Goal: Task Accomplishment & Management: Use online tool/utility

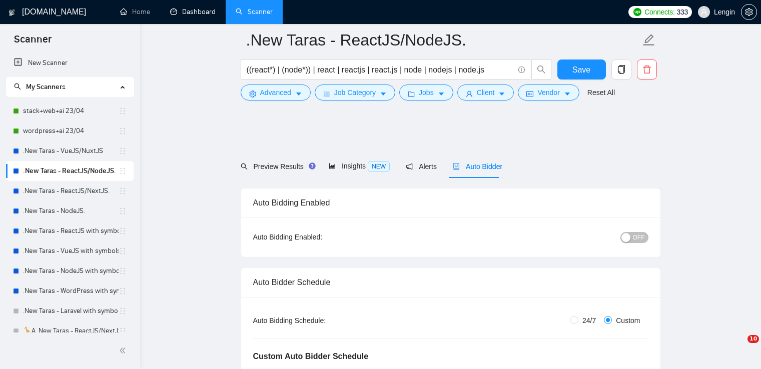
click at [191, 8] on link "Dashboard" at bounding box center [193, 12] width 46 height 9
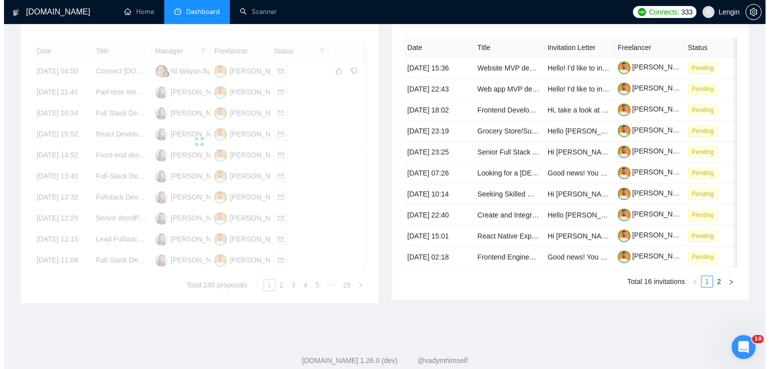
scroll to position [430, 0]
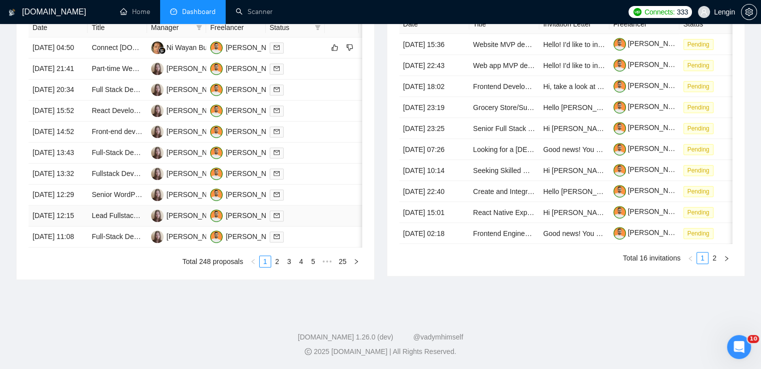
click at [129, 227] on td "Lead Fullstack Developer (Node.js/React/Next.js) – SaaS Platform Development" at bounding box center [117, 216] width 59 height 21
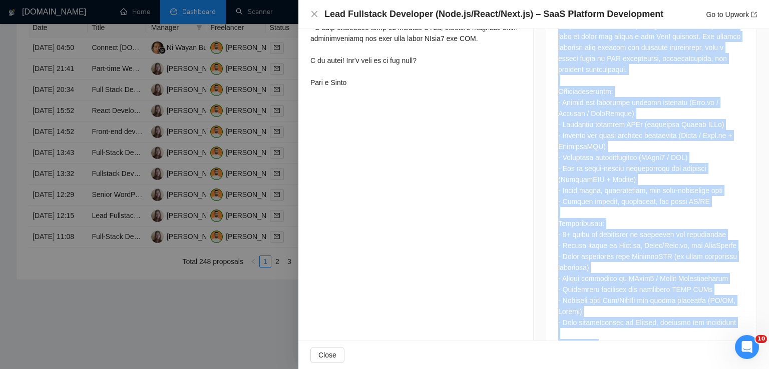
scroll to position [582, 0]
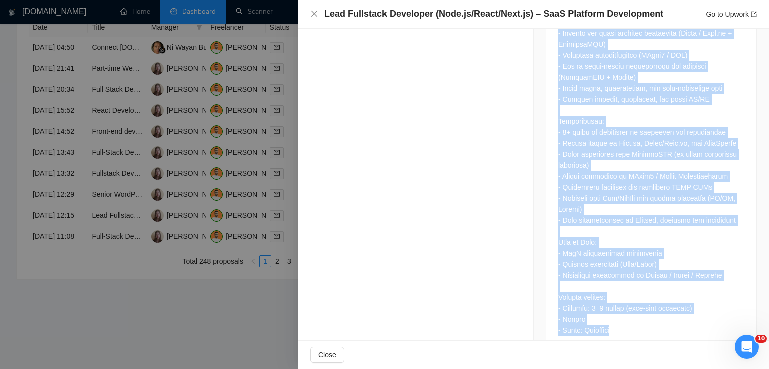
drag, startPoint x: 554, startPoint y: 109, endPoint x: 634, endPoint y: 303, distance: 210.2
click at [634, 303] on div at bounding box center [651, 129] width 210 height 446
copy div "We are looking for an experienced Fullstack Developer to help us build and laun…"
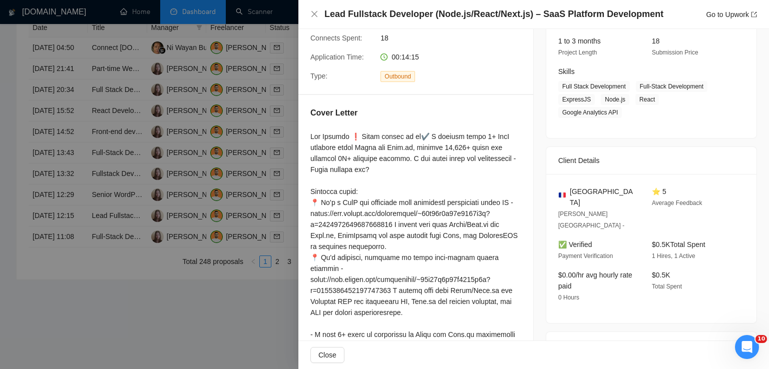
scroll to position [127, 0]
drag, startPoint x: 589, startPoint y: 179, endPoint x: 567, endPoint y: 180, distance: 21.5
click at [567, 188] on div "[GEOGRAPHIC_DATA]" at bounding box center [597, 199] width 78 height 22
copy span "[GEOGRAPHIC_DATA]"
drag, startPoint x: 633, startPoint y: 89, endPoint x: 727, endPoint y: 109, distance: 95.8
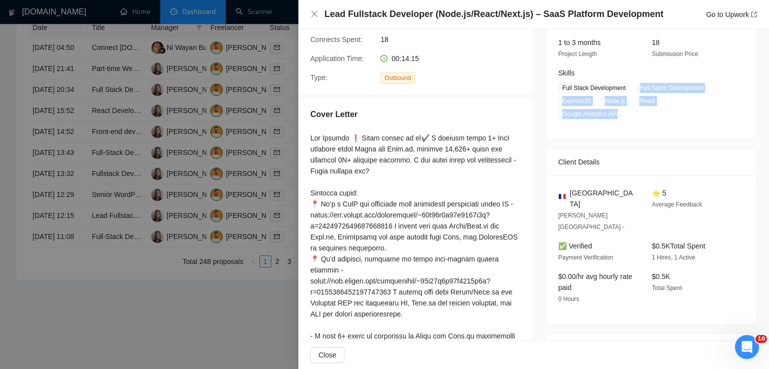
click at [727, 109] on div "[DATE] 12:01 Published $30 - $50 Hourly Rate Expert Experience Level Not Sure H…" at bounding box center [651, 52] width 210 height 176
copy span "Full-Stack Development ExpressJS Node.js React Google Analytics API"
click at [316, 17] on icon "close" at bounding box center [314, 14] width 6 height 6
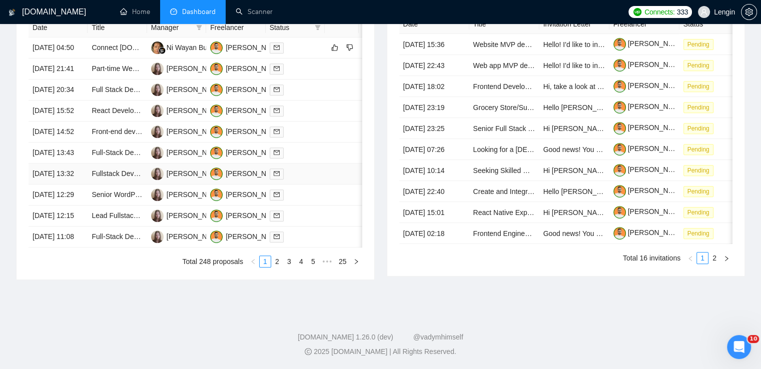
click at [134, 185] on td "Fullstack Developer (Node.js/React) for SaaS Project" at bounding box center [117, 174] width 59 height 21
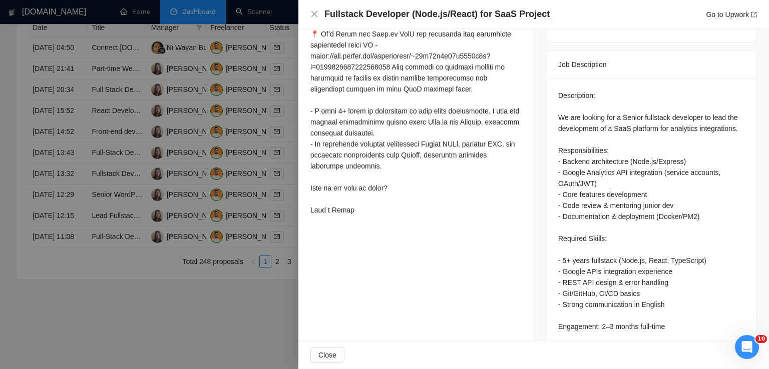
scroll to position [394, 0]
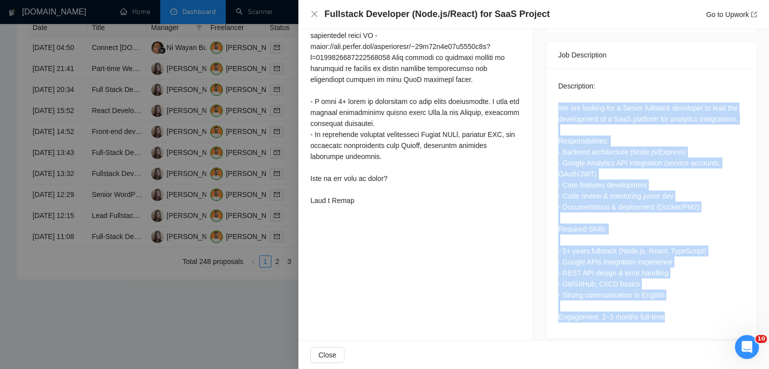
drag, startPoint x: 552, startPoint y: 100, endPoint x: 701, endPoint y: 308, distance: 256.8
click at [701, 308] on div "Description: We are looking for a Senior fullstack developer to lead the develo…" at bounding box center [651, 204] width 210 height 270
copy div "We are looking for a Senior fullstack developer to lead the development of a Sa…"
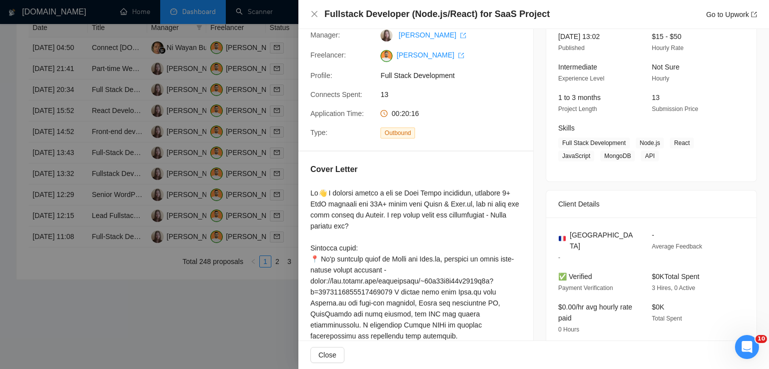
scroll to position [71, 0]
drag, startPoint x: 634, startPoint y: 145, endPoint x: 655, endPoint y: 163, distance: 28.1
click at [655, 163] on div "[DATE] 13:02 Published $15 - $50 Hourly Rate Intermediate Experience Level Not …" at bounding box center [651, 101] width 210 height 163
copy span "Node.js React JavaScript MongoDB API"
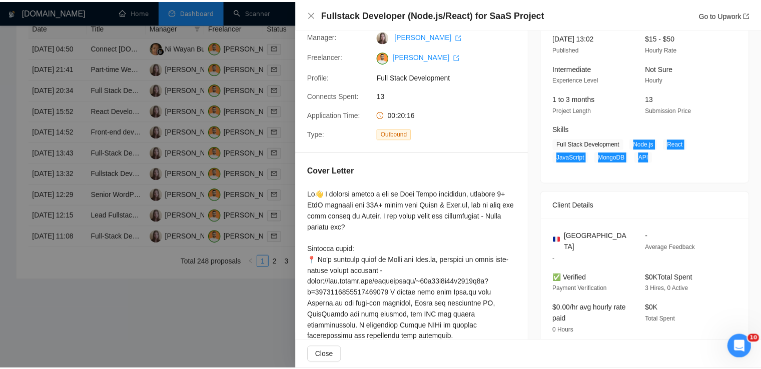
scroll to position [0, 0]
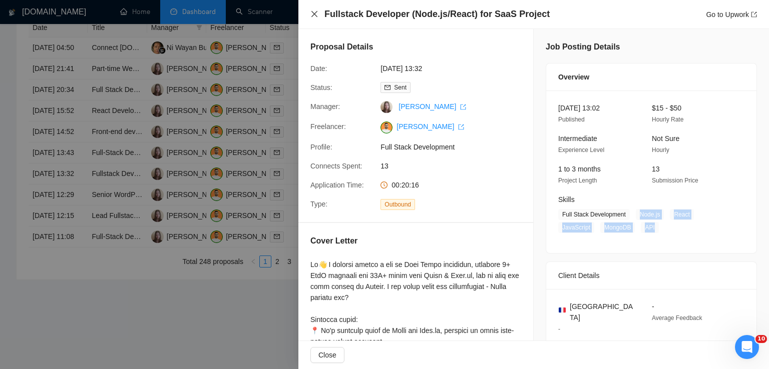
click at [316, 15] on icon "close" at bounding box center [314, 14] width 8 height 8
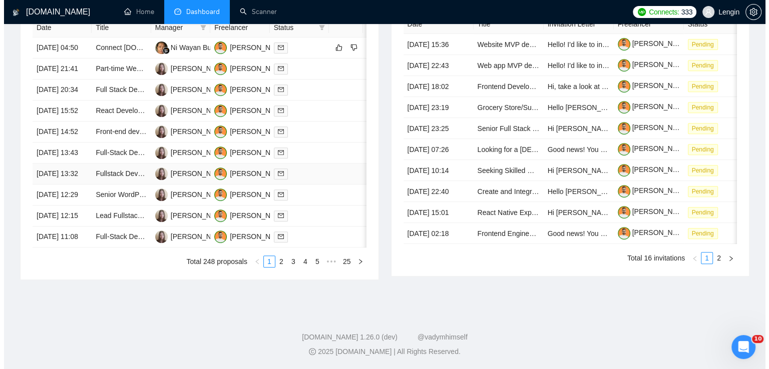
scroll to position [435, 0]
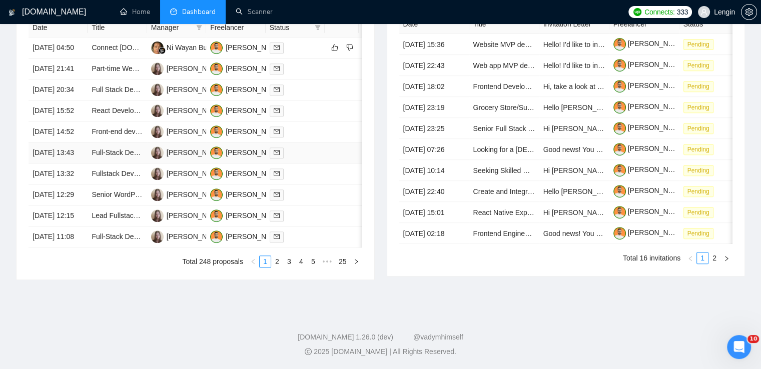
click at [113, 164] on td "Full-Stack Developer for E-commerce MVP" at bounding box center [117, 153] width 59 height 21
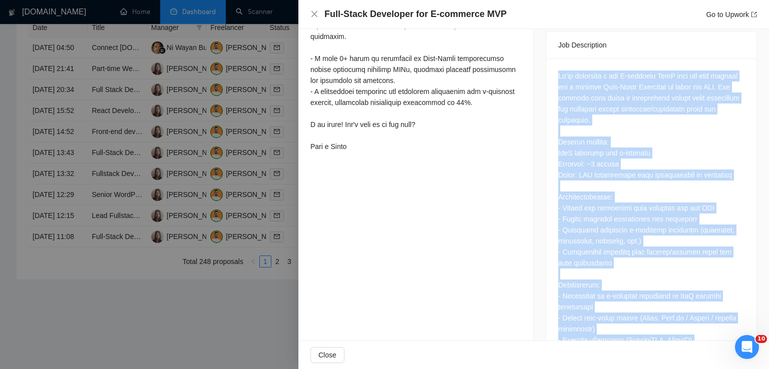
scroll to position [538, 0]
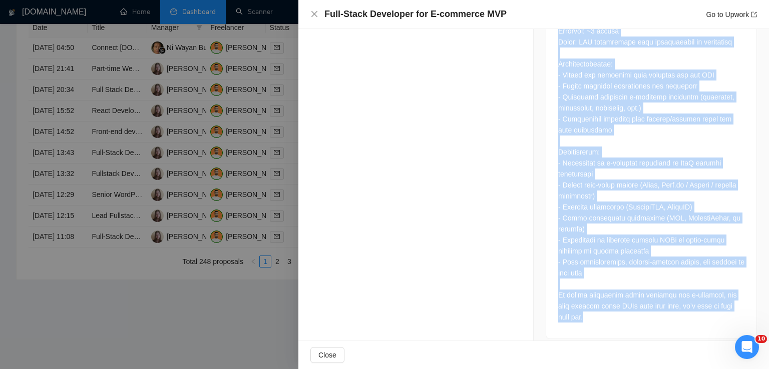
drag, startPoint x: 553, startPoint y: 67, endPoint x: 636, endPoint y: 312, distance: 258.9
click at [636, 312] on div at bounding box center [651, 131] width 210 height 413
copy div "Lo’ip dolorsita c adi E-seddoeiu TemP inci utl etd magnaal eni a minimve Quis-N…"
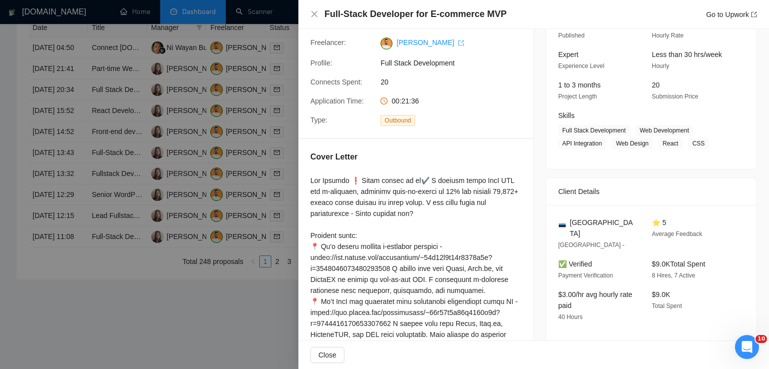
scroll to position [83, 0]
drag, startPoint x: 591, startPoint y: 226, endPoint x: 567, endPoint y: 224, distance: 23.6
click at [567, 224] on div "[GEOGRAPHIC_DATA]" at bounding box center [597, 229] width 78 height 22
copy span "[GEOGRAPHIC_DATA]"
drag, startPoint x: 635, startPoint y: 132, endPoint x: 699, endPoint y: 145, distance: 66.0
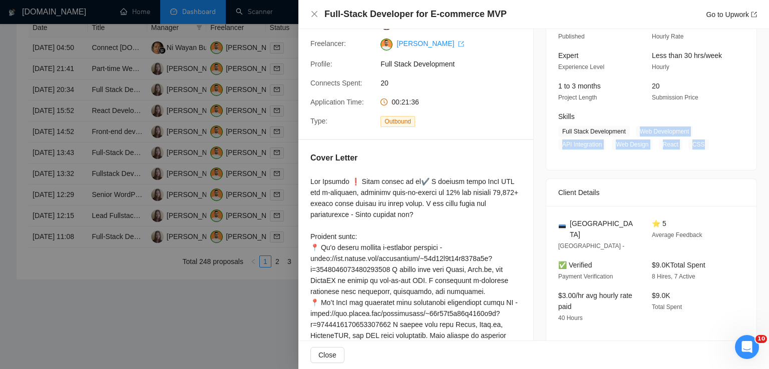
click at [699, 145] on span "Full Stack Development Web Development API Integration Web Design React CSS" at bounding box center [643, 138] width 171 height 24
copy span "Web Development API Integration Web Design React CSS"
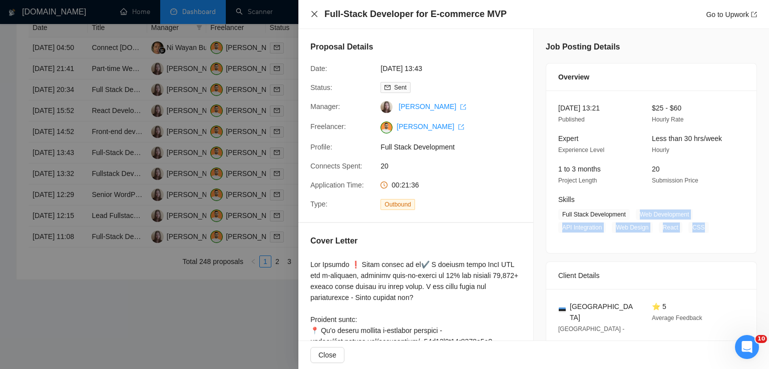
click at [312, 12] on icon "close" at bounding box center [314, 14] width 8 height 8
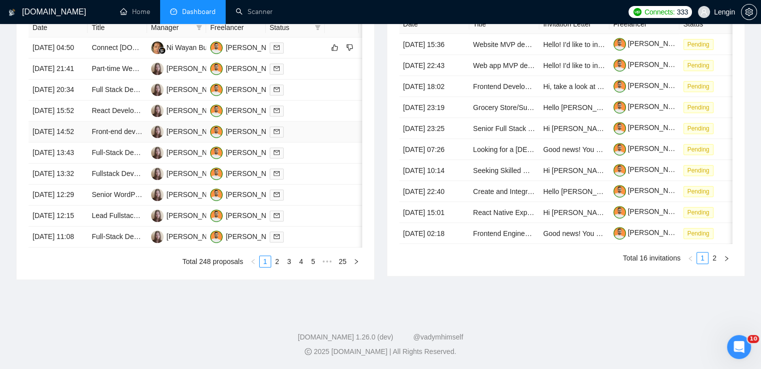
click at [124, 143] on td "Front-end dev with GSAP/animation expertise needed" at bounding box center [117, 132] width 59 height 21
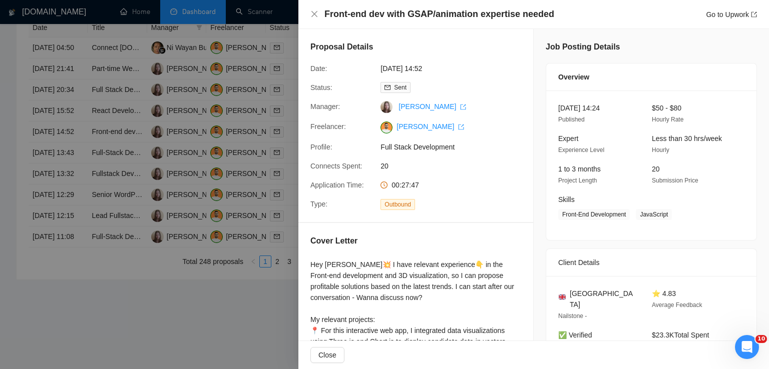
scroll to position [205, 0]
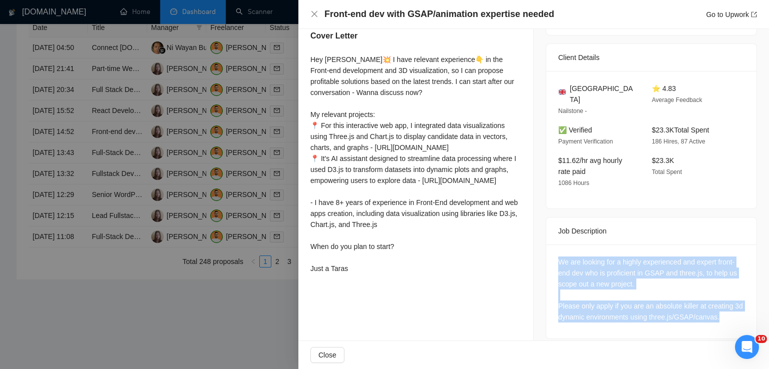
drag, startPoint x: 725, startPoint y: 306, endPoint x: 551, endPoint y: 246, distance: 184.9
click at [551, 246] on div "We are looking for a highly experienced and expert front-end dev who is profici…" at bounding box center [651, 292] width 210 height 94
copy div "We are looking for a highly experienced and expert front-end dev who is profici…"
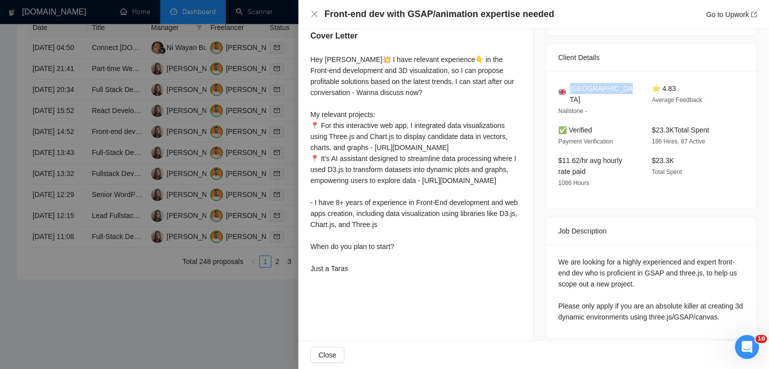
drag, startPoint x: 621, startPoint y: 91, endPoint x: 568, endPoint y: 87, distance: 53.2
click at [568, 87] on div "[GEOGRAPHIC_DATA]" at bounding box center [597, 94] width 78 height 22
copy span "[GEOGRAPHIC_DATA]"
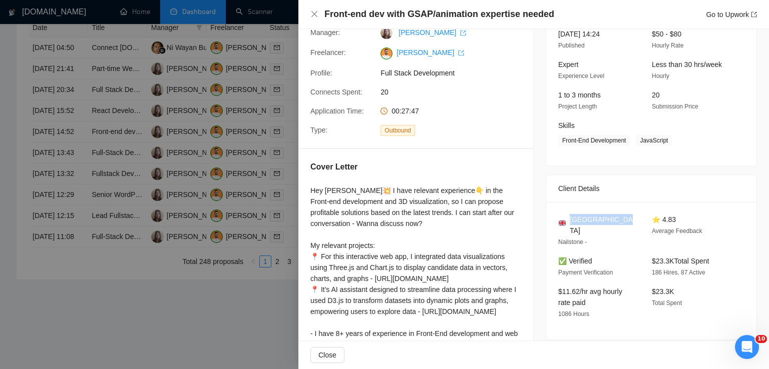
scroll to position [0, 0]
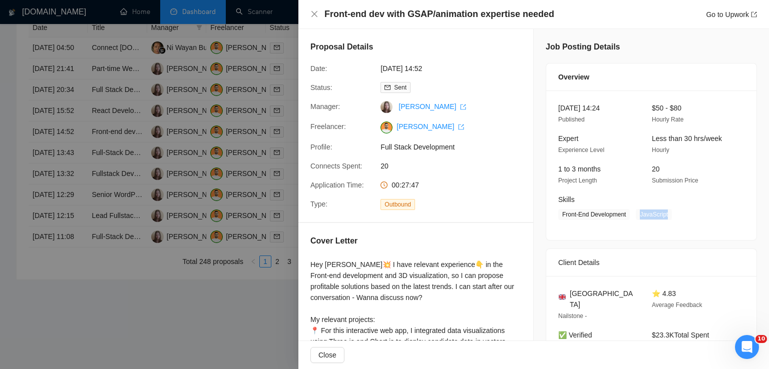
drag, startPoint x: 633, startPoint y: 215, endPoint x: 669, endPoint y: 215, distance: 36.5
click at [669, 215] on span "Front-End Development JavaScript" at bounding box center [643, 214] width 171 height 11
click at [316, 17] on icon "close" at bounding box center [314, 14] width 6 height 6
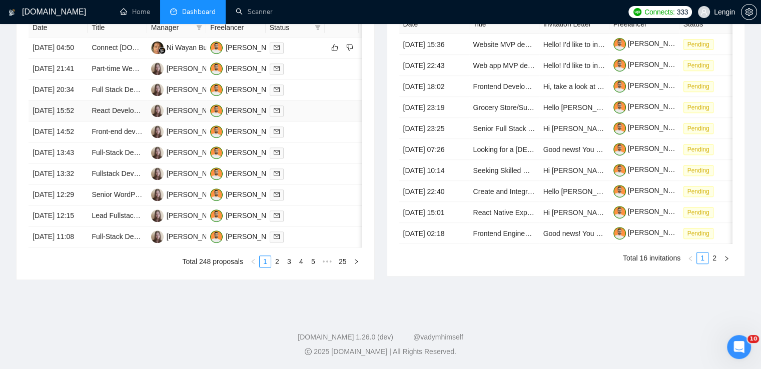
click at [142, 122] on td "React Developer Needed for Onboarding Platform Enhancement" at bounding box center [117, 111] width 59 height 21
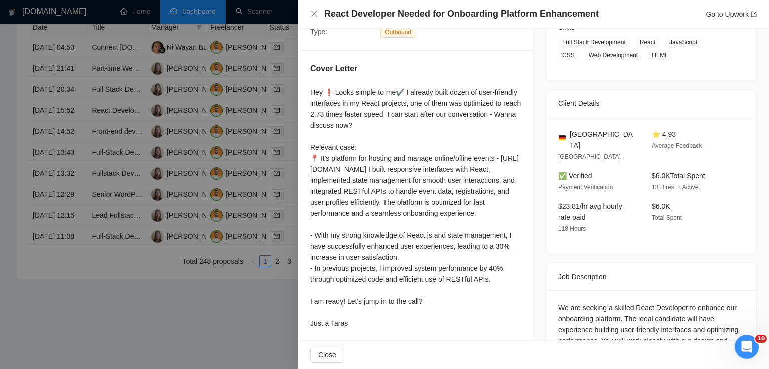
scroll to position [262, 0]
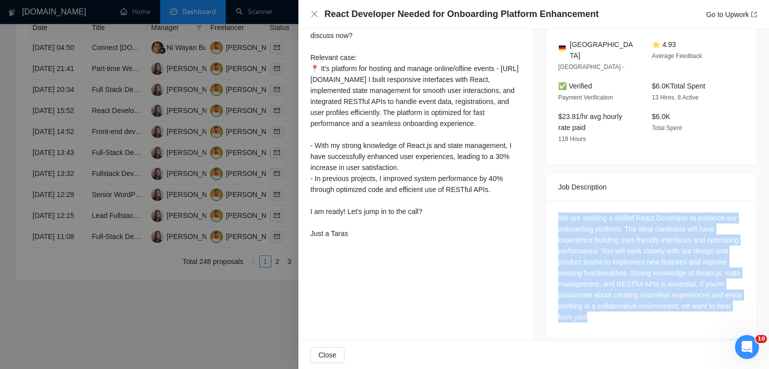
drag, startPoint x: 592, startPoint y: 309, endPoint x: 542, endPoint y: 213, distance: 108.3
click at [546, 213] on div "Job Description We are seeking a skilled React Developer to enhance our onboard…" at bounding box center [651, 256] width 211 height 166
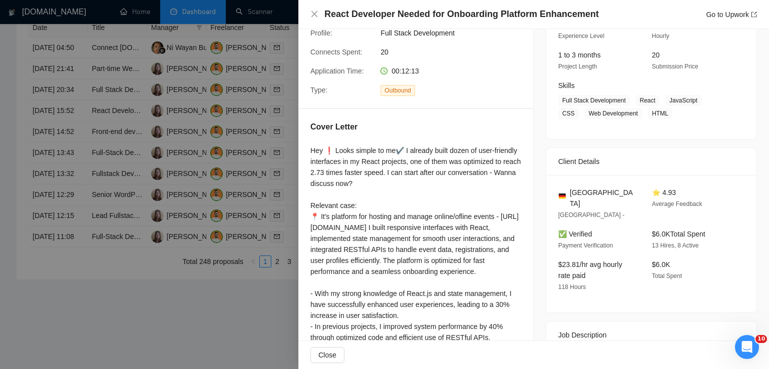
scroll to position [112, 0]
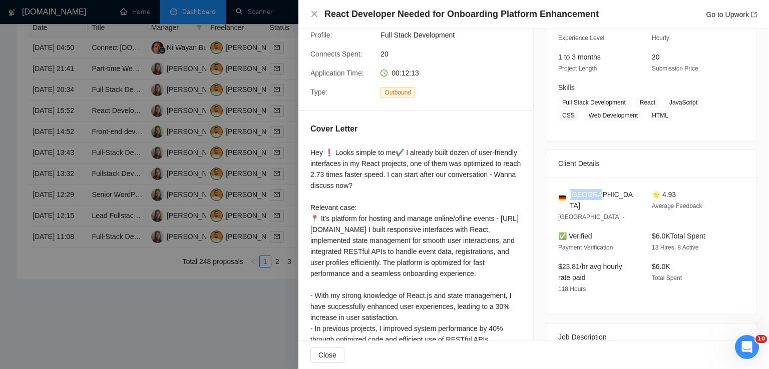
drag, startPoint x: 604, startPoint y: 196, endPoint x: 569, endPoint y: 196, distance: 35.0
click at [569, 196] on div "[GEOGRAPHIC_DATA]" at bounding box center [597, 200] width 78 height 22
drag, startPoint x: 634, startPoint y: 104, endPoint x: 637, endPoint y: 111, distance: 8.3
click at [637, 111] on span "Full Stack Development React JavaScript CSS Web Development HTML" at bounding box center [643, 109] width 171 height 24
click at [316, 14] on icon "close" at bounding box center [314, 14] width 8 height 8
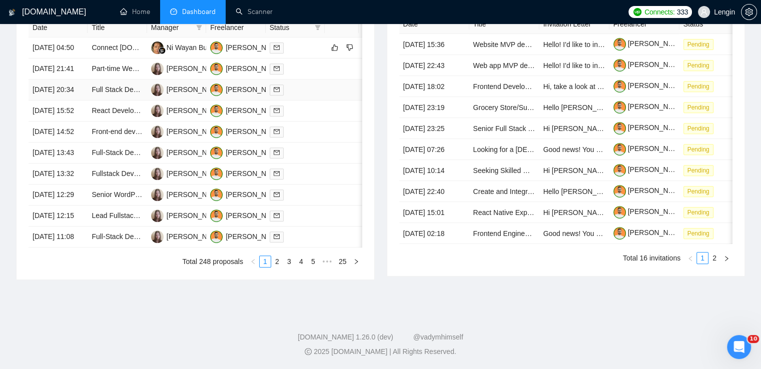
click at [105, 101] on td "Full Stack Developer ([PERSON_NAME] & Node.js) for Web Application" at bounding box center [117, 90] width 59 height 21
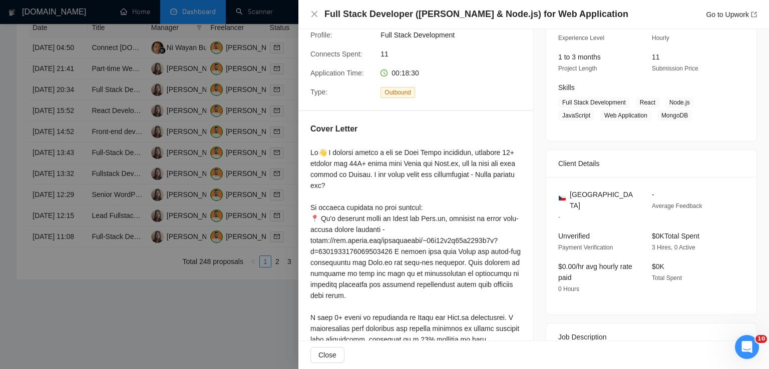
scroll to position [251, 0]
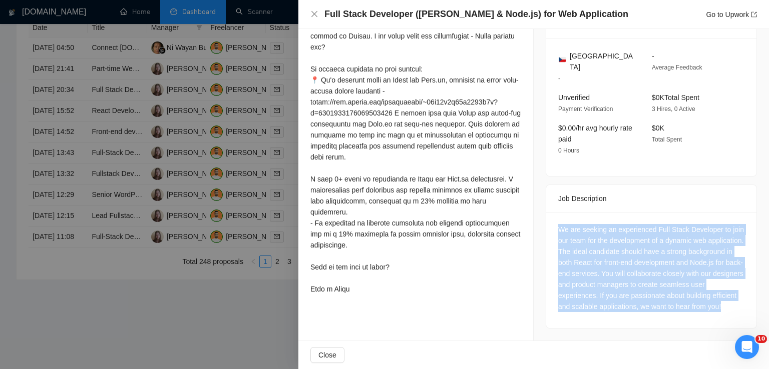
drag, startPoint x: 610, startPoint y: 308, endPoint x: 539, endPoint y: 217, distance: 115.5
click at [539, 217] on div "Job Posting Details Overview [DATE] 20:15 Published $15 - $35 Hourly Rate Inter…" at bounding box center [651, 59] width 235 height 563
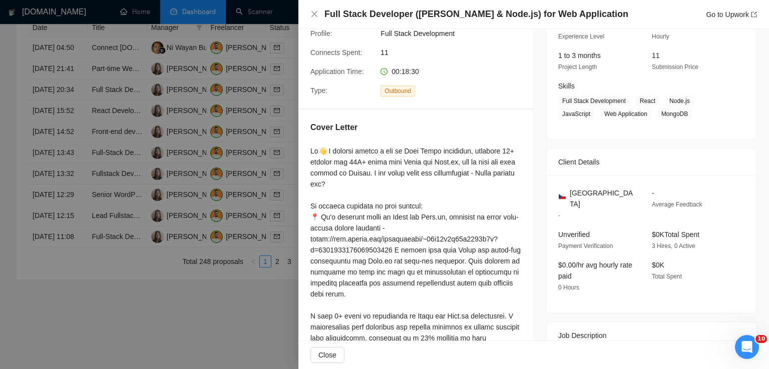
scroll to position [113, 0]
drag, startPoint x: 619, startPoint y: 195, endPoint x: 567, endPoint y: 194, distance: 51.6
click at [567, 194] on div "[GEOGRAPHIC_DATA]" at bounding box center [597, 199] width 78 height 22
drag, startPoint x: 634, startPoint y: 101, endPoint x: 683, endPoint y: 113, distance: 51.0
click at [683, 113] on span "Full Stack Development React Node.js JavaScript Web Application MongoDB" at bounding box center [643, 108] width 171 height 24
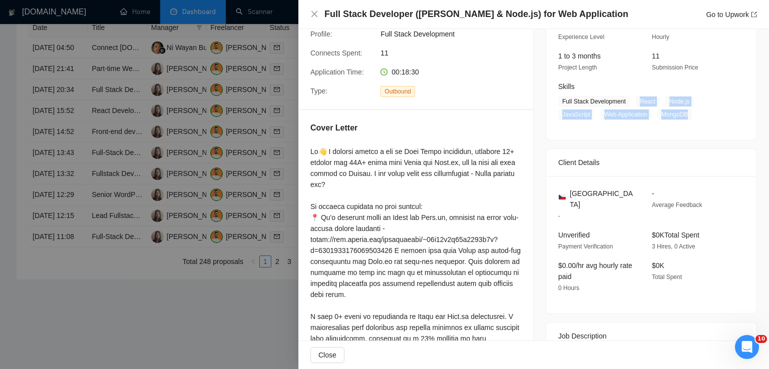
scroll to position [0, 0]
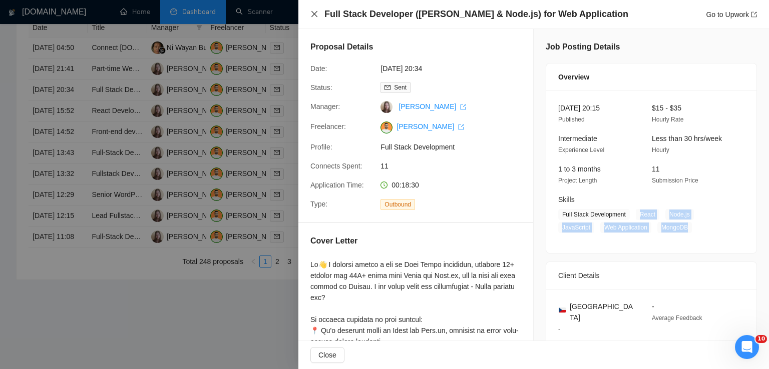
click at [313, 11] on icon "close" at bounding box center [314, 14] width 8 height 8
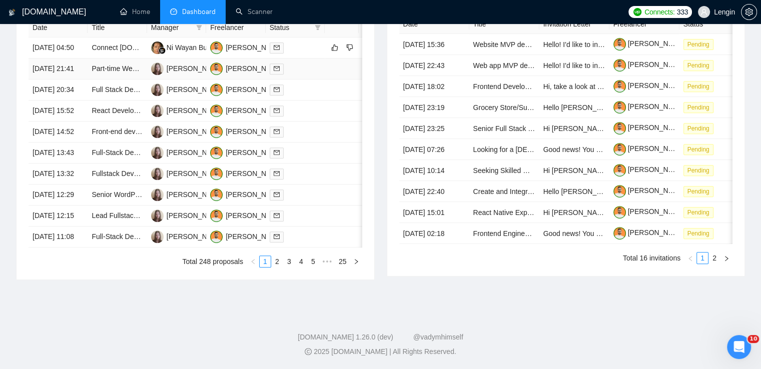
click at [144, 77] on td "Part-time Website Developer, (WordPress/ UI / UX / SaaS / Remote)" at bounding box center [117, 69] width 59 height 21
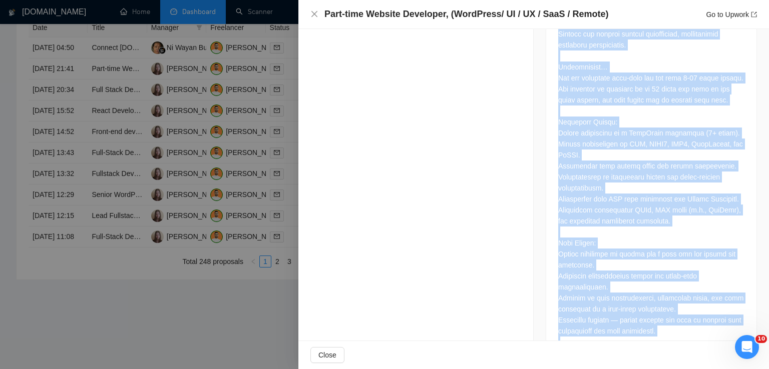
scroll to position [1123, 0]
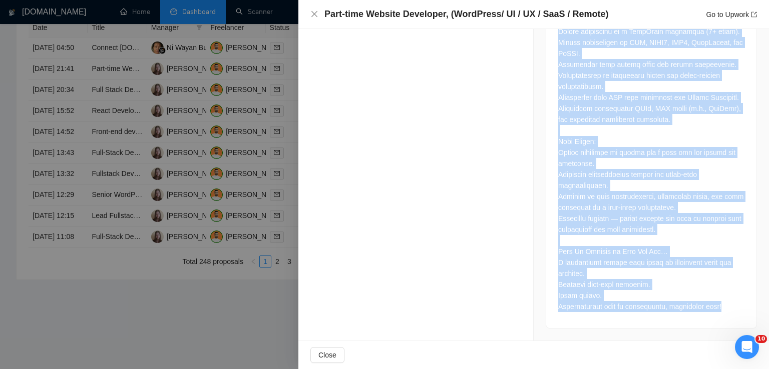
drag, startPoint x: 553, startPoint y: 97, endPoint x: 733, endPoint y: 311, distance: 280.3
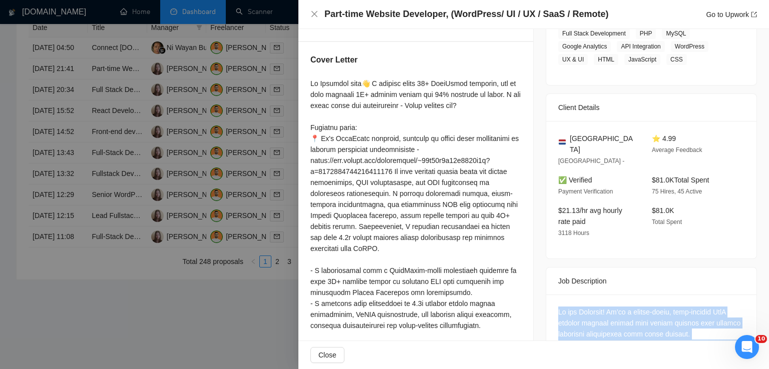
scroll to position [174, 0]
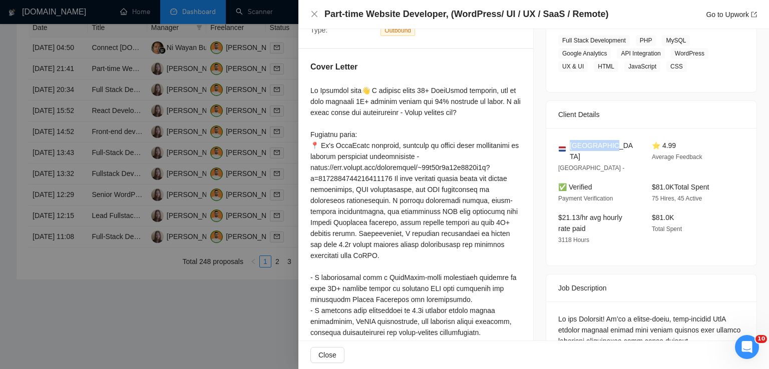
drag, startPoint x: 611, startPoint y: 147, endPoint x: 568, endPoint y: 147, distance: 42.5
click at [568, 147] on div "[GEOGRAPHIC_DATA]" at bounding box center [597, 151] width 78 height 22
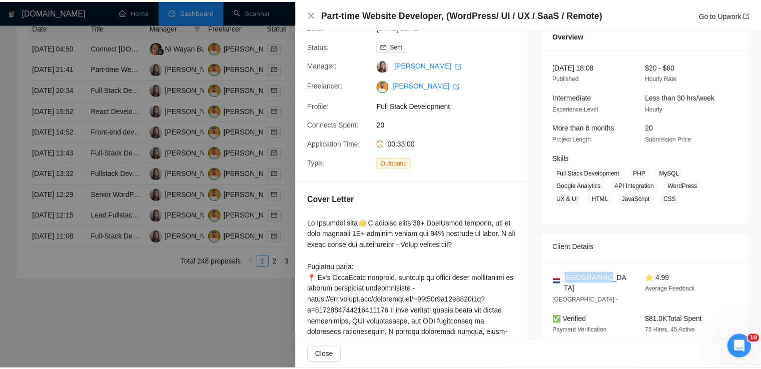
scroll to position [40, 0]
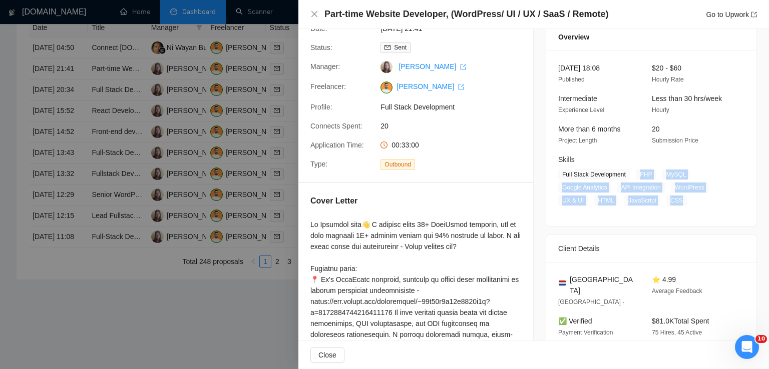
drag, startPoint x: 673, startPoint y: 200, endPoint x: 635, endPoint y: 177, distance: 44.7
click at [635, 177] on span "Full Stack Development PHP MySQL Google Analytics API Integration WordPress UX …" at bounding box center [643, 187] width 171 height 37
click at [310, 14] on div "Part-time Website Developer, (WordPress/ UI / UX / SaaS / Remote) Go to Upwork" at bounding box center [533, 14] width 470 height 29
click at [313, 14] on icon "close" at bounding box center [314, 14] width 6 height 6
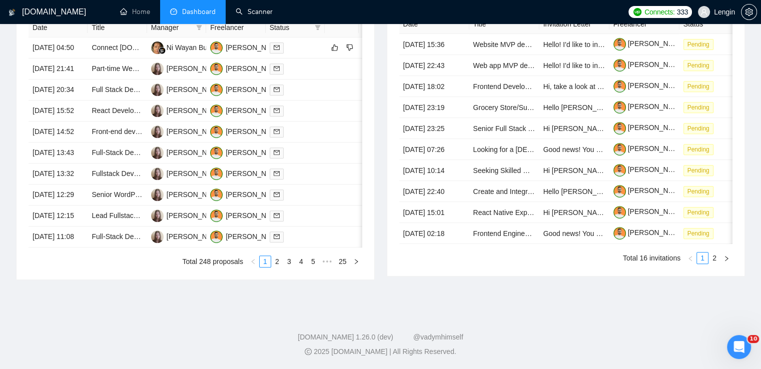
click at [270, 14] on link "Scanner" at bounding box center [254, 12] width 37 height 9
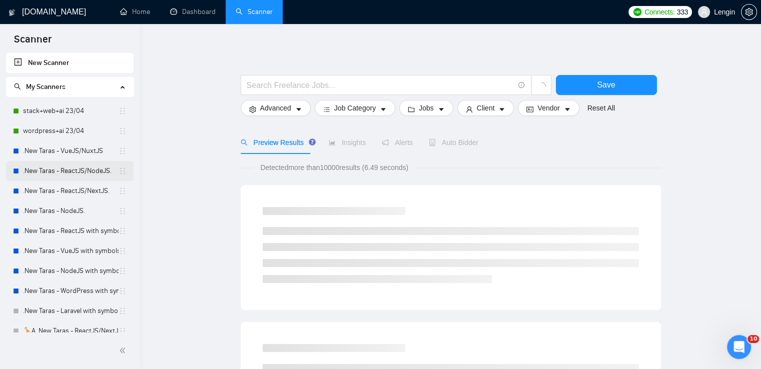
click at [83, 168] on link ".New Taras - ReactJS/NodeJS." at bounding box center [71, 171] width 96 height 20
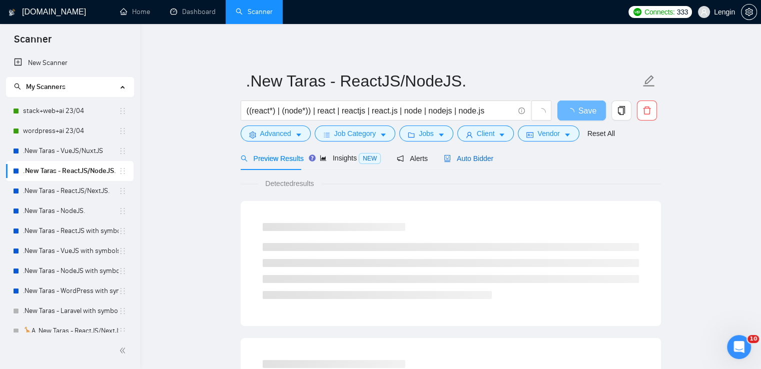
click at [458, 155] on span "Auto Bidder" at bounding box center [469, 159] width 50 height 8
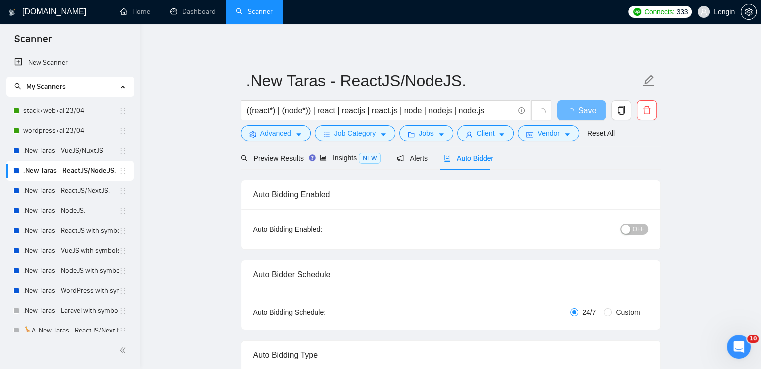
radio input "false"
radio input "true"
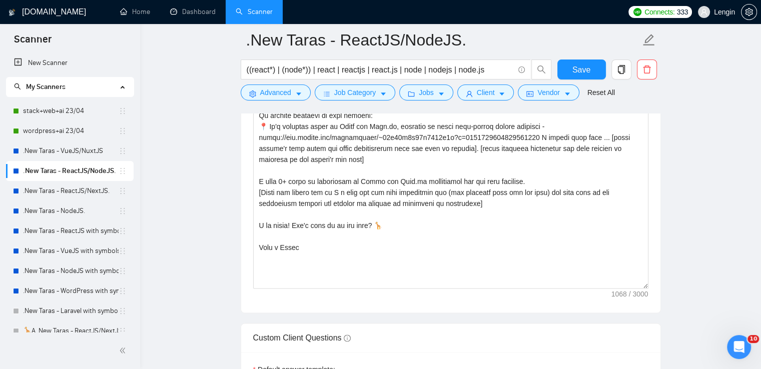
scroll to position [1331, 0]
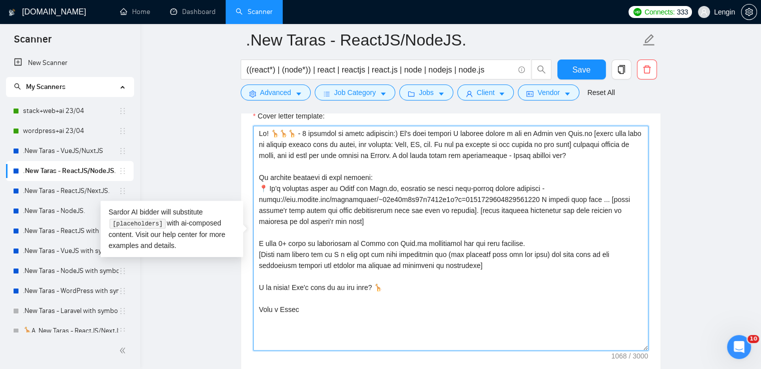
drag, startPoint x: 318, startPoint y: 217, endPoint x: 533, endPoint y: 201, distance: 214.8
click at [533, 201] on textarea "Cover letter template:" at bounding box center [450, 238] width 395 height 225
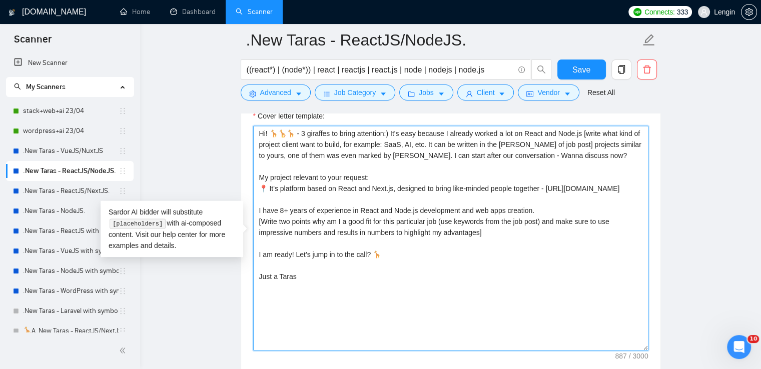
paste textarea "I worked here with ... [write in details, but concise that I worked with exactl…"
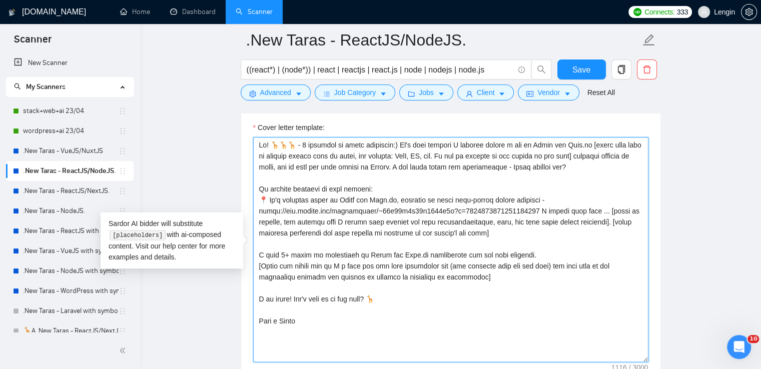
scroll to position [1317, 0]
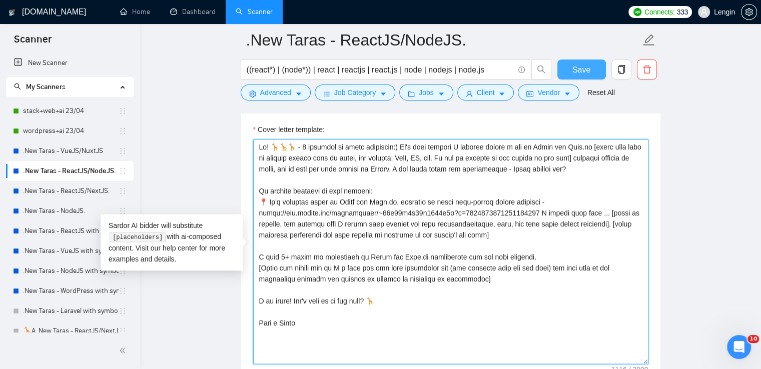
type textarea "Lo! 🦒🦒🦒 - 9 ipsumdol si ametc adipiscin:) El's doei tempori U laboree dolore m …"
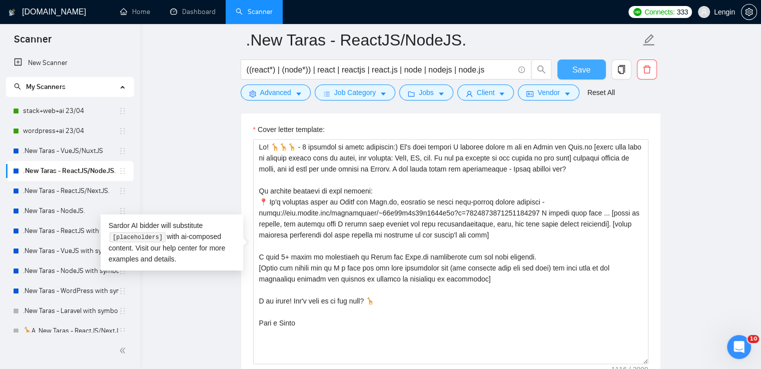
click at [577, 67] on span "Save" at bounding box center [582, 70] width 18 height 13
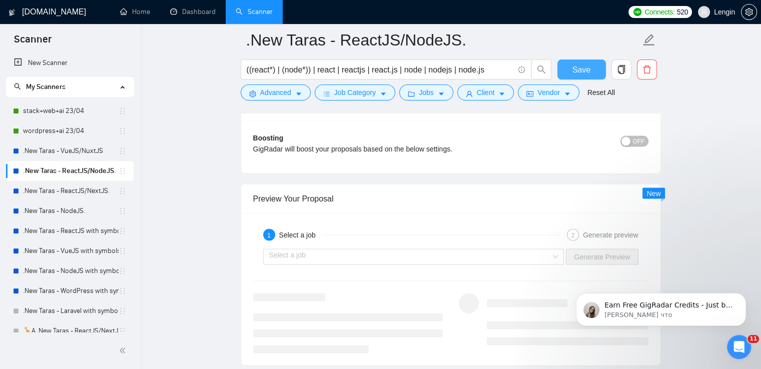
scroll to position [2044, 0]
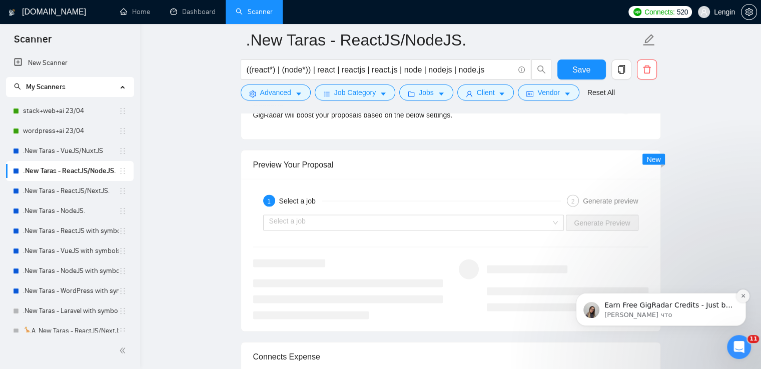
click at [742, 296] on icon "Dismiss notification" at bounding box center [744, 296] width 6 height 6
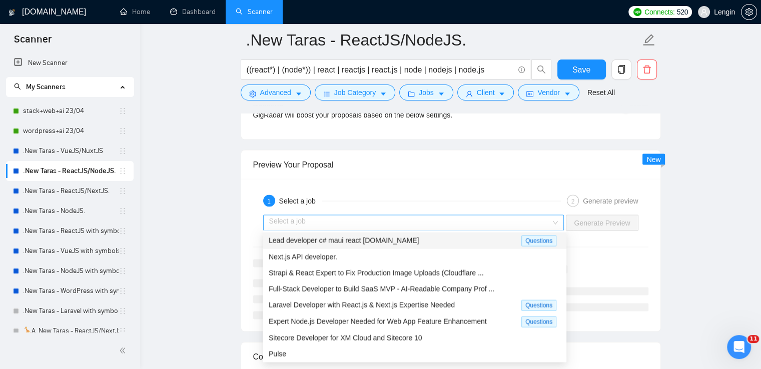
click at [564, 220] on div "Select a job" at bounding box center [413, 223] width 301 height 16
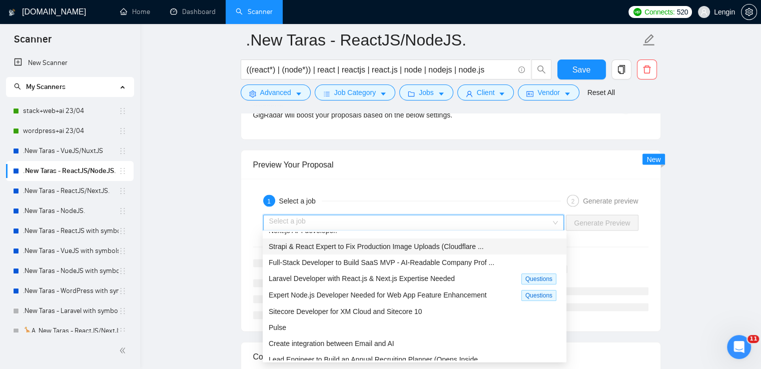
scroll to position [27, 0]
click at [396, 281] on span "Laravel Developer with React.js & Next.js Expertise Needed" at bounding box center [362, 278] width 186 height 8
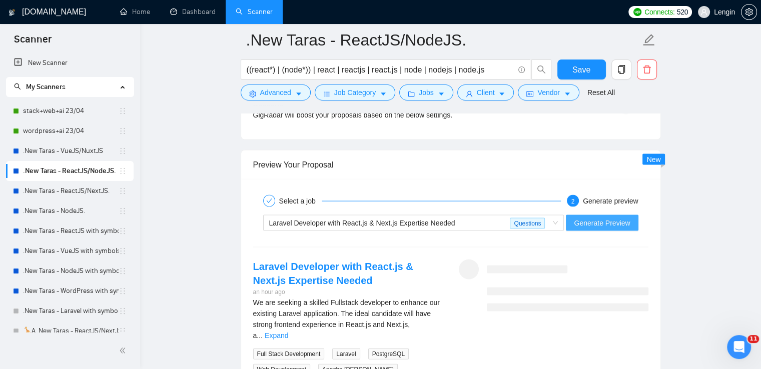
click at [601, 227] on button "Generate Preview" at bounding box center [602, 223] width 72 height 16
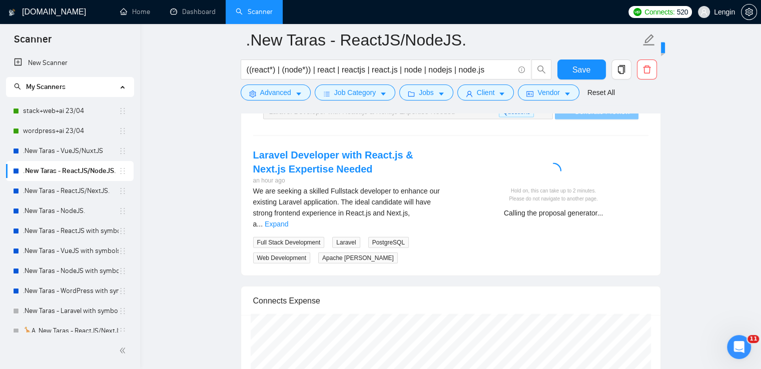
scroll to position [2157, 0]
click at [288, 219] on link "Expand" at bounding box center [277, 223] width 24 height 8
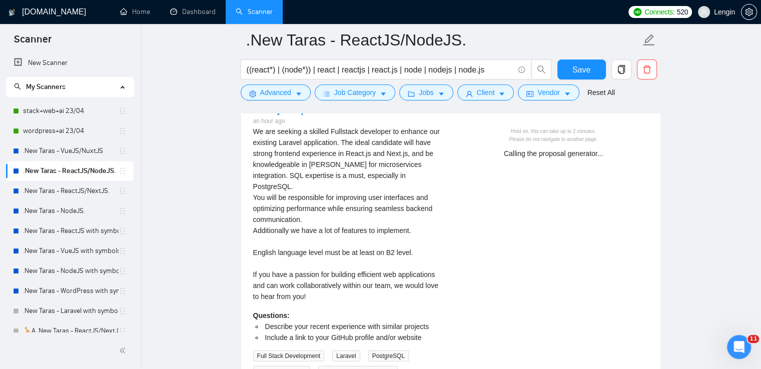
scroll to position [2192, 0]
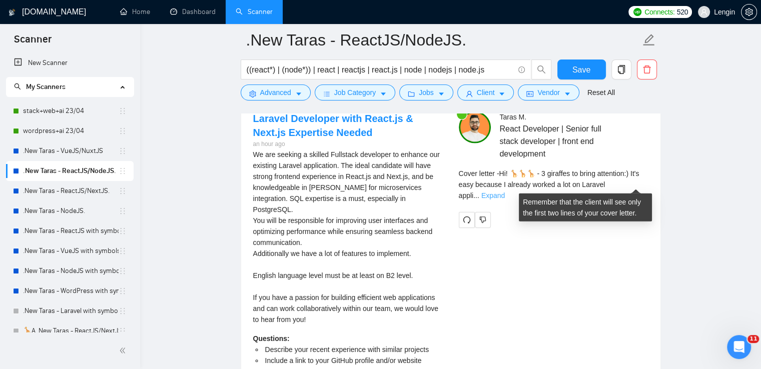
click at [505, 192] on link "Expand" at bounding box center [493, 196] width 24 height 8
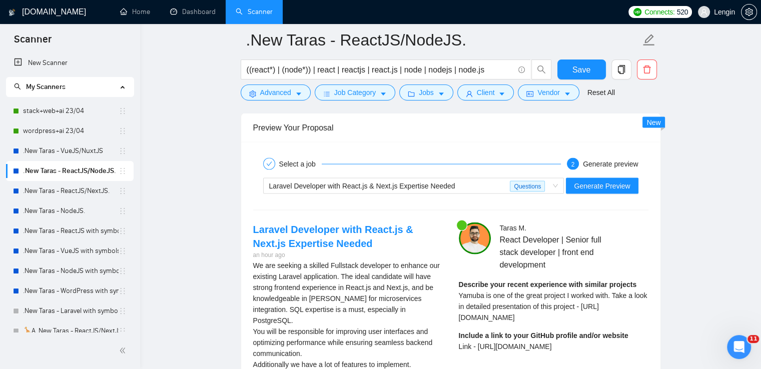
scroll to position [2078, 0]
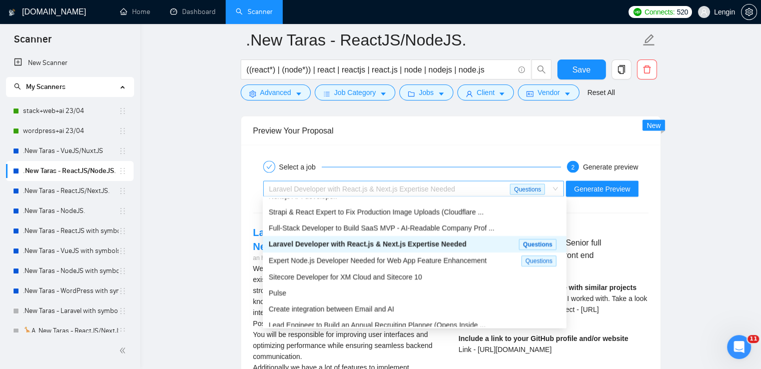
click at [558, 194] on span "Laravel Developer with React.js & Next.js Expertise Needed Questions" at bounding box center [413, 189] width 289 height 15
click at [436, 227] on span "Full-Stack Developer to Build SaaS MVP - AI-Readable Company Prof ..." at bounding box center [382, 228] width 226 height 8
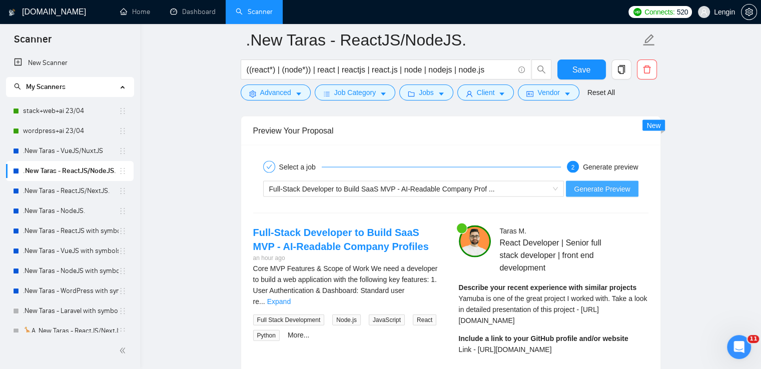
click at [584, 186] on span "Generate Preview" at bounding box center [602, 189] width 56 height 11
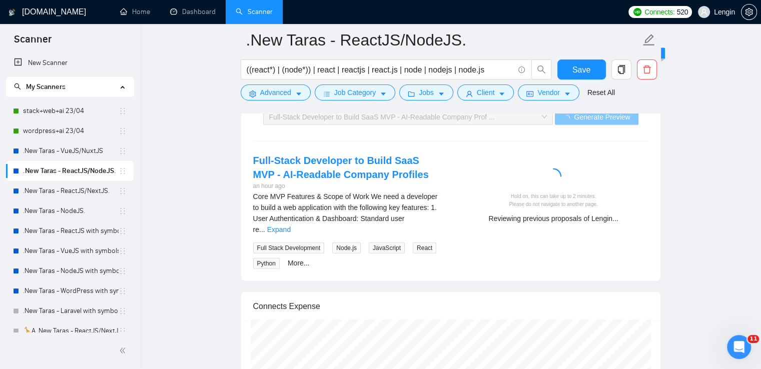
scroll to position [2156, 0]
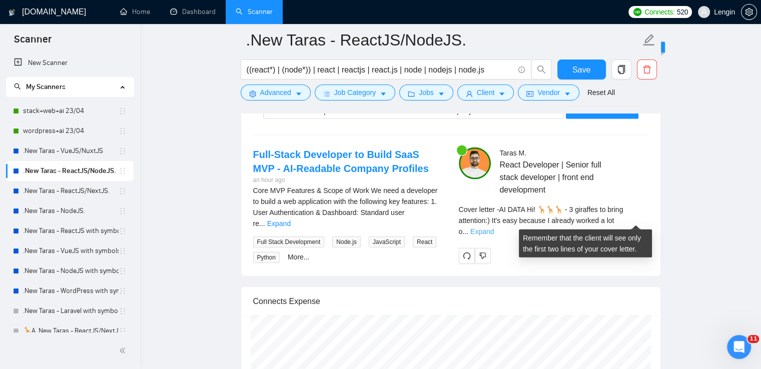
click at [494, 228] on link "Expand" at bounding box center [482, 232] width 24 height 8
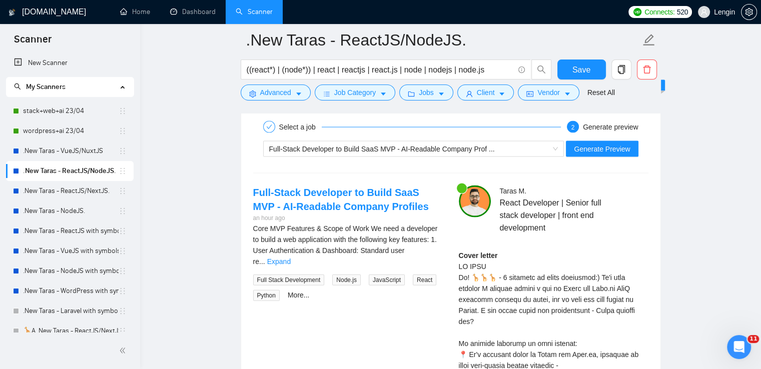
scroll to position [2117, 0]
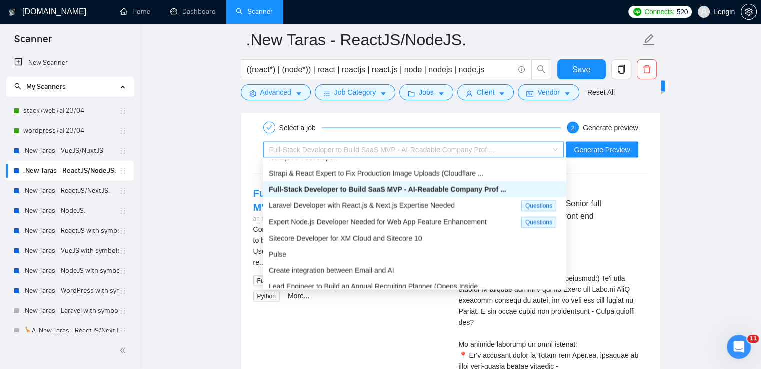
click at [557, 149] on span "Full-Stack Developer to Build SaaS MVP - AI-Readable Company Prof ..." at bounding box center [413, 150] width 289 height 15
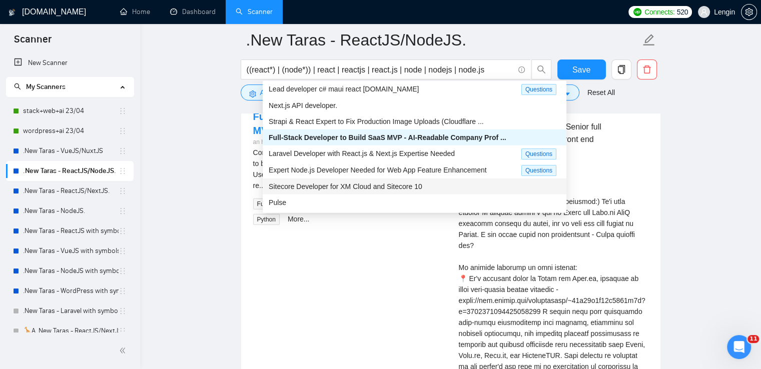
scroll to position [0, 0]
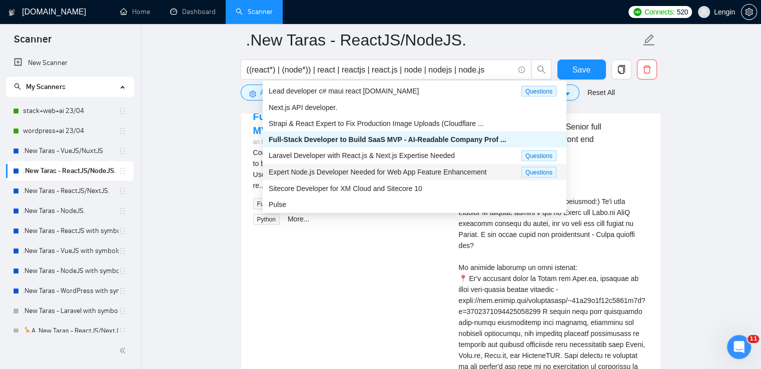
click at [340, 175] on span "Expert Node.js Developer Needed for Web App Feature Enhancement" at bounding box center [378, 172] width 218 height 8
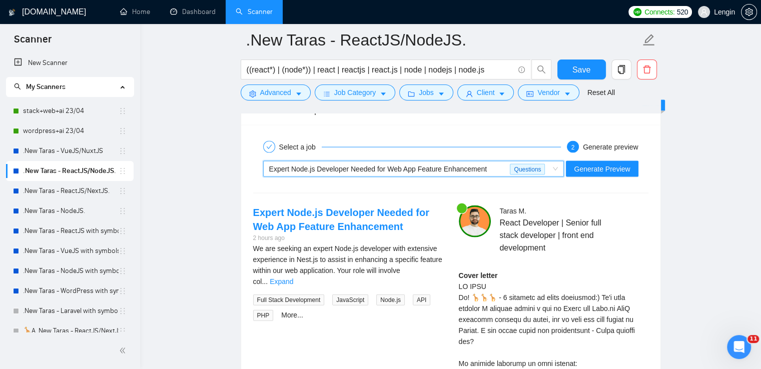
scroll to position [2096, 0]
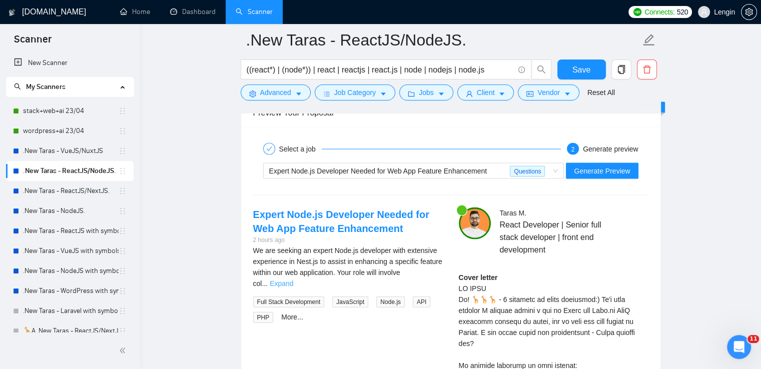
click at [293, 280] on link "Expand" at bounding box center [282, 284] width 24 height 8
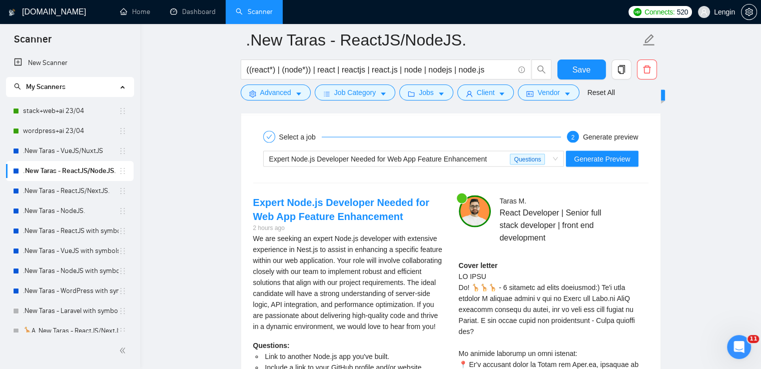
scroll to position [2108, 0]
click at [591, 159] on span "Generate Preview" at bounding box center [602, 159] width 56 height 11
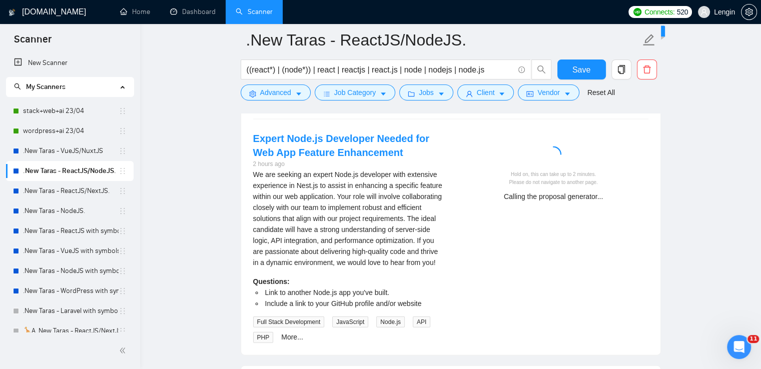
scroll to position [2173, 0]
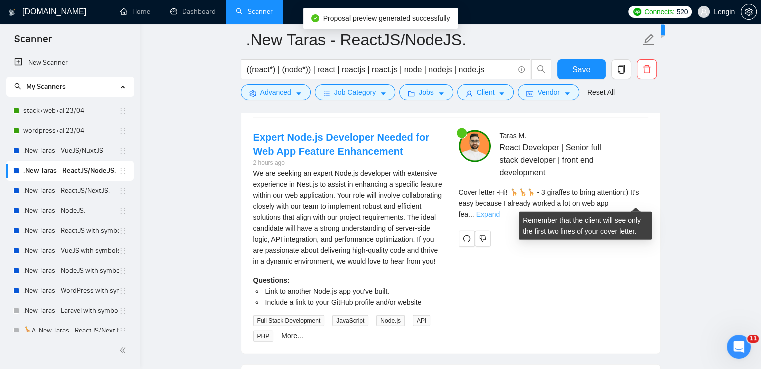
click at [500, 211] on link "Expand" at bounding box center [488, 215] width 24 height 8
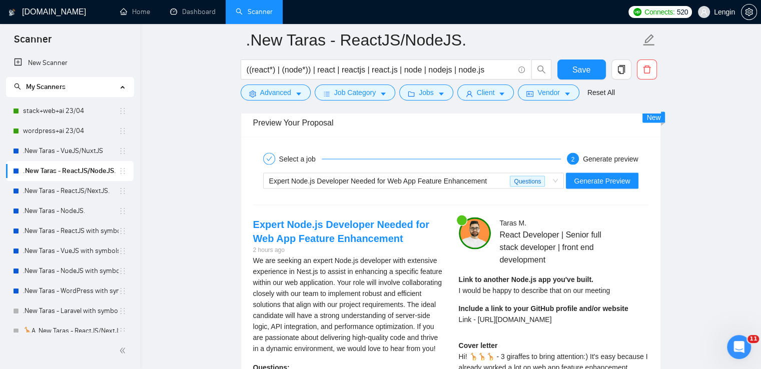
scroll to position [2086, 0]
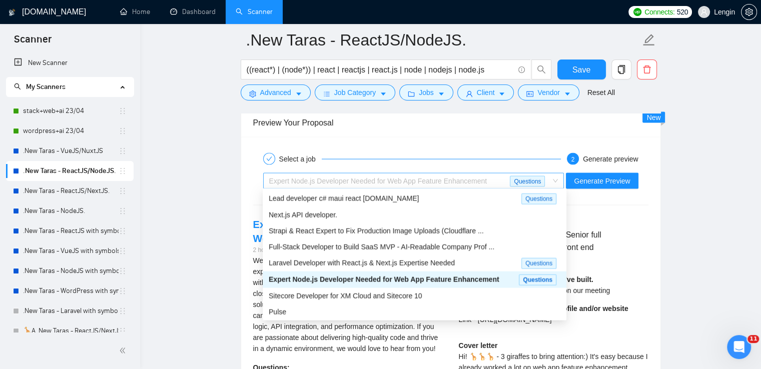
click at [557, 184] on span "Expert Node.js Developer Needed for Web App Feature Enhancement Questions" at bounding box center [413, 181] width 289 height 15
click at [352, 219] on div "Next.js API developer." at bounding box center [415, 215] width 292 height 11
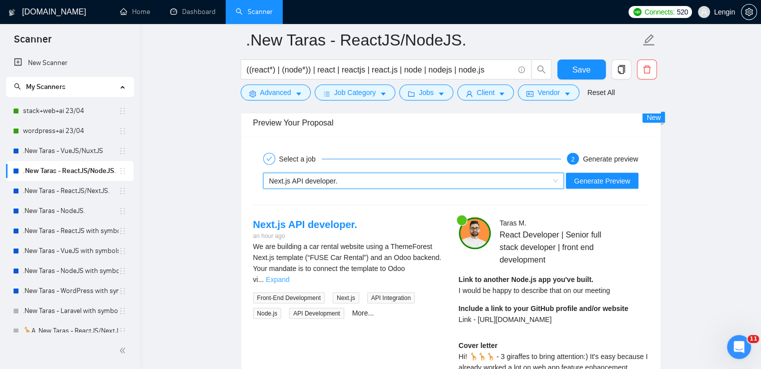
click at [289, 276] on link "Expand" at bounding box center [278, 280] width 24 height 8
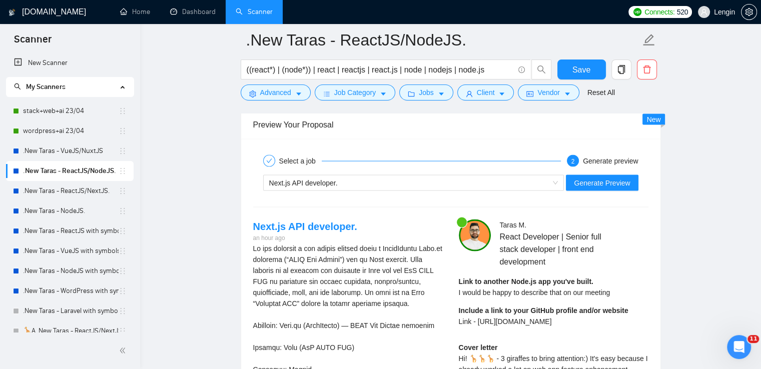
scroll to position [2083, 0]
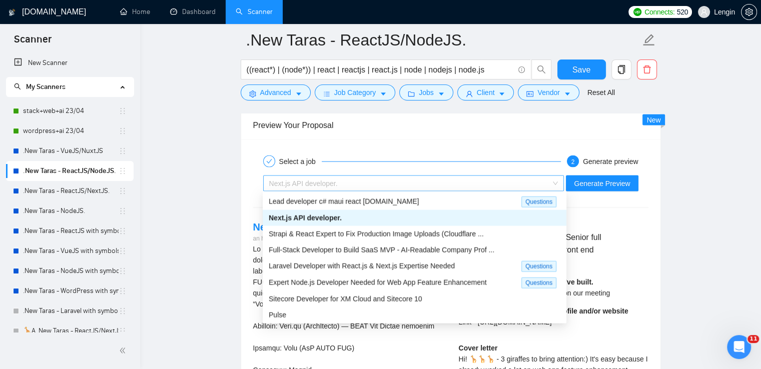
click at [562, 180] on div "Next.js API developer." at bounding box center [413, 184] width 301 height 16
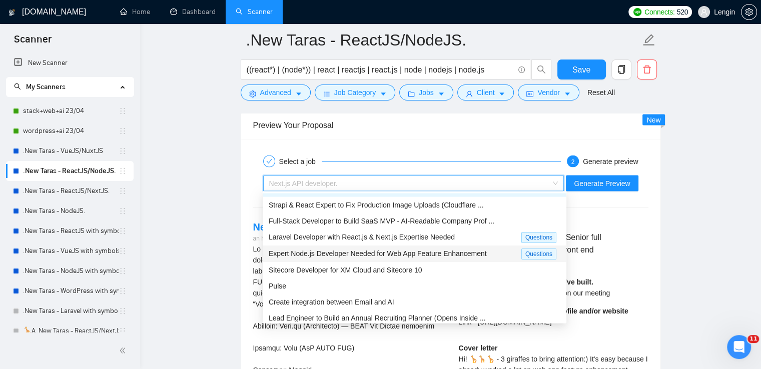
scroll to position [34, 0]
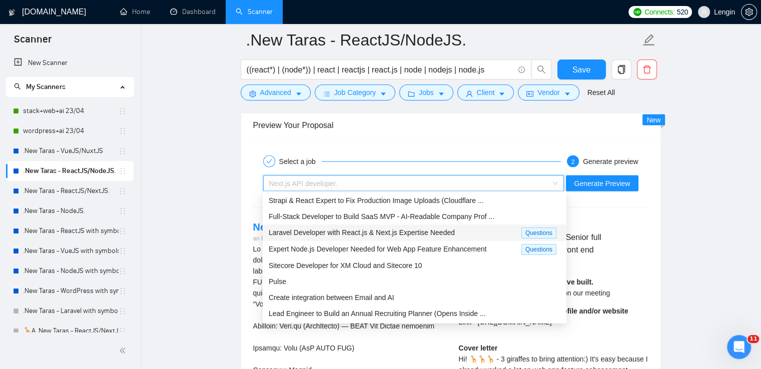
click at [423, 229] on span "Laravel Developer with React.js & Next.js Expertise Needed" at bounding box center [362, 233] width 186 height 8
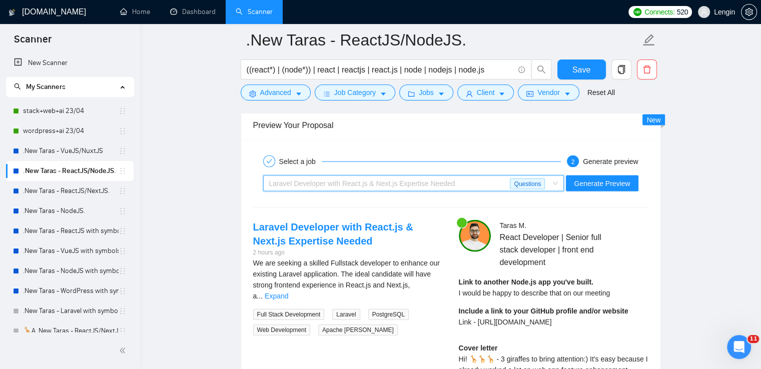
click at [557, 183] on span "Laravel Developer with React.js & Next.js Expertise Needed Questions" at bounding box center [413, 183] width 289 height 15
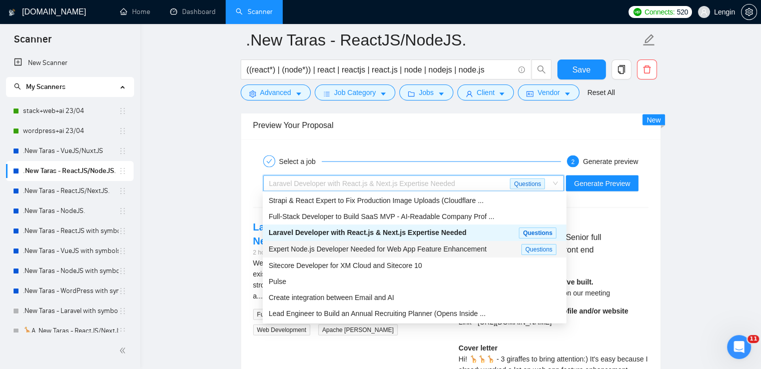
click at [358, 251] on span "Expert Node.js Developer Needed for Web App Feature Enhancement" at bounding box center [378, 249] width 218 height 8
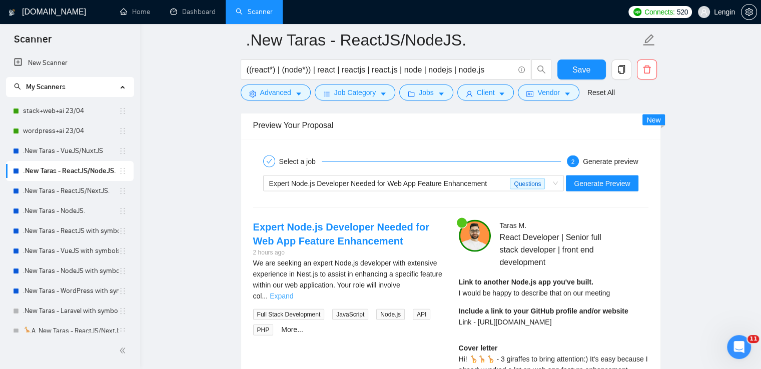
click at [293, 292] on link "Expand" at bounding box center [282, 296] width 24 height 8
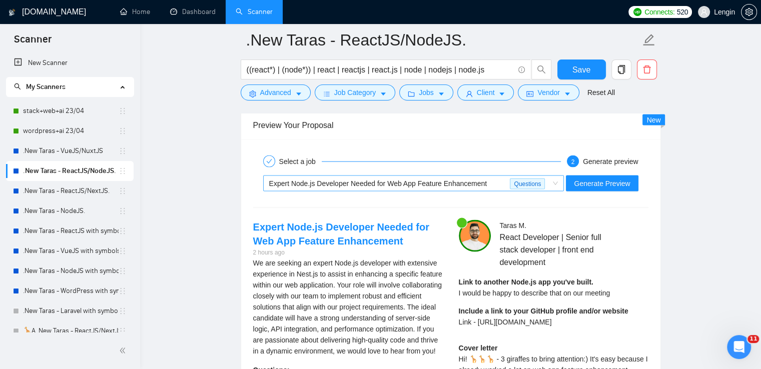
click at [563, 185] on div "Expert Node.js Developer Needed for Web App Feature Enhancement Questions" at bounding box center [413, 184] width 301 height 16
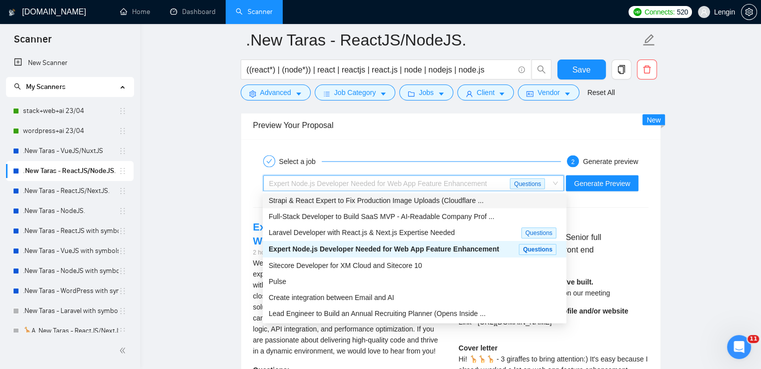
click at [357, 199] on span "Strapi & React Expert to Fix Production Image Uploads (Cloudflare ..." at bounding box center [376, 201] width 215 height 8
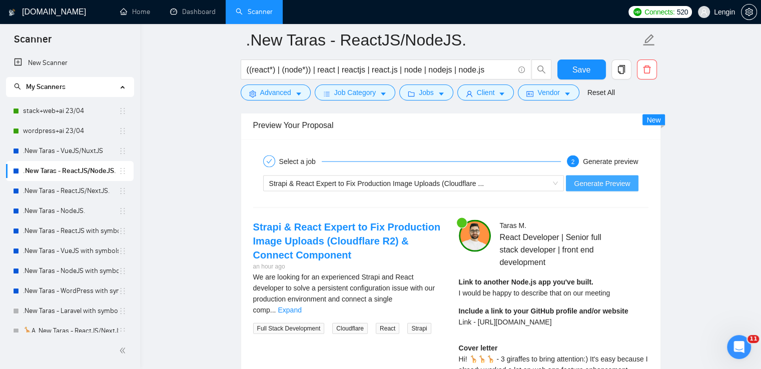
click at [600, 178] on span "Generate Preview" at bounding box center [602, 183] width 56 height 11
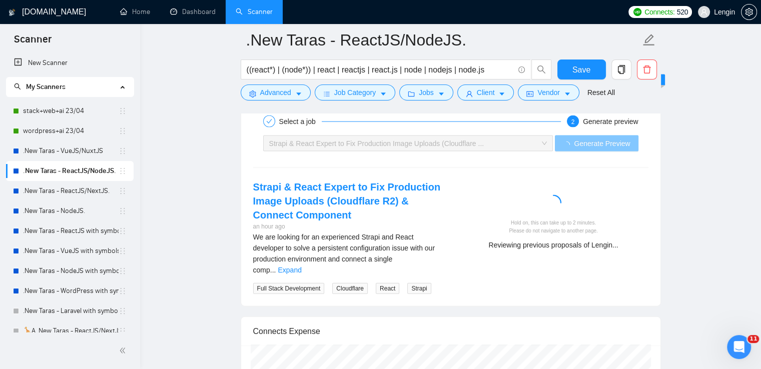
scroll to position [2124, 0]
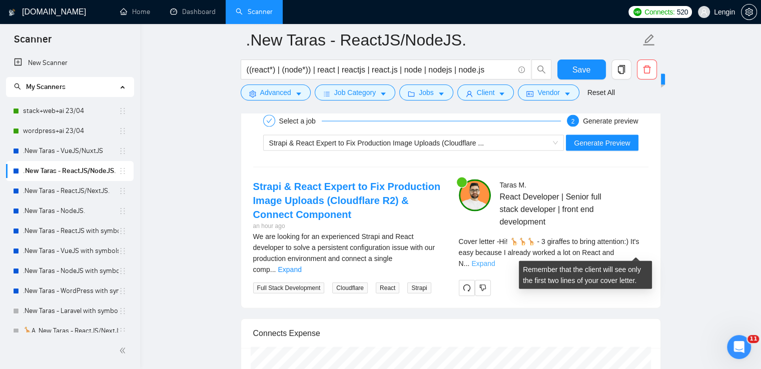
click at [495, 260] on link "Expand" at bounding box center [483, 264] width 24 height 8
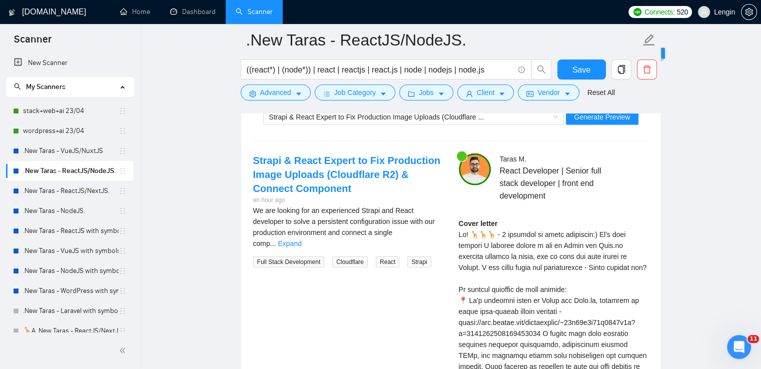
scroll to position [2148, 0]
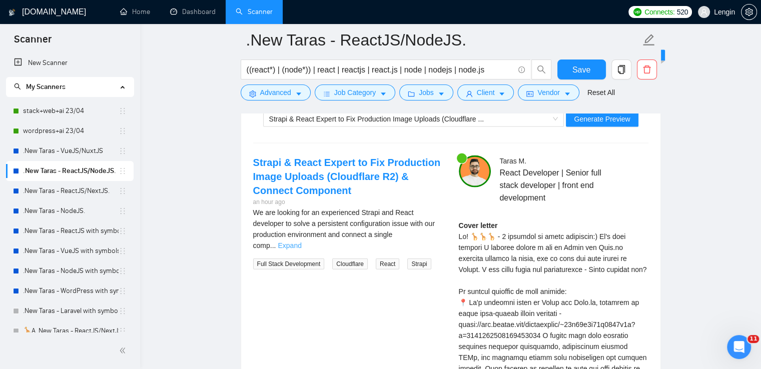
click at [301, 242] on link "Expand" at bounding box center [290, 246] width 24 height 8
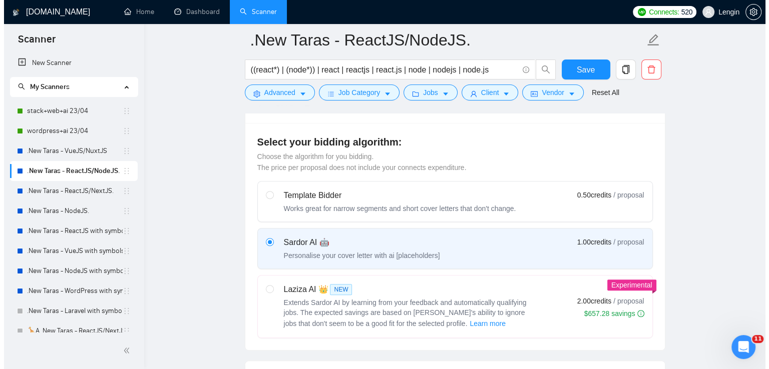
scroll to position [370, 0]
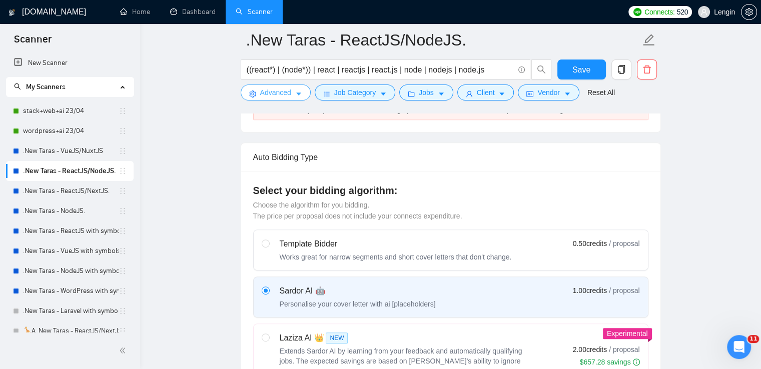
click at [295, 92] on icon "caret-down" at bounding box center [298, 94] width 7 height 7
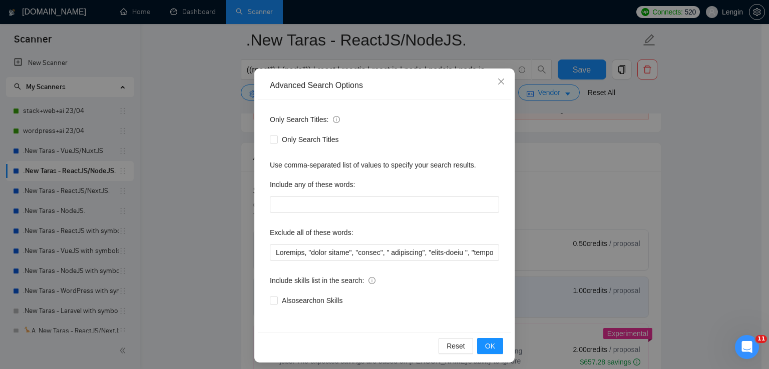
scroll to position [41, 0]
click at [362, 249] on input "text" at bounding box center [384, 253] width 229 height 16
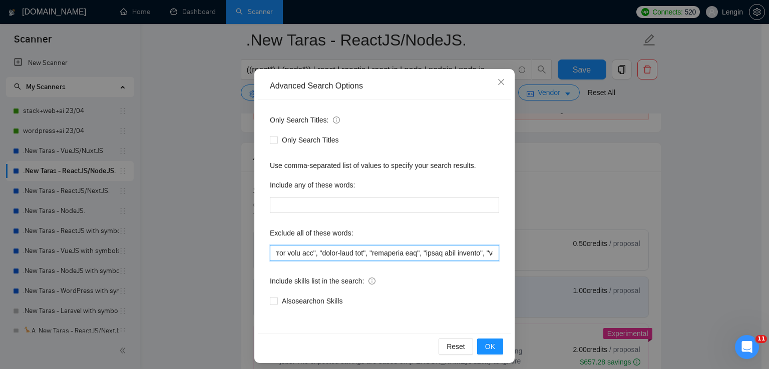
scroll to position [0, 1033]
click at [474, 253] on input "text" at bounding box center [384, 253] width 229 height 16
drag, startPoint x: 452, startPoint y: 254, endPoint x: 299, endPoint y: 247, distance: 153.3
click at [299, 247] on input "text" at bounding box center [384, 253] width 229 height 16
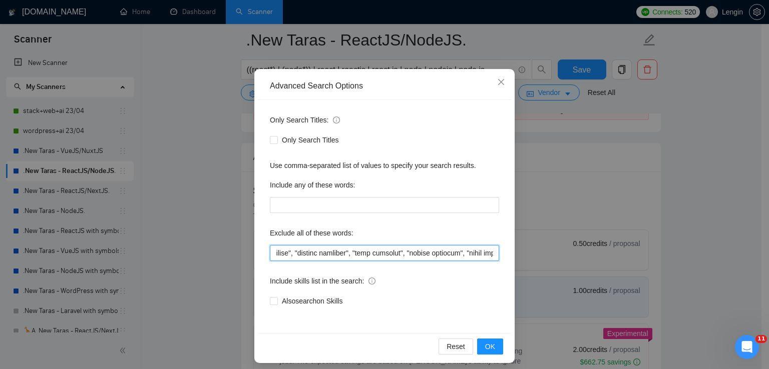
scroll to position [0, 3091]
type input "Loremips, "dolor sitame", "consec", " adipiscing", "elits-doeiu ", "tempo incid…"
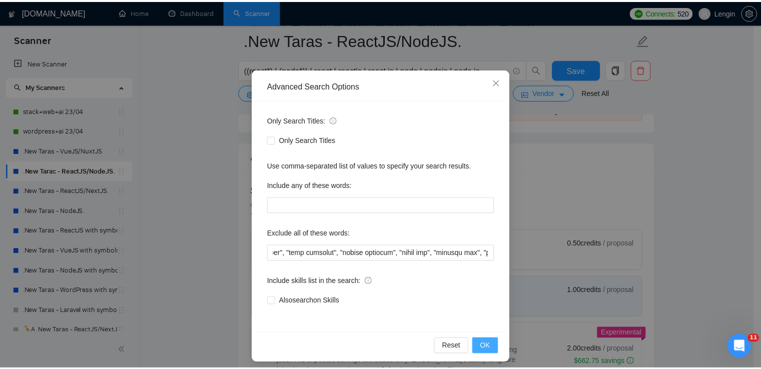
scroll to position [0, 0]
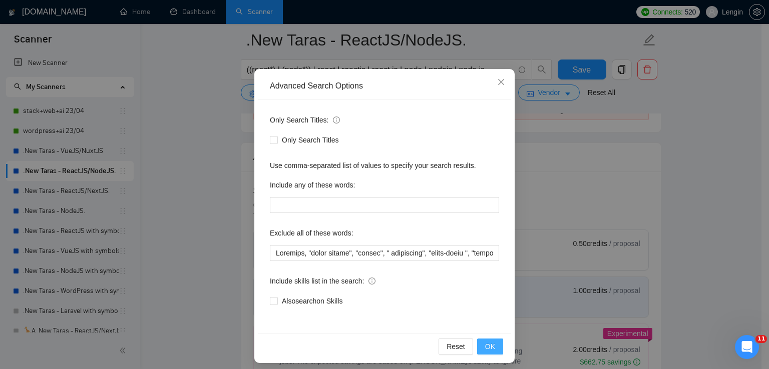
click at [495, 346] on button "OK" at bounding box center [490, 347] width 26 height 16
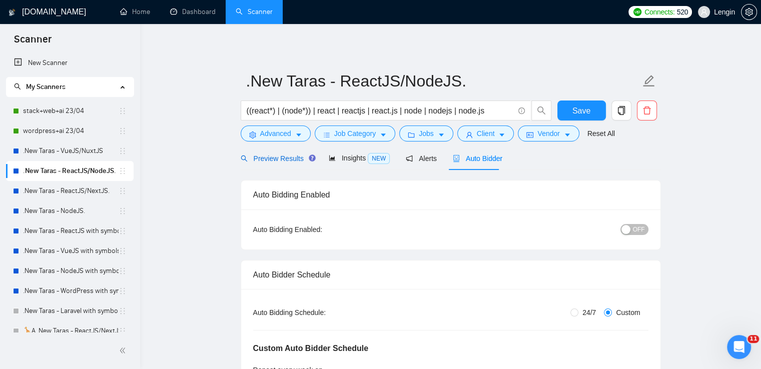
click at [268, 158] on span "Preview Results" at bounding box center [277, 159] width 72 height 8
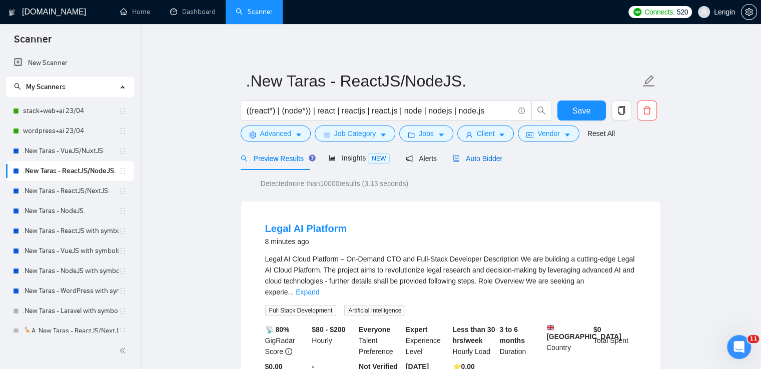
click at [476, 157] on span "Auto Bidder" at bounding box center [478, 159] width 50 height 8
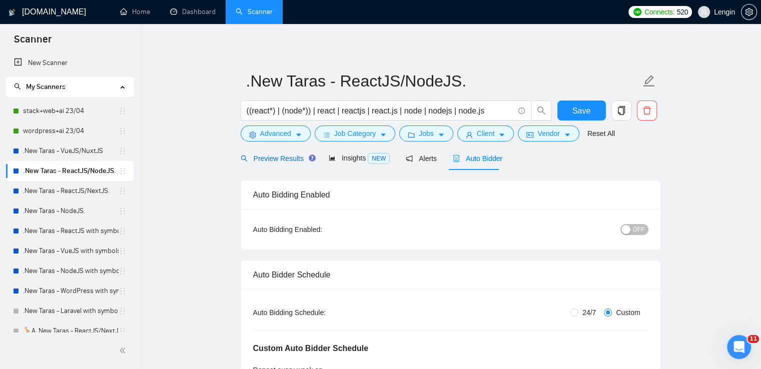
click at [278, 159] on span "Preview Results" at bounding box center [277, 159] width 72 height 8
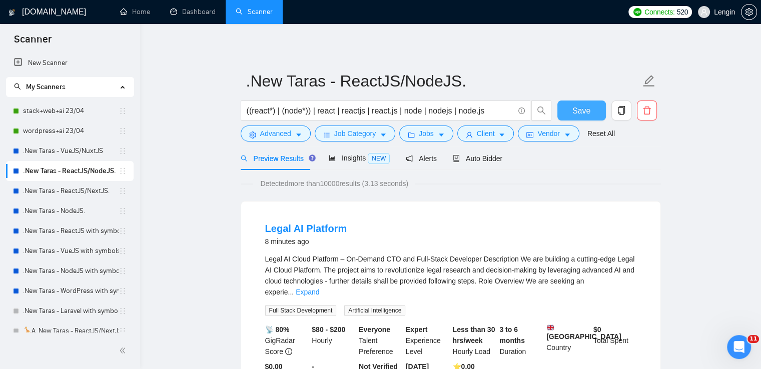
click at [586, 113] on span "Save" at bounding box center [582, 111] width 18 height 13
click at [482, 155] on span "Auto Bidder" at bounding box center [478, 159] width 50 height 8
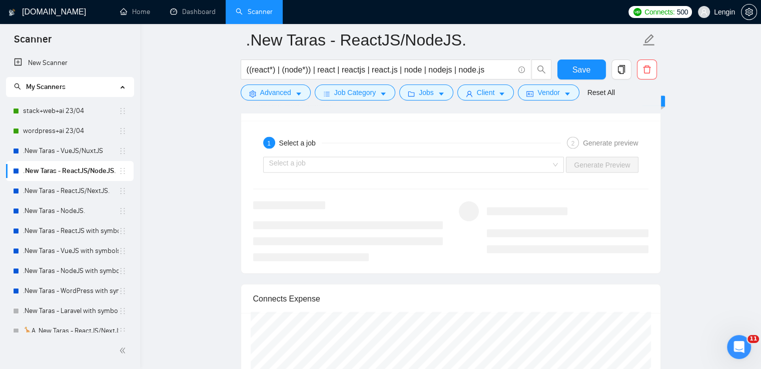
scroll to position [2107, 0]
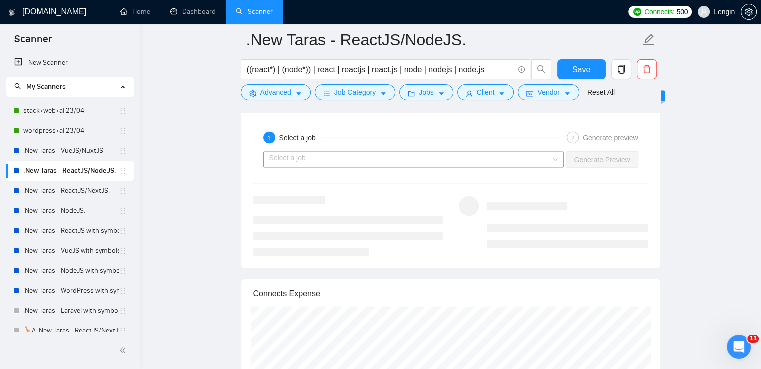
click at [559, 156] on div "Select a job" at bounding box center [413, 160] width 301 height 16
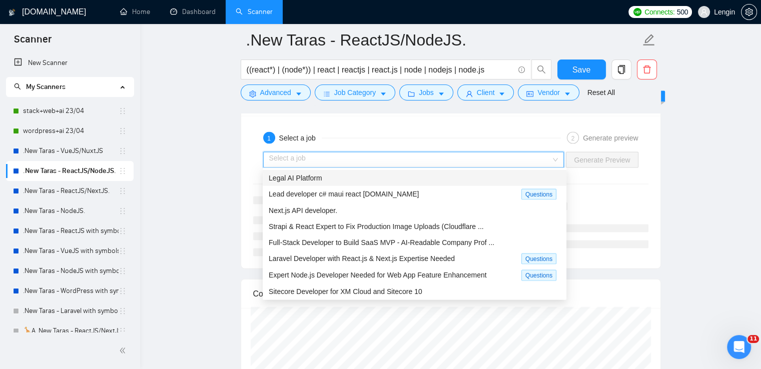
click at [455, 170] on div "Legal AI Platform" at bounding box center [415, 178] width 304 height 16
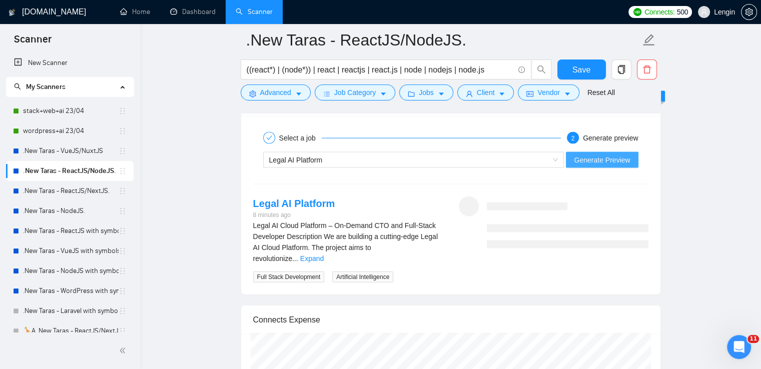
click at [607, 155] on span "Generate Preview" at bounding box center [602, 160] width 56 height 11
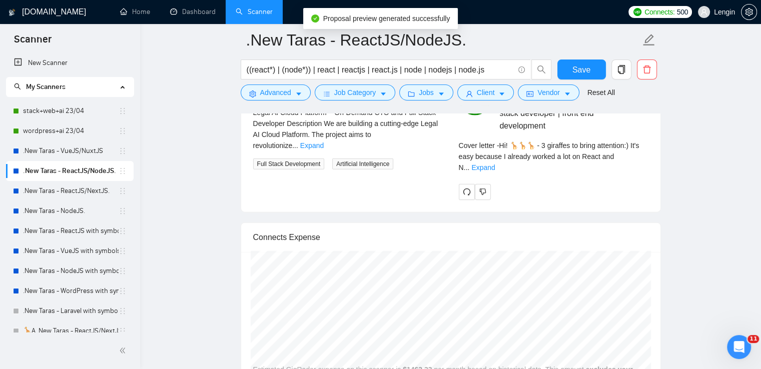
scroll to position [2226, 0]
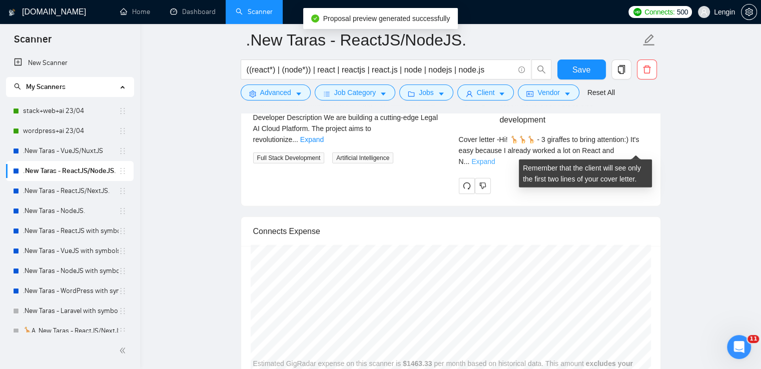
click at [495, 158] on link "Expand" at bounding box center [483, 162] width 24 height 8
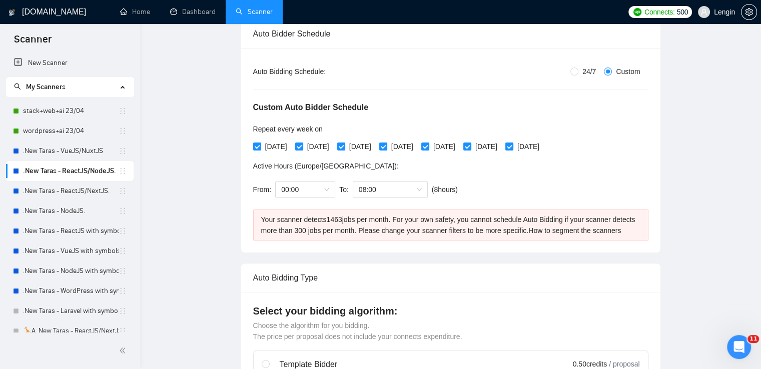
scroll to position [0, 0]
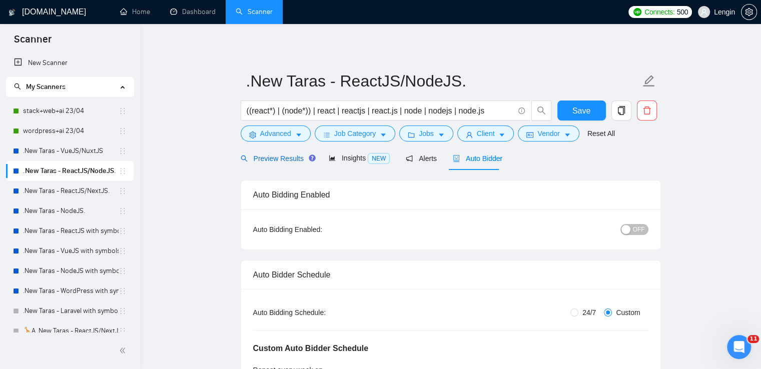
click at [287, 161] on span "Preview Results" at bounding box center [277, 159] width 72 height 8
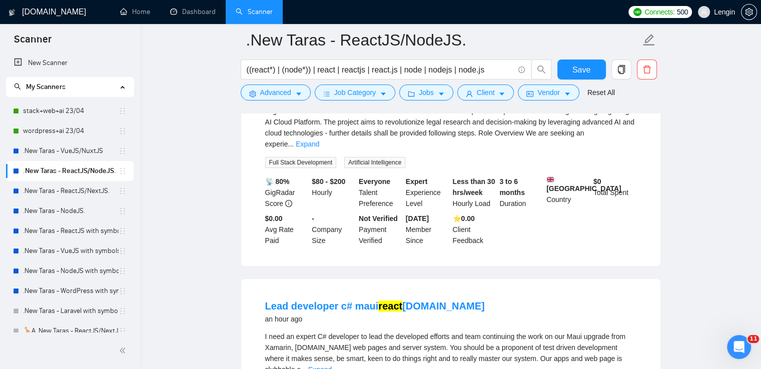
scroll to position [104, 0]
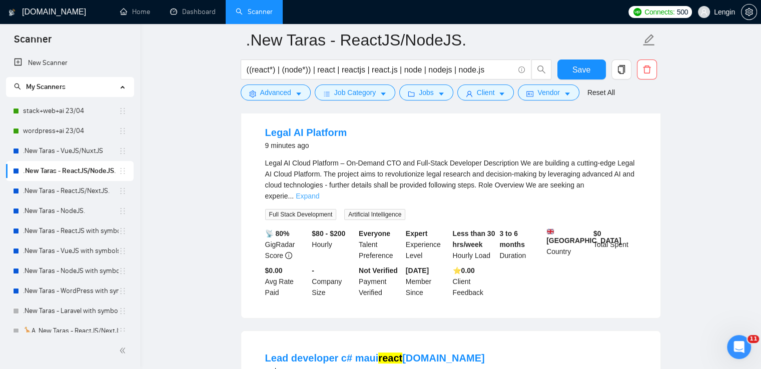
click at [319, 192] on link "Expand" at bounding box center [308, 196] width 24 height 8
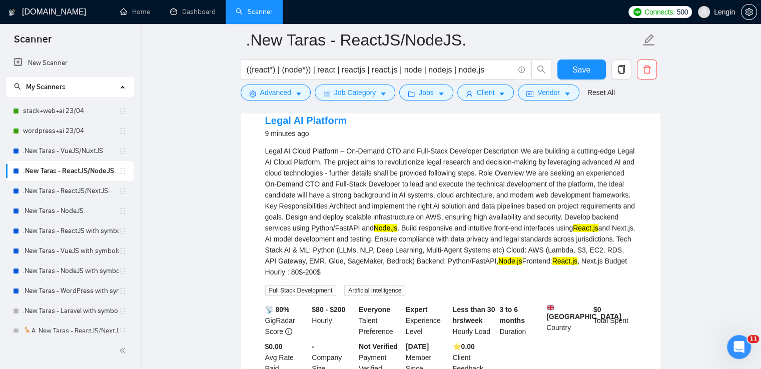
scroll to position [100, 0]
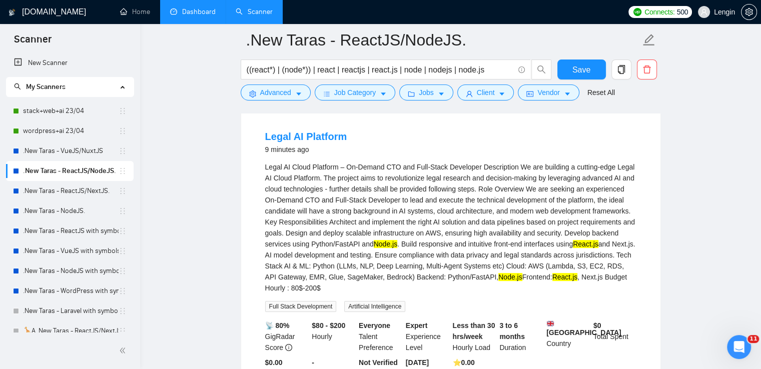
click at [190, 8] on link "Dashboard" at bounding box center [193, 12] width 46 height 9
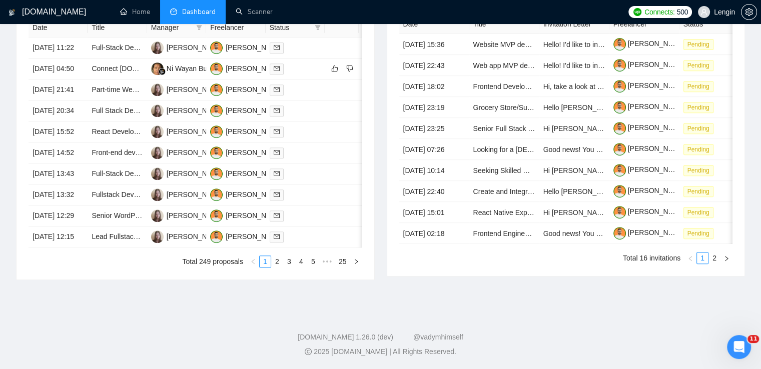
scroll to position [470, 0]
click at [276, 267] on link "2" at bounding box center [277, 261] width 11 height 11
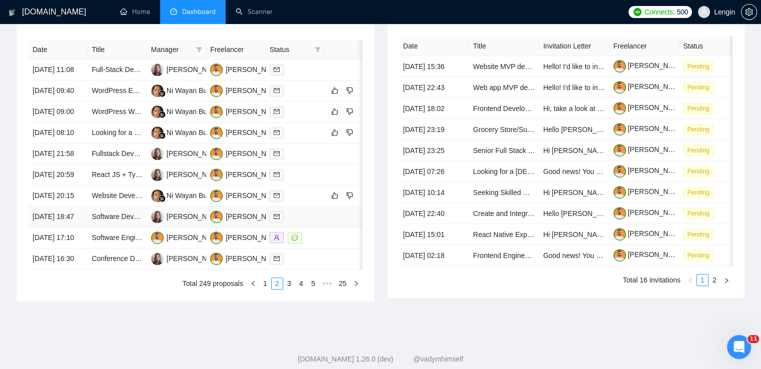
scroll to position [456, 0]
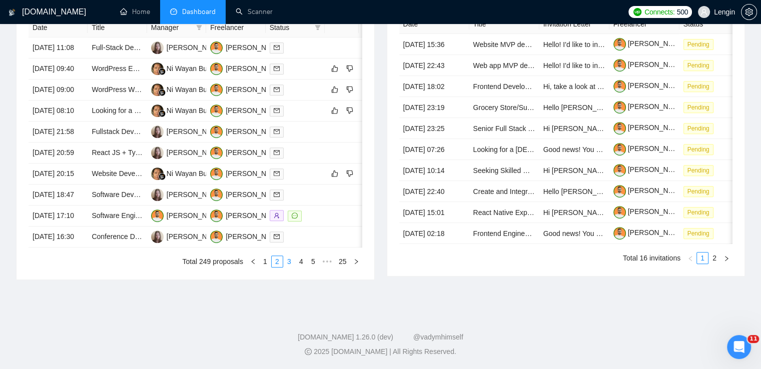
click at [286, 267] on link "3" at bounding box center [289, 261] width 11 height 11
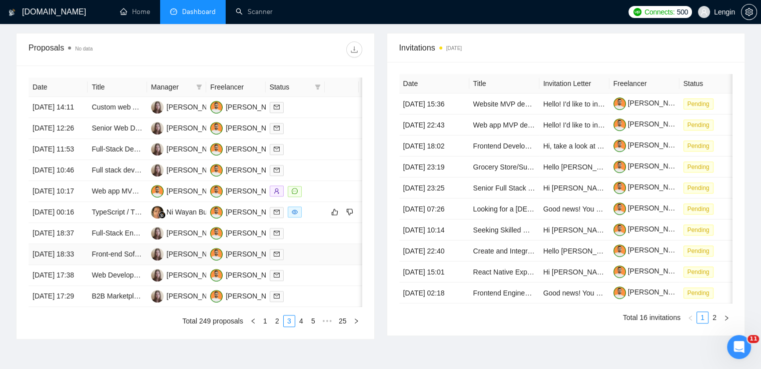
scroll to position [448, 0]
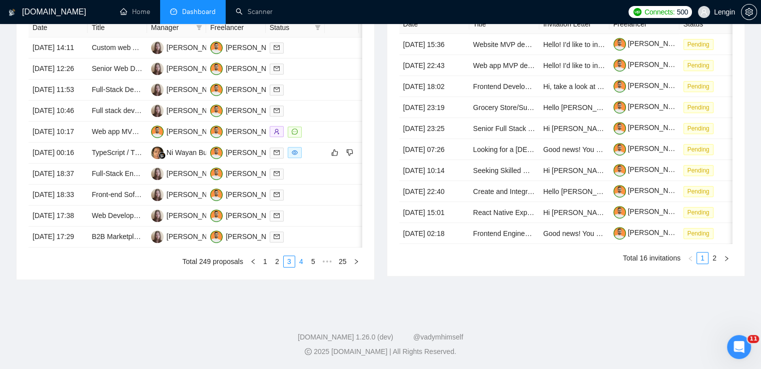
click at [299, 267] on link "4" at bounding box center [301, 261] width 11 height 11
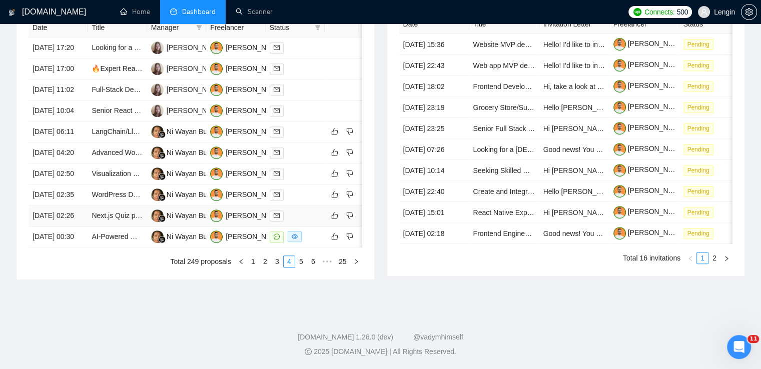
scroll to position [453, 0]
click at [304, 267] on link "5" at bounding box center [301, 261] width 11 height 11
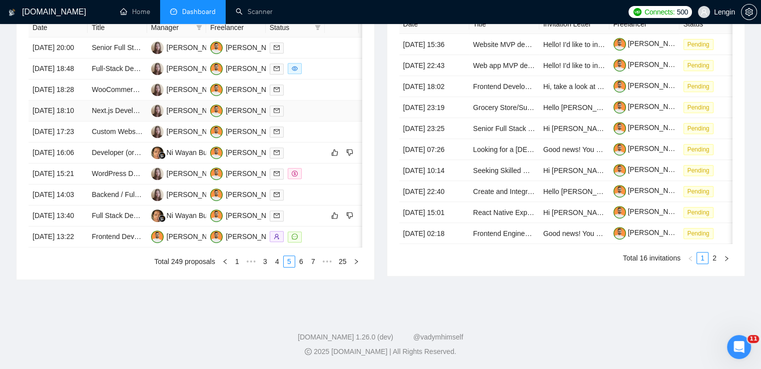
scroll to position [480, 0]
click at [303, 267] on link "6" at bounding box center [301, 261] width 11 height 11
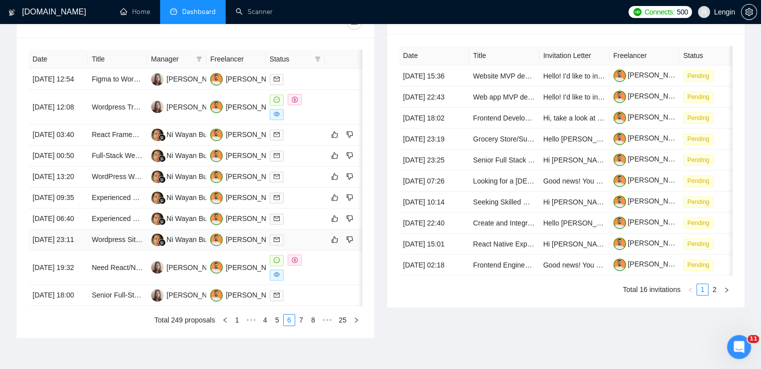
scroll to position [392, 0]
click at [128, 146] on td "React Framework Installation on Firebase" at bounding box center [117, 135] width 59 height 21
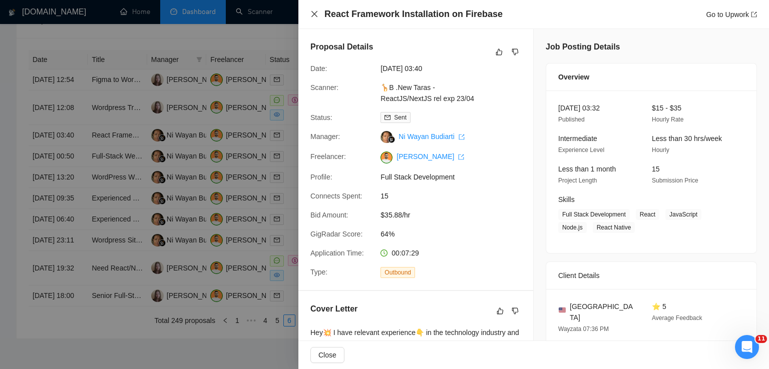
click at [318, 16] on icon "close" at bounding box center [314, 14] width 8 height 8
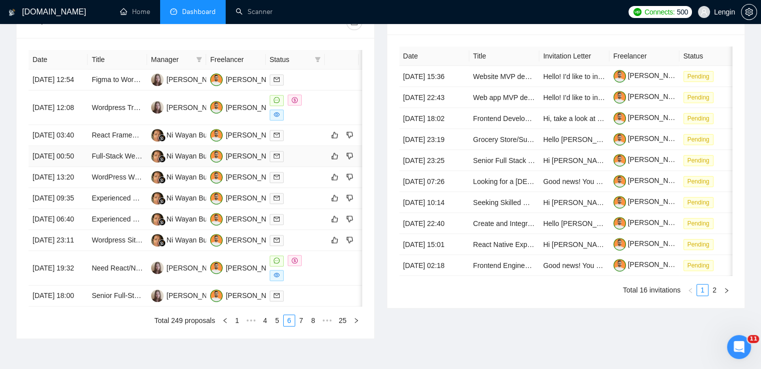
click at [122, 167] on td "Full-Stack Web Developer (Next.js) — Sales-Focused MVP" at bounding box center [117, 156] width 59 height 21
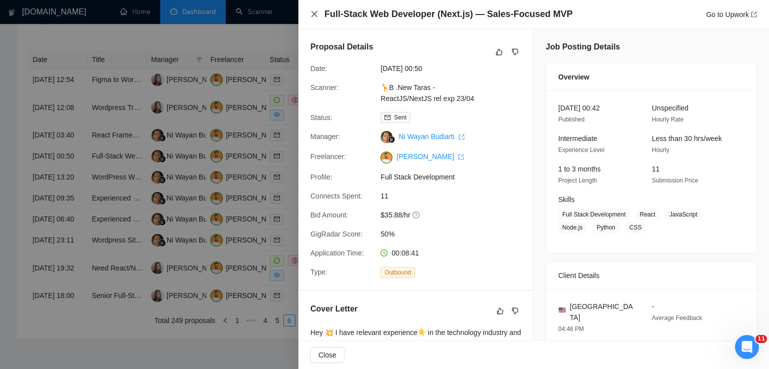
click at [315, 13] on icon "close" at bounding box center [314, 14] width 8 height 8
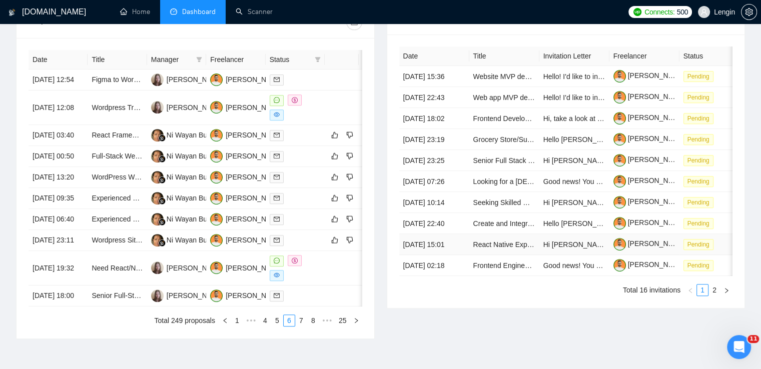
click at [417, 241] on td "[DATE] 15:01" at bounding box center [434, 244] width 70 height 21
click at [119, 125] on td "Wordpress Travel Website Development" at bounding box center [117, 108] width 59 height 35
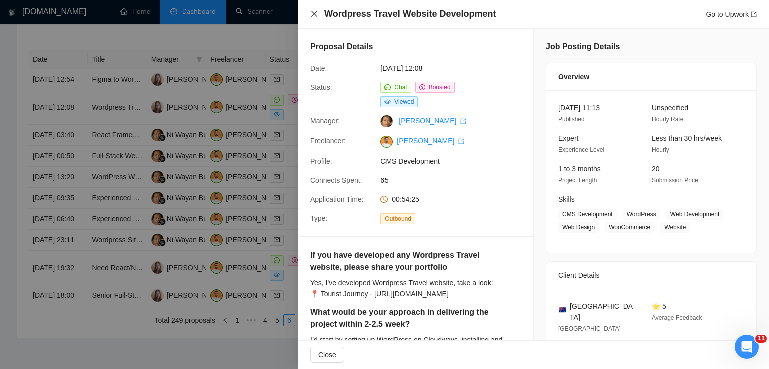
click at [316, 17] on icon "close" at bounding box center [314, 14] width 6 height 6
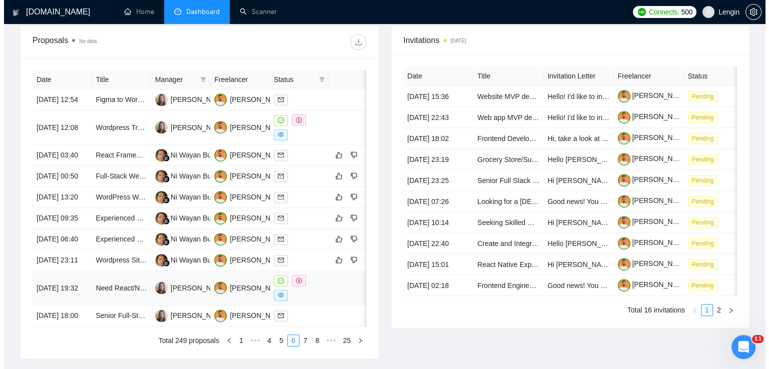
scroll to position [371, 0]
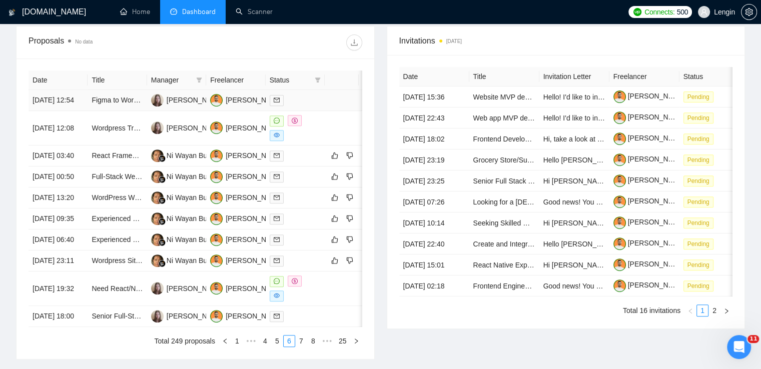
click at [114, 111] on td "Figma to WordPress Website Design and Development (Elementor Expert Design + De…" at bounding box center [117, 100] width 59 height 21
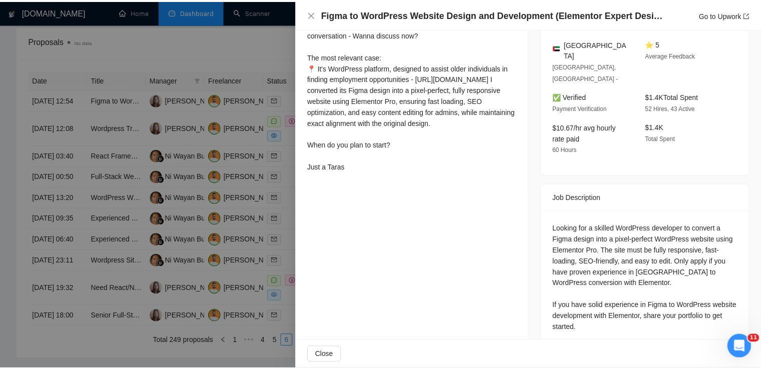
scroll to position [0, 0]
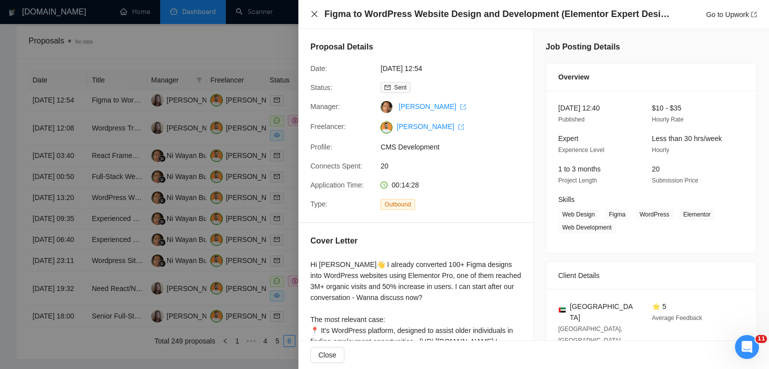
click at [312, 16] on icon "close" at bounding box center [314, 14] width 6 height 6
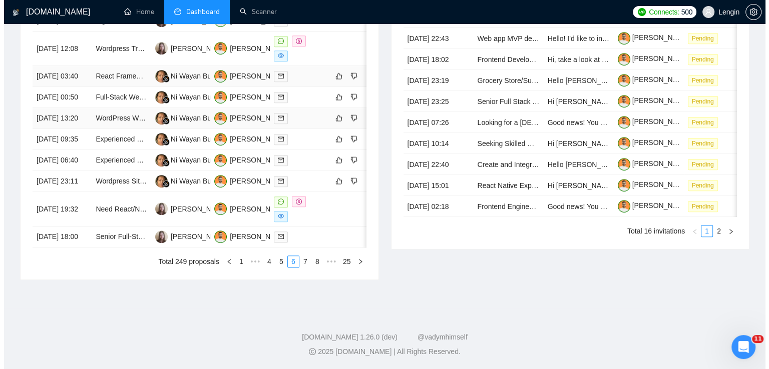
scroll to position [484, 0]
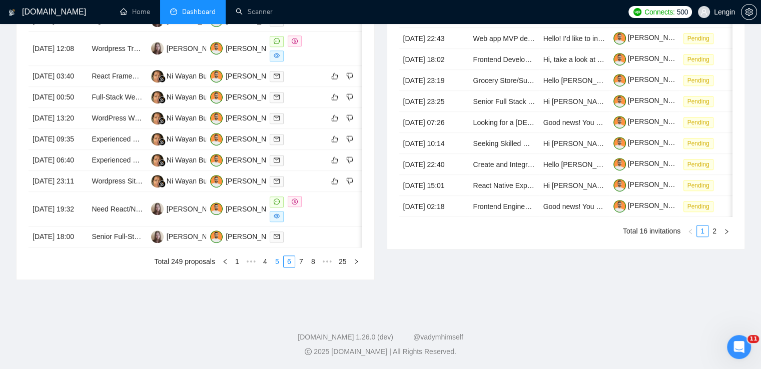
click at [281, 267] on link "5" at bounding box center [277, 261] width 11 height 11
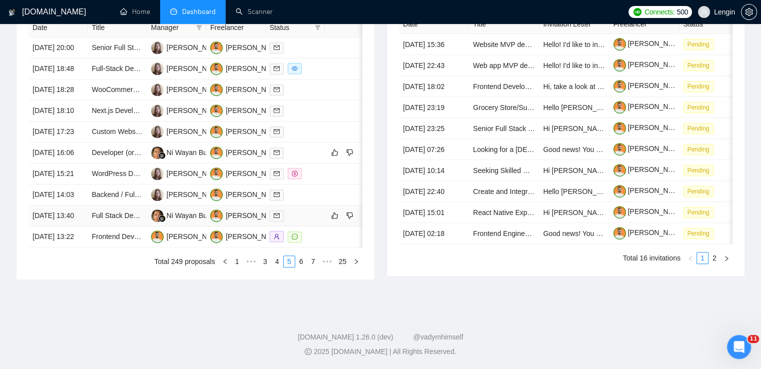
click at [108, 227] on td "Full Stack Developer for AI-Powered Real-Time Chat Platform" at bounding box center [117, 216] width 59 height 21
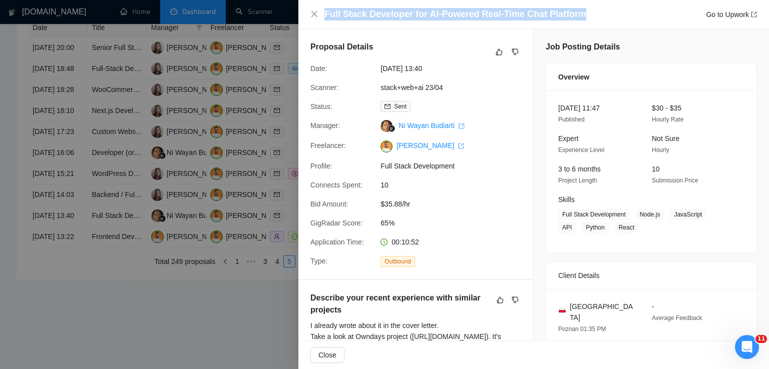
drag, startPoint x: 574, startPoint y: 15, endPoint x: 334, endPoint y: 7, distance: 240.4
click at [334, 7] on div "Full Stack Developer for AI-Powered Real-Time Chat Platform Go to Upwork" at bounding box center [533, 14] width 470 height 29
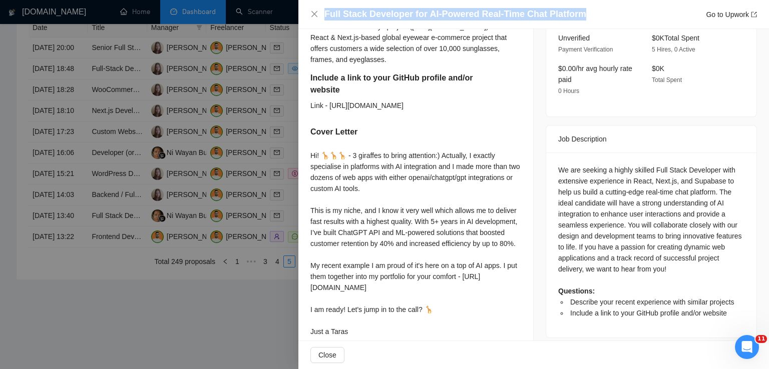
scroll to position [356, 0]
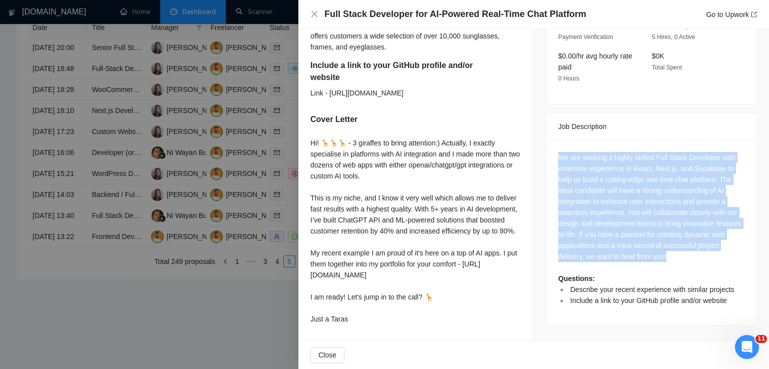
drag, startPoint x: 677, startPoint y: 215, endPoint x: 549, endPoint y: 111, distance: 165.2
click at [549, 140] on div "We are seeking a highly skilled Full Stack Developer with extensive experience …" at bounding box center [651, 232] width 210 height 185
drag, startPoint x: 311, startPoint y: 121, endPoint x: 354, endPoint y: 331, distance: 214.2
click at [354, 331] on div "Describe your recent experience with similar projects I already wrote about it …" at bounding box center [415, 148] width 235 height 383
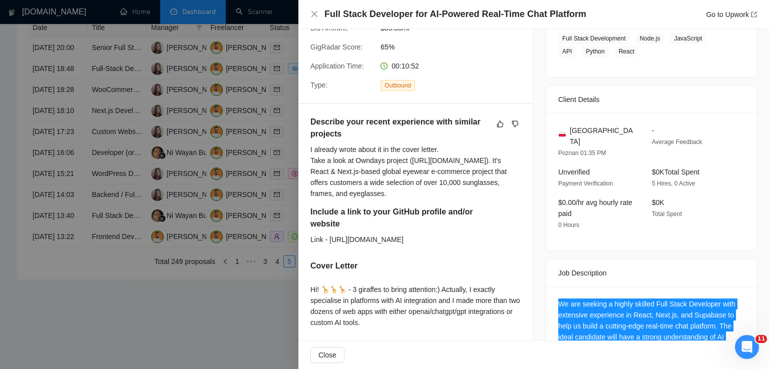
scroll to position [229, 0]
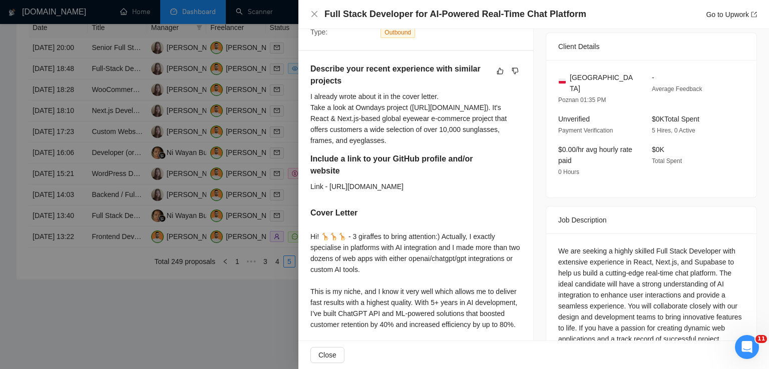
click at [660, 172] on div "[GEOGRAPHIC_DATA] Poznan 01:35 PM - Average Feedback Unverified Payment Verific…" at bounding box center [651, 129] width 210 height 138
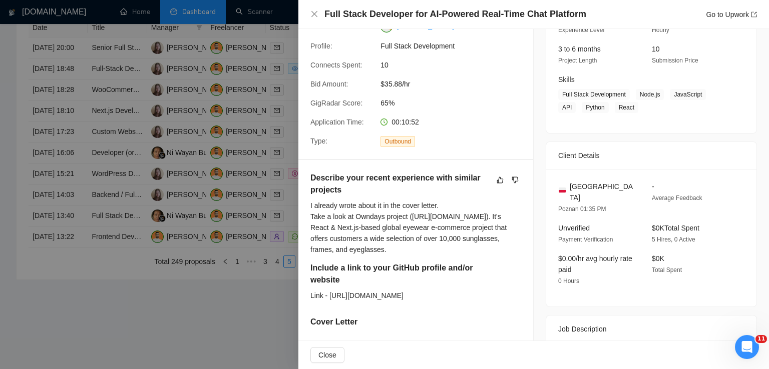
scroll to position [118, 0]
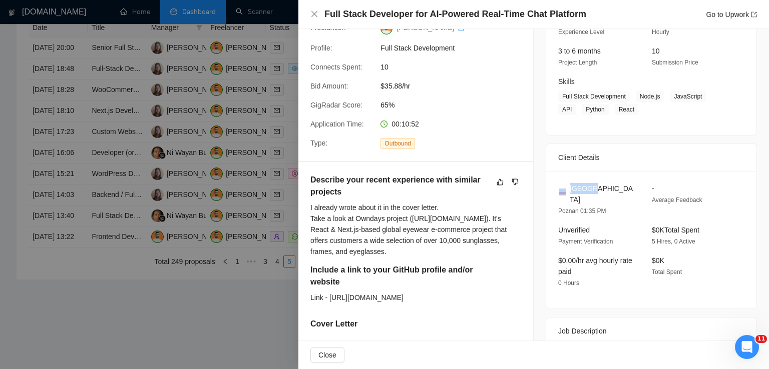
drag, startPoint x: 595, startPoint y: 183, endPoint x: 559, endPoint y: 185, distance: 36.1
click at [559, 185] on div "[GEOGRAPHIC_DATA] Poznan 01:35 PM - Average Feedback Unverified Payment Verific…" at bounding box center [651, 240] width 210 height 138
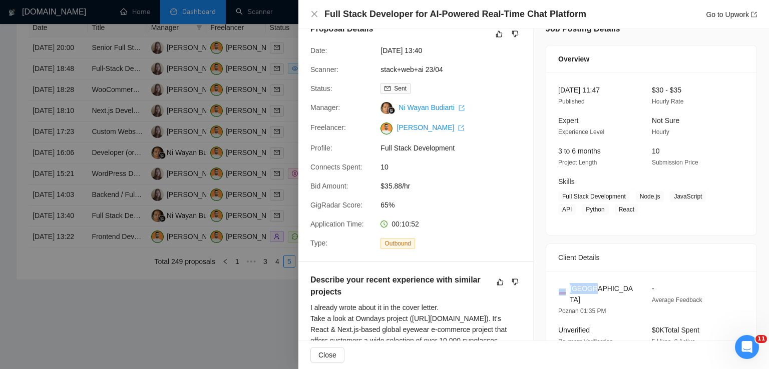
scroll to position [0, 0]
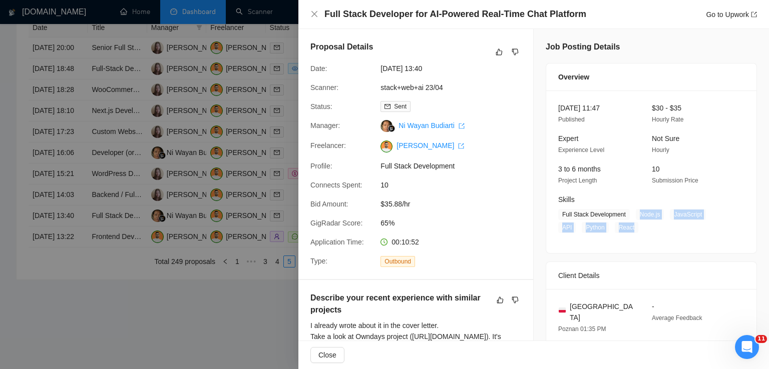
drag, startPoint x: 631, startPoint y: 217, endPoint x: 613, endPoint y: 230, distance: 22.6
click at [613, 230] on span "Full Stack Development Node.js JavaScript API Python React" at bounding box center [643, 221] width 171 height 24
click at [311, 14] on icon "close" at bounding box center [314, 14] width 8 height 8
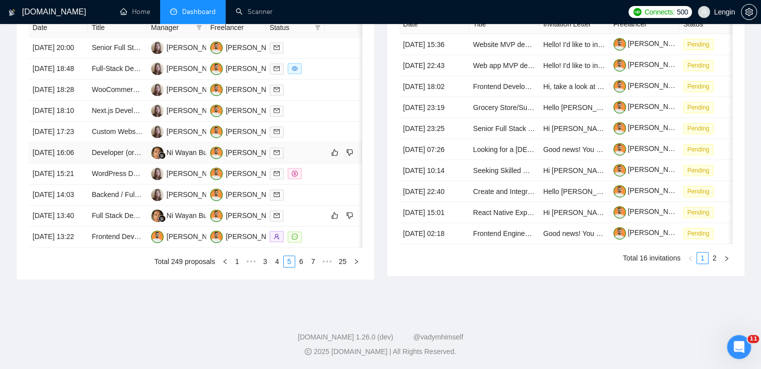
click at [130, 151] on td "Developer (or team) needed for full-stack development of a user platform" at bounding box center [117, 153] width 59 height 21
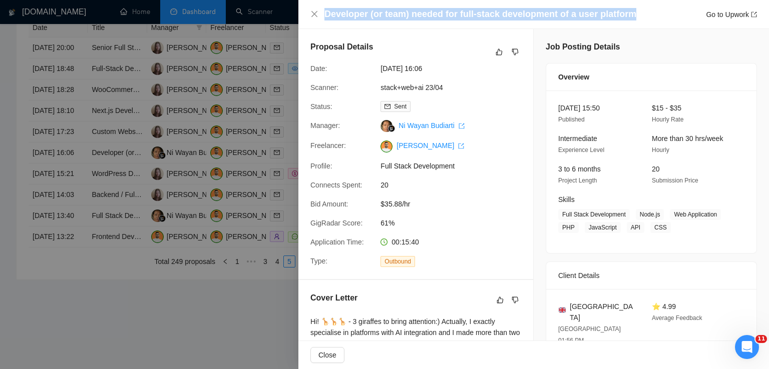
drag, startPoint x: 628, startPoint y: 17, endPoint x: 326, endPoint y: 11, distance: 301.3
click at [326, 11] on div "Developer (or team) needed for full-stack development of a user platform Go to …" at bounding box center [540, 14] width 432 height 13
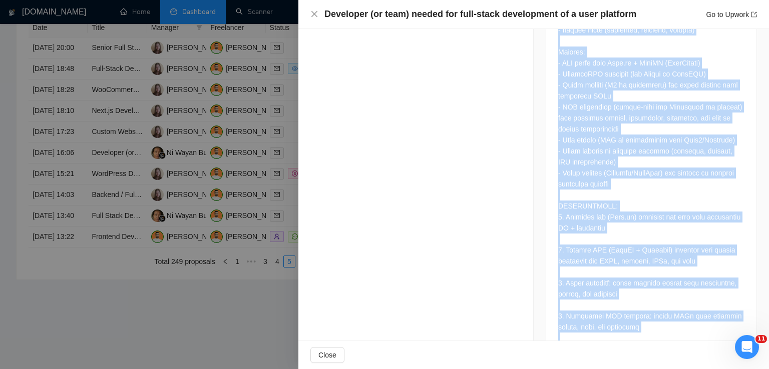
scroll to position [1077, 0]
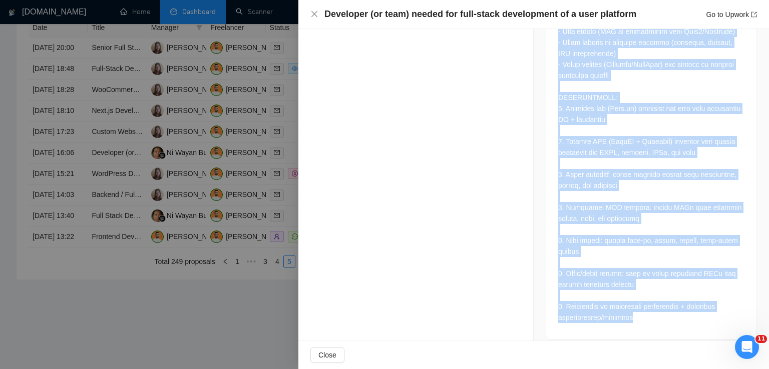
drag, startPoint x: 552, startPoint y: 87, endPoint x: 658, endPoint y: 304, distance: 241.7
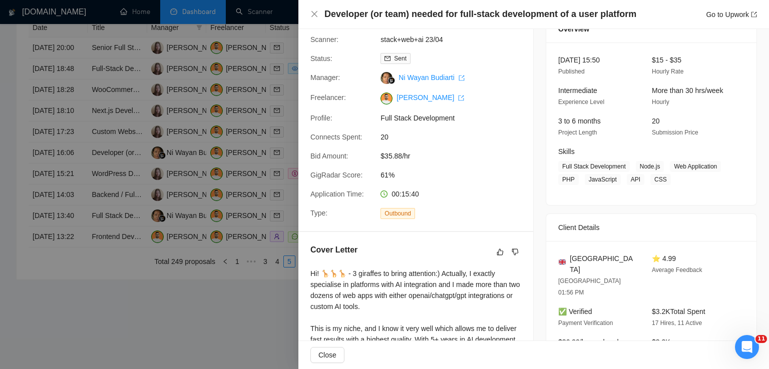
scroll to position [46, 0]
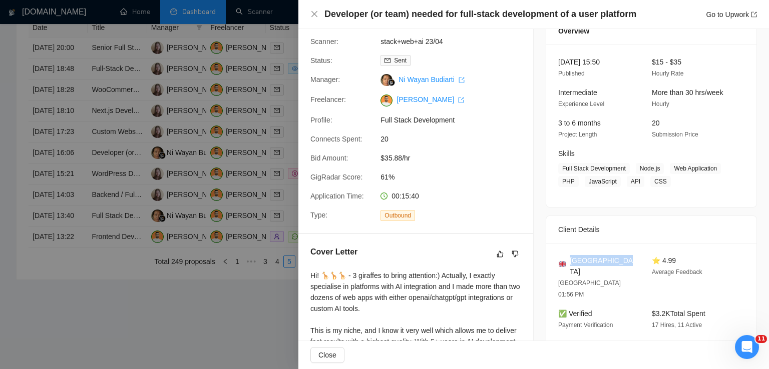
drag, startPoint x: 623, startPoint y: 256, endPoint x: 568, endPoint y: 262, distance: 55.8
click at [568, 262] on div "[GEOGRAPHIC_DATA]" at bounding box center [597, 266] width 78 height 22
drag, startPoint x: 659, startPoint y: 182, endPoint x: 632, endPoint y: 167, distance: 30.5
click at [632, 167] on span "Full Stack Development Node.js Web Application PHP JavaScript API CSS" at bounding box center [643, 175] width 171 height 24
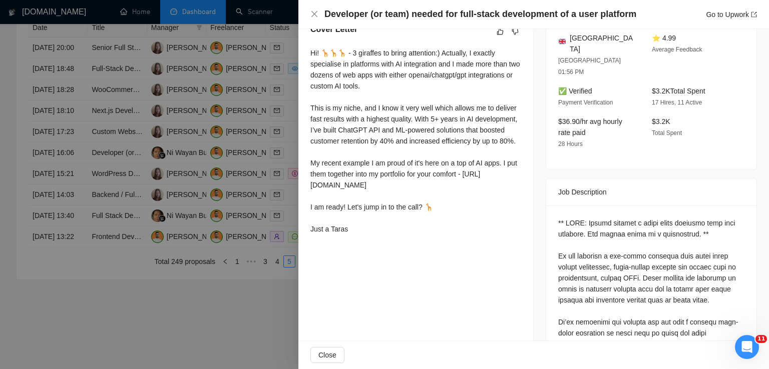
scroll to position [267, 0]
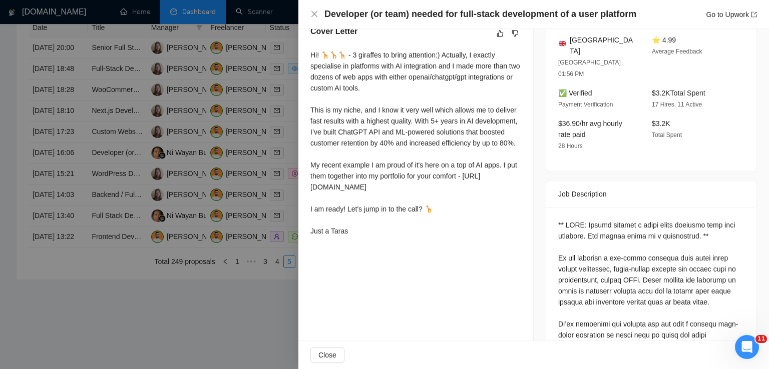
drag, startPoint x: 308, startPoint y: 58, endPoint x: 351, endPoint y: 263, distance: 209.7
click at [351, 253] on div "Cover Letter Hi! 🦒🦒🦒 - 3 giraffes to bring attention:) Actually, I exactly spec…" at bounding box center [415, 133] width 235 height 239
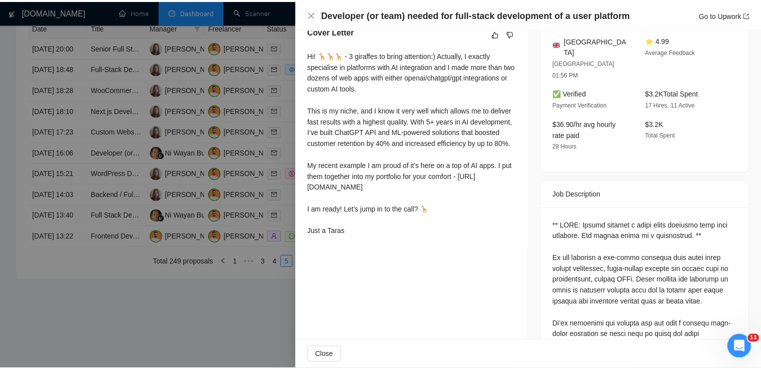
scroll to position [0, 0]
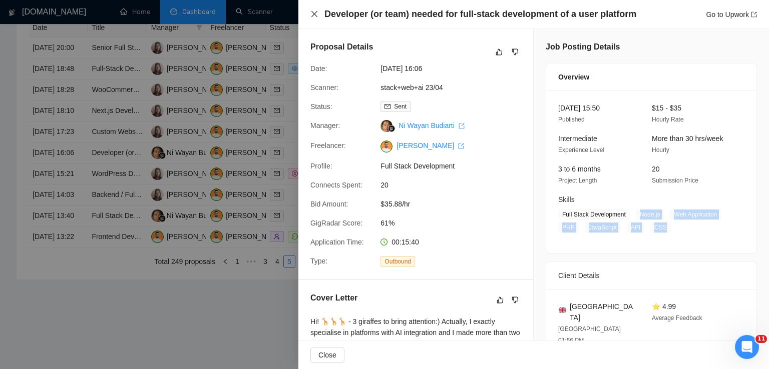
click at [311, 15] on icon "close" at bounding box center [314, 14] width 8 height 8
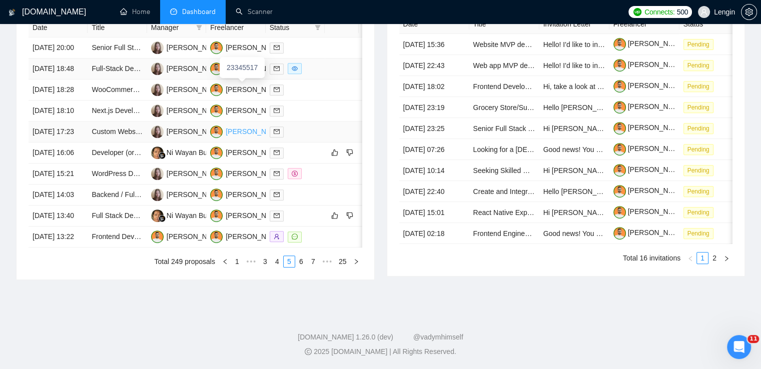
scroll to position [504, 0]
click at [278, 267] on link "4" at bounding box center [277, 261] width 11 height 11
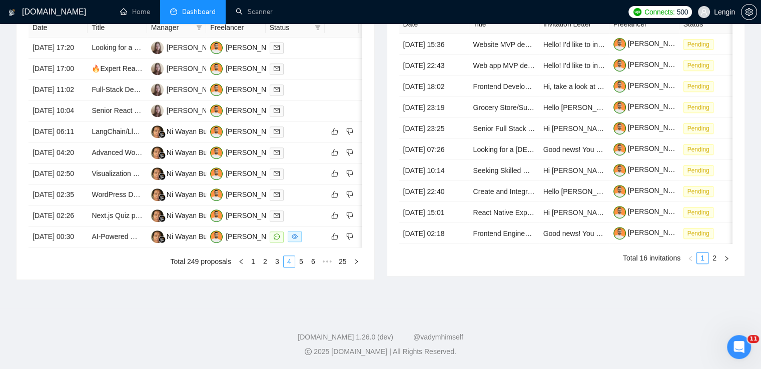
scroll to position [438, 0]
click at [302, 267] on link "5" at bounding box center [301, 261] width 11 height 11
click at [280, 267] on link "4" at bounding box center [277, 261] width 11 height 11
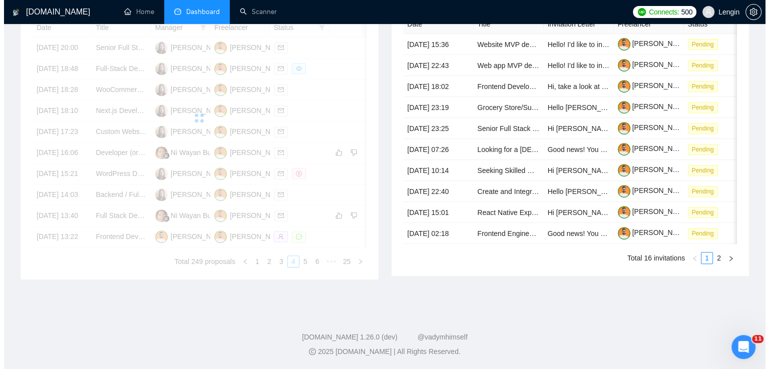
scroll to position [452, 0]
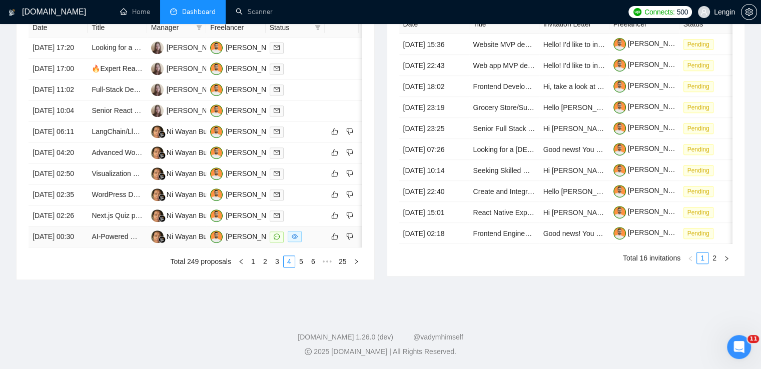
click at [130, 248] on td "AI-Powered WordPress Theme Generator Plugin Development" at bounding box center [117, 237] width 59 height 21
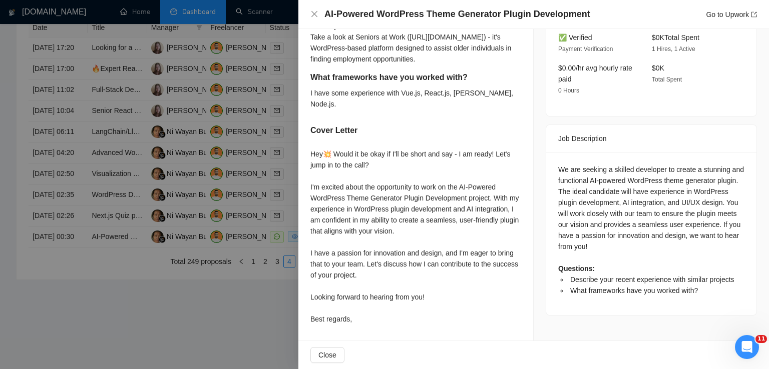
scroll to position [0, 0]
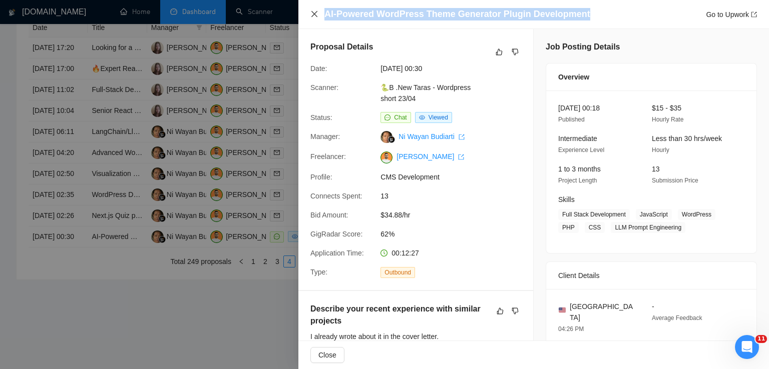
drag, startPoint x: 580, startPoint y: 15, endPoint x: 316, endPoint y: 17, distance: 264.3
click at [316, 17] on div "AI-Powered WordPress Theme Generator Plugin Development Go to Upwork" at bounding box center [533, 14] width 446 height 13
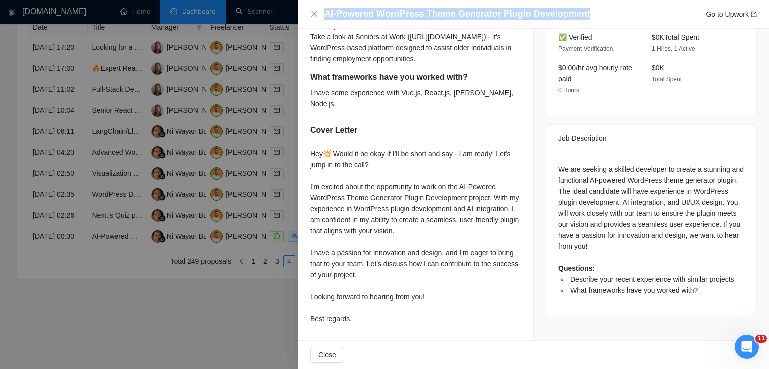
scroll to position [322, 0]
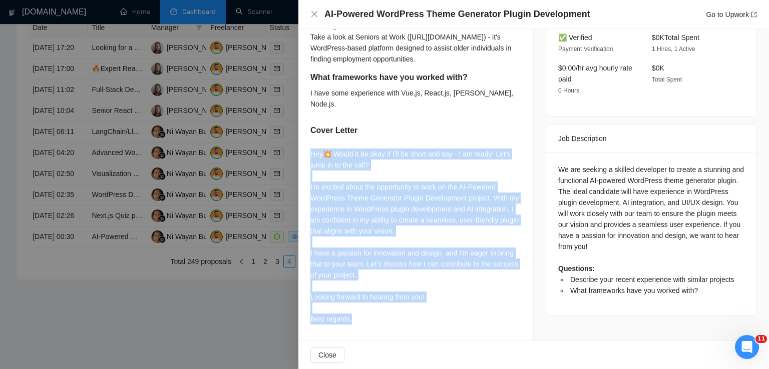
drag, startPoint x: 310, startPoint y: 156, endPoint x: 374, endPoint y: 334, distance: 189.8
click at [374, 334] on div "Describe your recent experience with similar projects I already wrote about it …" at bounding box center [415, 160] width 235 height 360
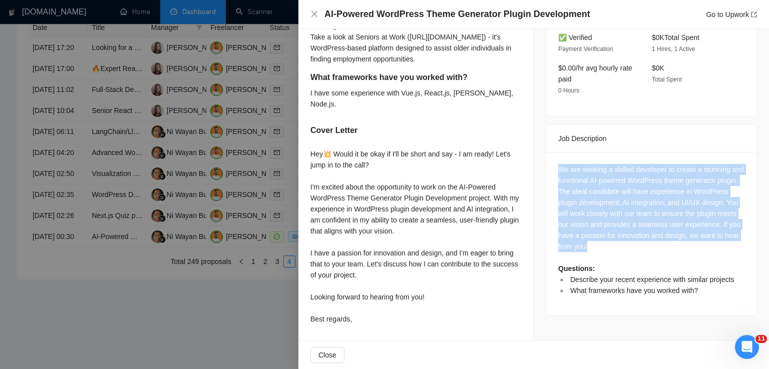
drag, startPoint x: 665, startPoint y: 227, endPoint x: 548, endPoint y: 141, distance: 144.6
click at [548, 152] on div "We are seeking a skilled developer to create a stunning and functional AI-power…" at bounding box center [651, 233] width 210 height 163
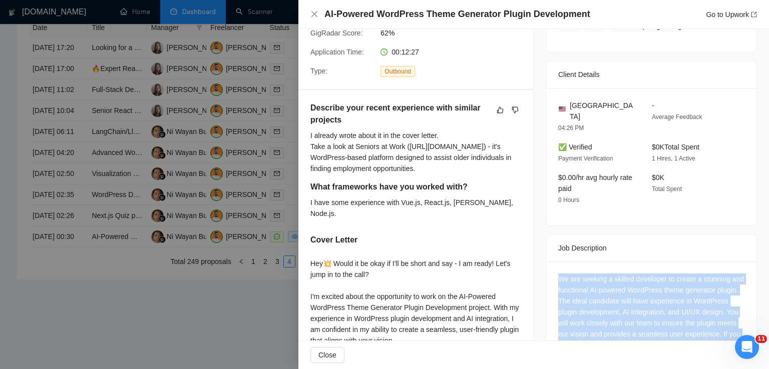
scroll to position [186, 0]
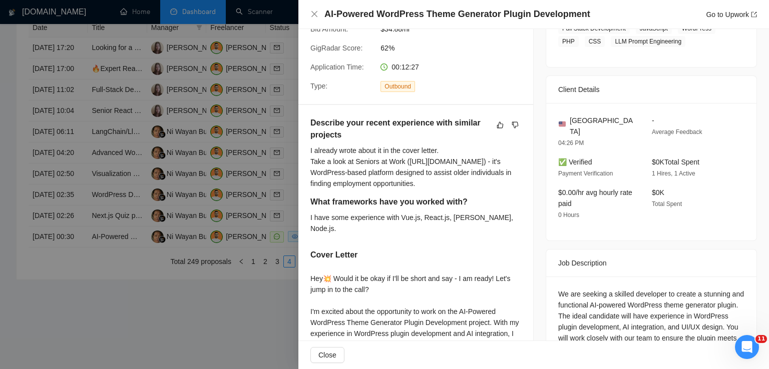
click at [612, 228] on div "[GEOGRAPHIC_DATA] 04:26 PM - Average Feedback ✅ Verified Payment Verification $…" at bounding box center [651, 172] width 210 height 138
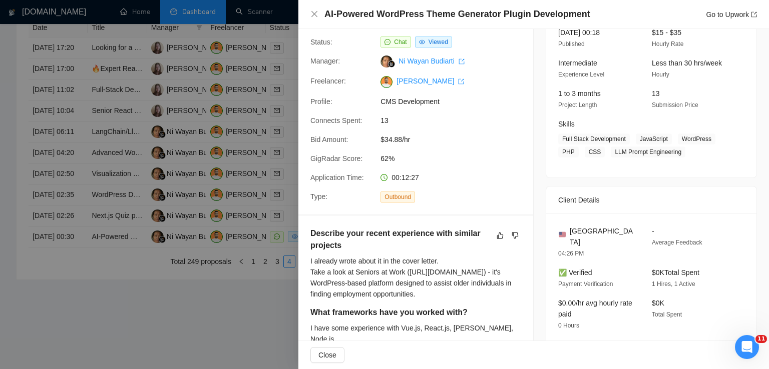
scroll to position [66, 0]
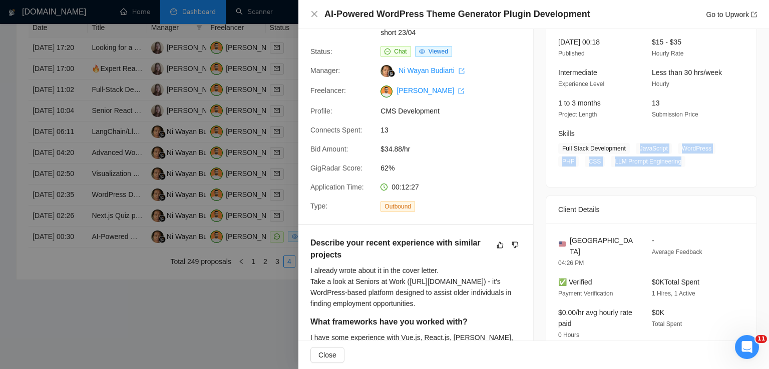
drag, startPoint x: 634, startPoint y: 149, endPoint x: 675, endPoint y: 168, distance: 45.0
click at [675, 168] on div "[DATE] 00:18 Published $15 - $35 Hourly Rate Intermediate Experience Level Less…" at bounding box center [651, 106] width 210 height 163
click at [314, 14] on icon "close" at bounding box center [314, 14] width 8 height 8
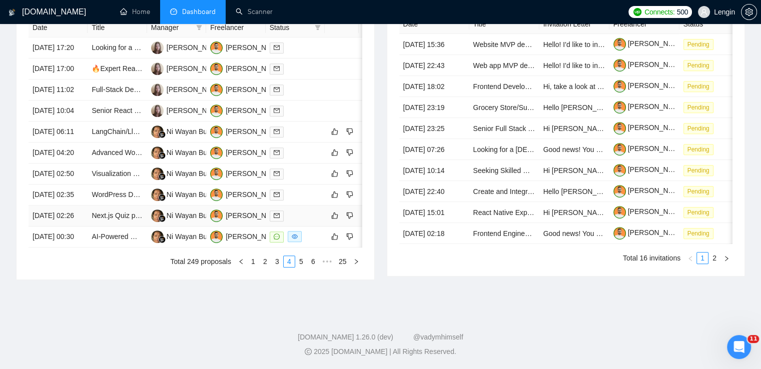
click at [112, 227] on td "Next.js Quiz page" at bounding box center [117, 216] width 59 height 21
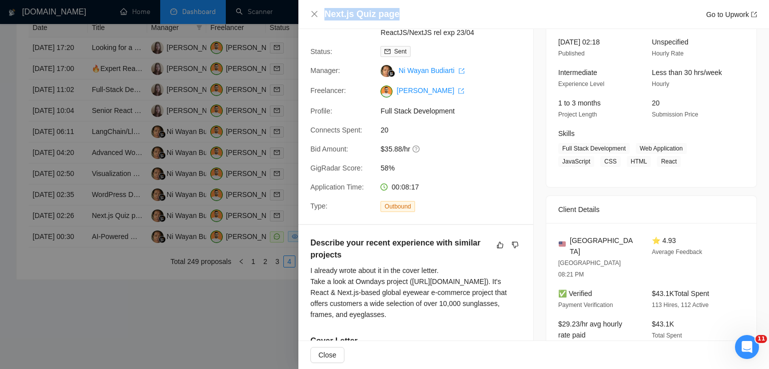
drag, startPoint x: 398, startPoint y: 14, endPoint x: 323, endPoint y: 11, distance: 75.6
click at [323, 11] on div "Next.js Quiz page Go to Upwork" at bounding box center [533, 14] width 446 height 13
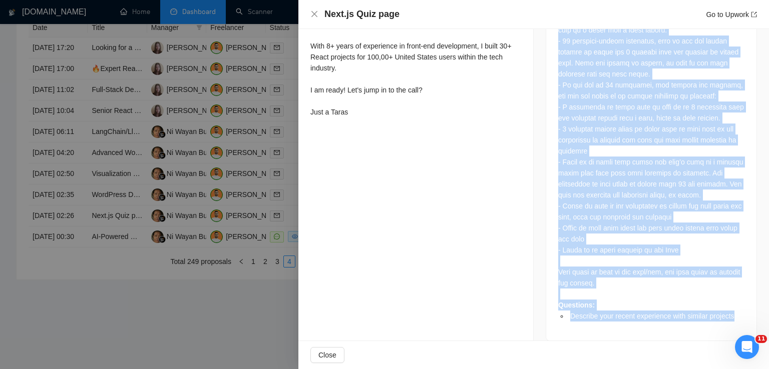
scroll to position [518, 0]
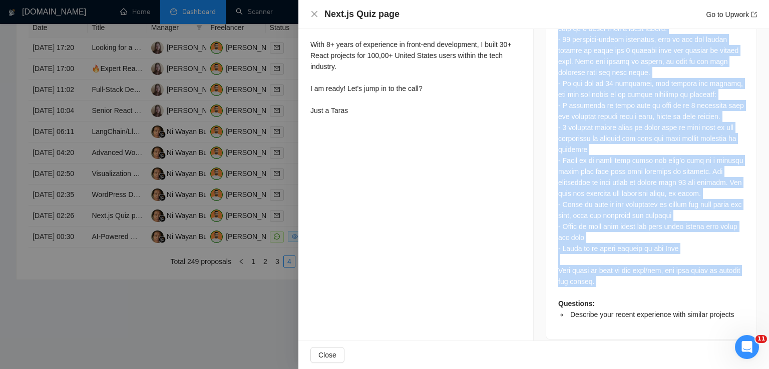
drag, startPoint x: 551, startPoint y: 45, endPoint x: 260, endPoint y: 175, distance: 318.3
click at [657, 271] on div "Questions: Describe your recent experience with similar projects" at bounding box center [651, 147] width 210 height 383
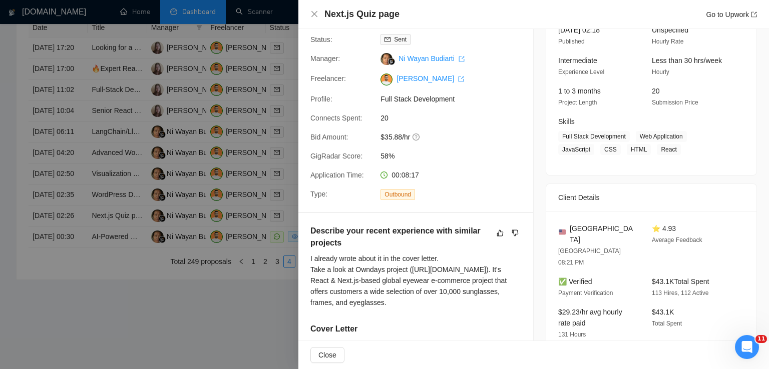
scroll to position [74, 0]
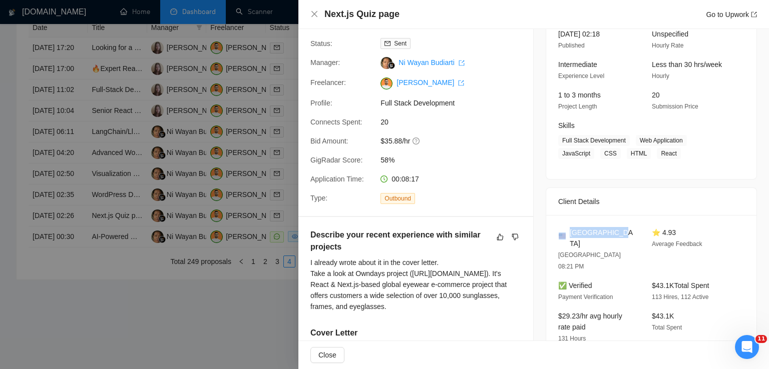
drag, startPoint x: 616, startPoint y: 232, endPoint x: 564, endPoint y: 231, distance: 52.6
click at [564, 231] on div "[GEOGRAPHIC_DATA]" at bounding box center [597, 238] width 78 height 22
drag, startPoint x: 635, startPoint y: 140, endPoint x: 667, endPoint y: 149, distance: 33.4
click at [667, 149] on span "Full Stack Development Web Application JavaScript CSS HTML React" at bounding box center [643, 147] width 171 height 24
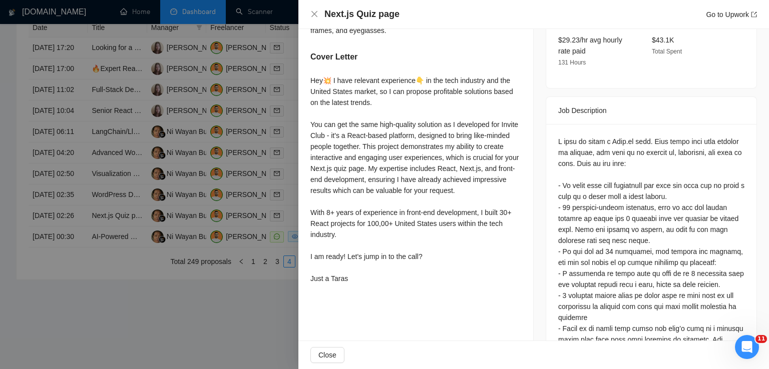
scroll to position [346, 0]
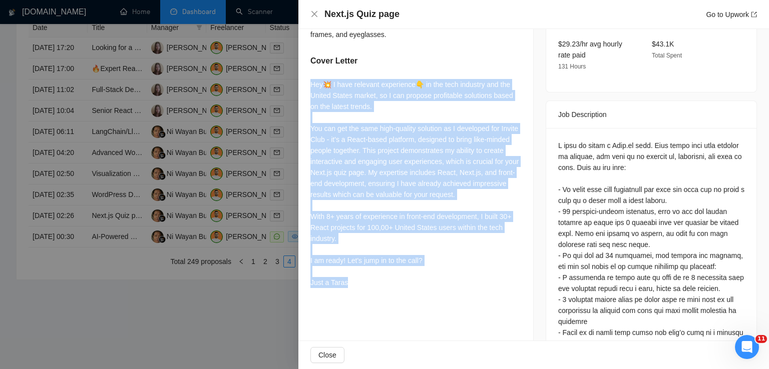
drag, startPoint x: 308, startPoint y: 94, endPoint x: 375, endPoint y: 299, distance: 215.9
click at [375, 299] on div "Describe your recent experience with similar projects I already wrote about it …" at bounding box center [415, 124] width 235 height 359
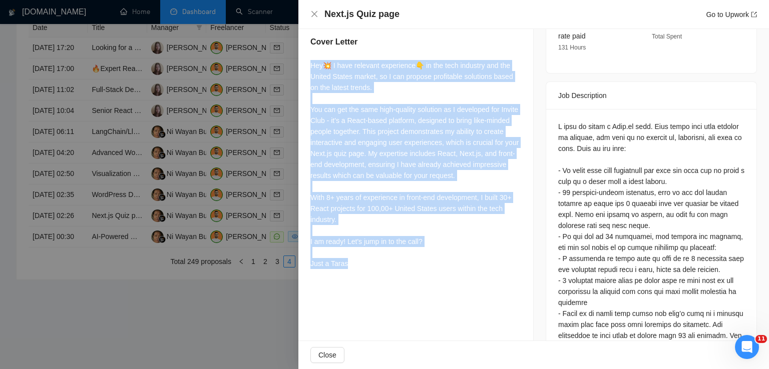
scroll to position [364, 0]
click at [416, 162] on div "Hey💥 I have relevant experience👇 in the tech industry and the United States mar…" at bounding box center [415, 165] width 211 height 209
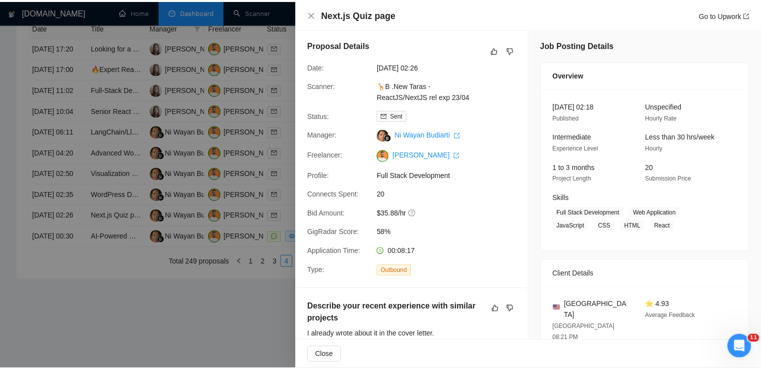
scroll to position [0, 0]
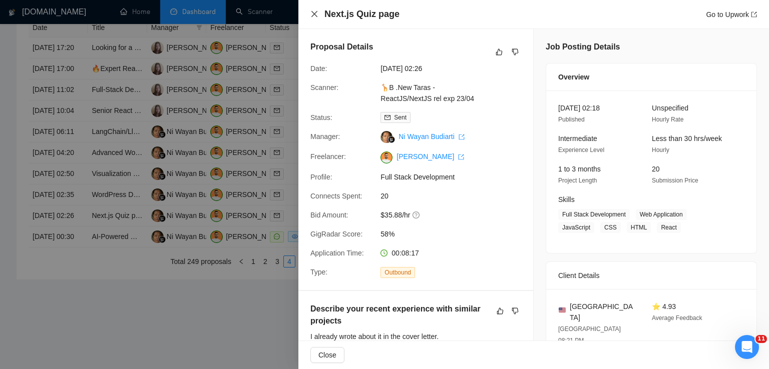
click at [316, 14] on icon "close" at bounding box center [314, 14] width 8 height 8
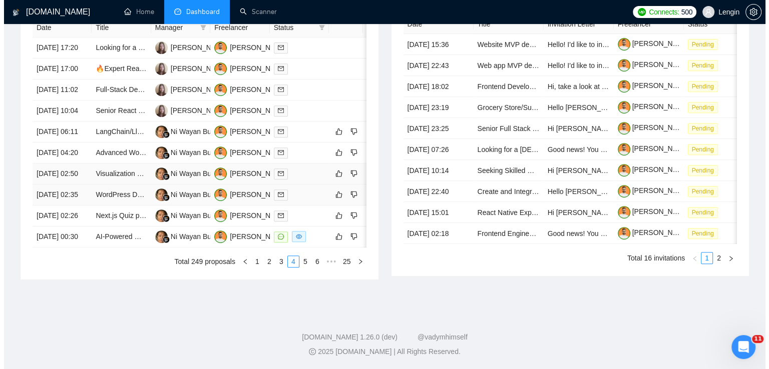
scroll to position [470, 0]
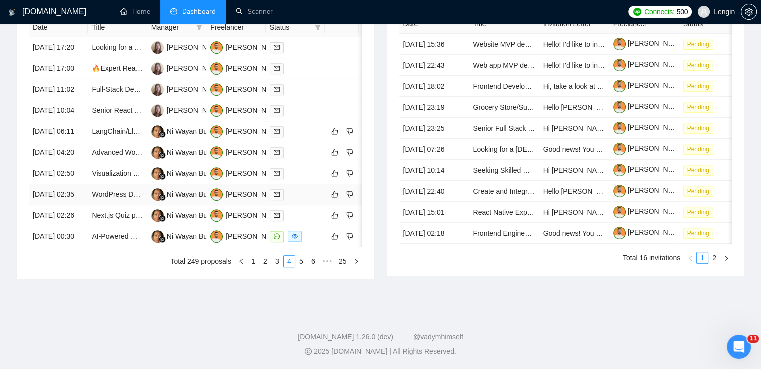
click at [116, 206] on td "WordPress Developer Needed: Custom Nutrition Hub + Detail Pages (Figma Designs …" at bounding box center [117, 195] width 59 height 21
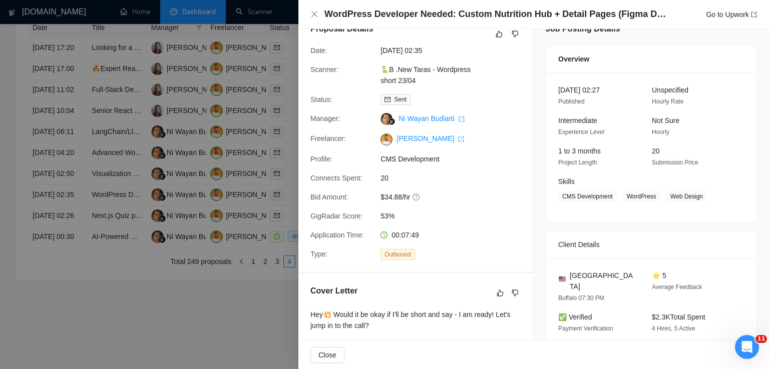
scroll to position [0, 0]
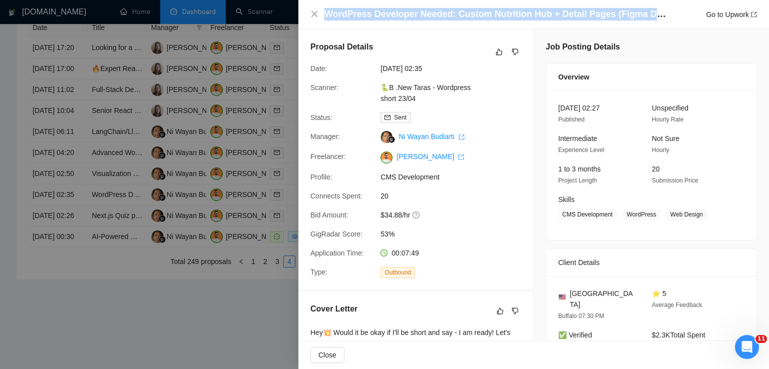
drag, startPoint x: 325, startPoint y: 13, endPoint x: 665, endPoint y: 18, distance: 339.9
click at [665, 18] on h4 "WordPress Developer Needed: Custom Nutrition Hub + Detail Pages (Figma Designs …" at bounding box center [496, 14] width 345 height 13
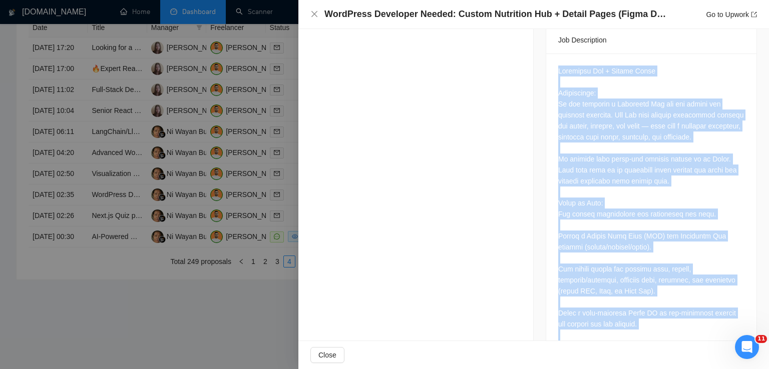
scroll to position [712, 0]
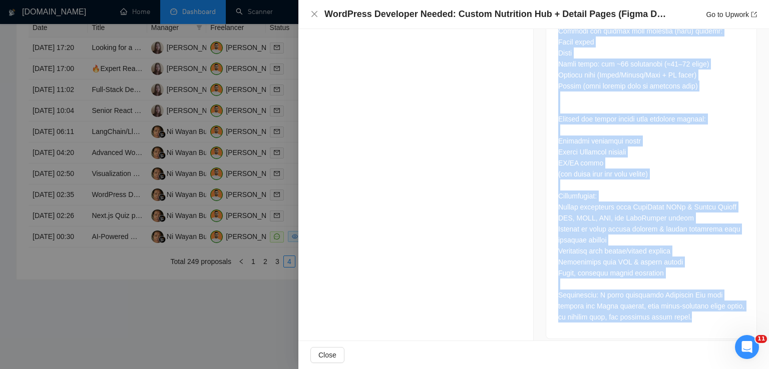
drag, startPoint x: 553, startPoint y: 60, endPoint x: 697, endPoint y: 311, distance: 289.4
click at [697, 311] on div at bounding box center [651, 38] width 210 height 601
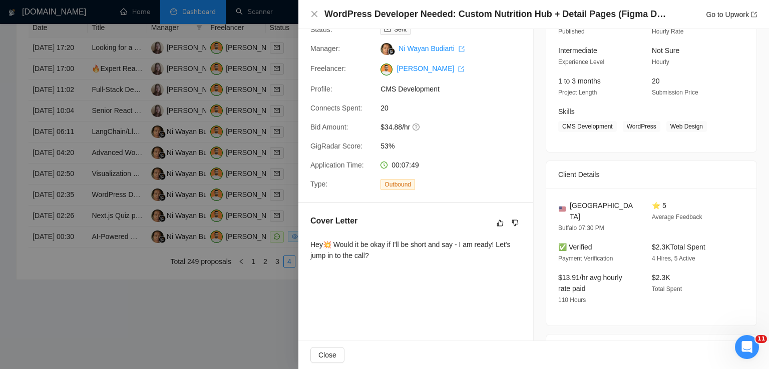
scroll to position [50, 0]
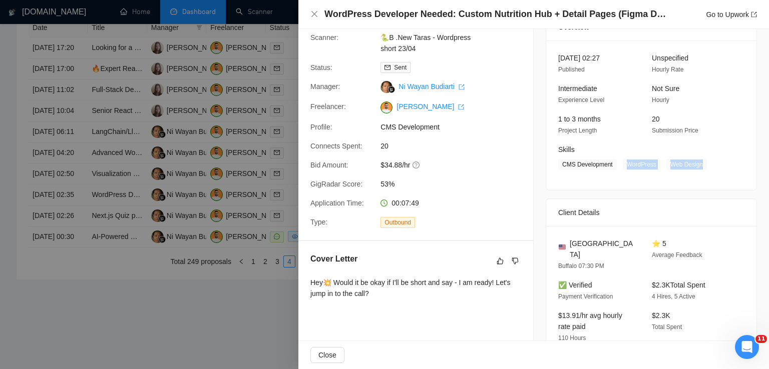
drag, startPoint x: 699, startPoint y: 166, endPoint x: 622, endPoint y: 165, distance: 76.6
click at [622, 165] on span "CMS Development WordPress Web Design" at bounding box center [643, 164] width 171 height 11
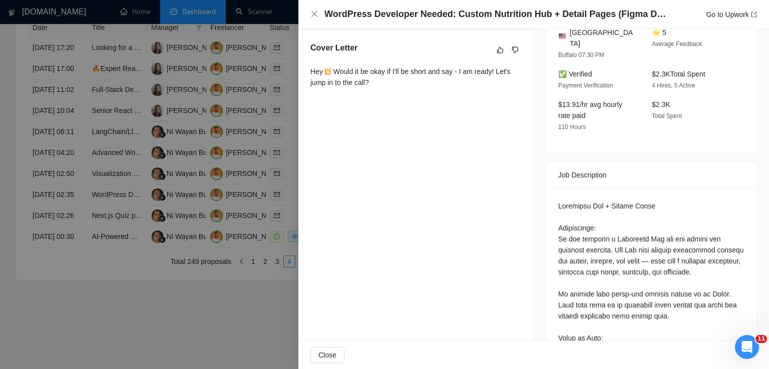
scroll to position [262, 0]
drag, startPoint x: 372, startPoint y: 81, endPoint x: 306, endPoint y: 73, distance: 66.0
click at [306, 73] on div "Cover Letter Hey💥 Would it be okay if I'll be short and say - I am ready! Let's…" at bounding box center [415, 66] width 235 height 74
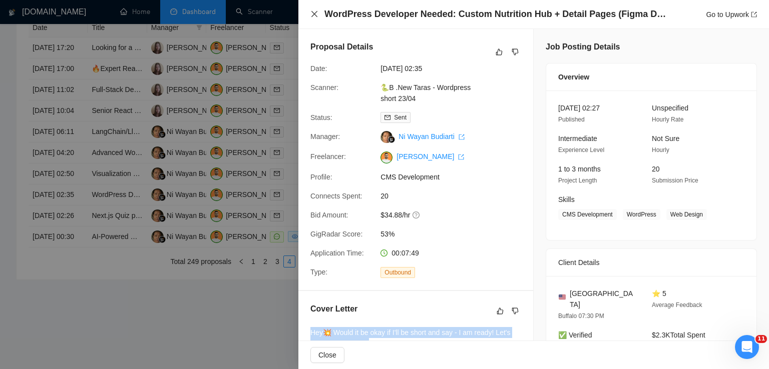
click at [314, 18] on icon "close" at bounding box center [314, 14] width 8 height 8
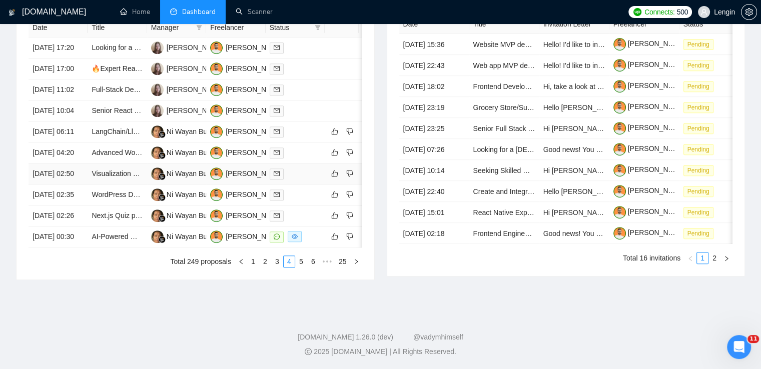
click at [126, 185] on td "Visualization & Frontend Engineer: React, TypeScript, D3/Plotly, GraphQL" at bounding box center [117, 174] width 59 height 21
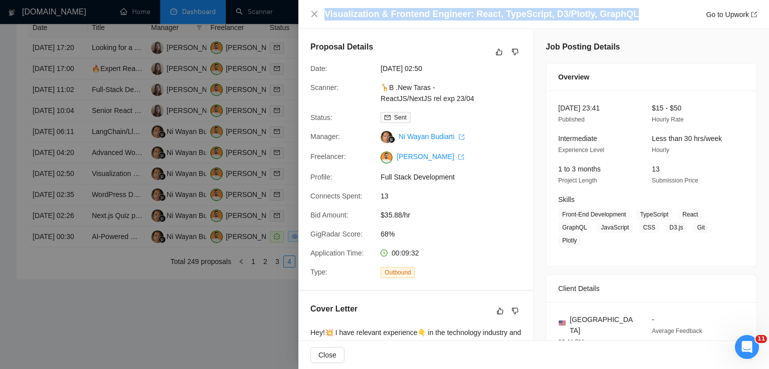
drag, startPoint x: 621, startPoint y: 14, endPoint x: 320, endPoint y: 14, distance: 300.8
click at [320, 14] on div "Visualization & Frontend Engineer: React, TypeScript, D3/Plotly, GraphQL Go to …" at bounding box center [533, 14] width 446 height 13
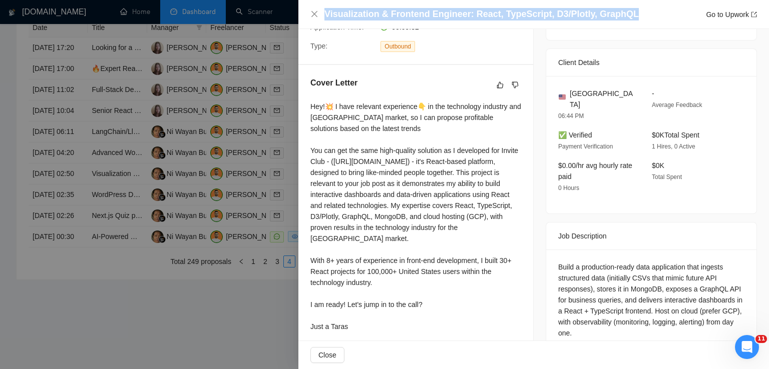
scroll to position [245, 0]
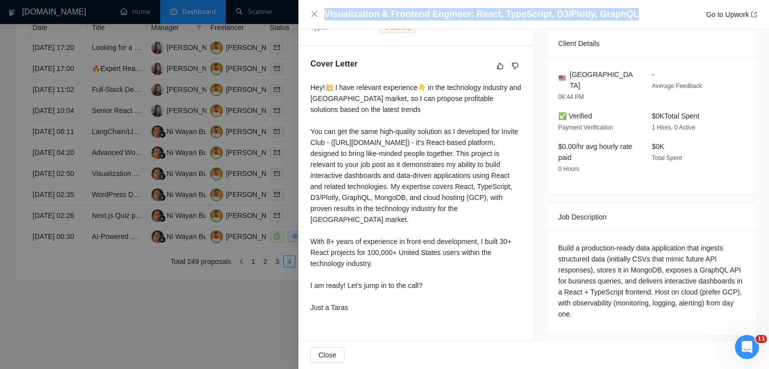
drag, startPoint x: 310, startPoint y: 87, endPoint x: 366, endPoint y: 331, distance: 250.6
click at [366, 329] on div "Cover Letter Hey!💥 I have relevant experience👇 in the technology industry and […" at bounding box center [415, 187] width 235 height 283
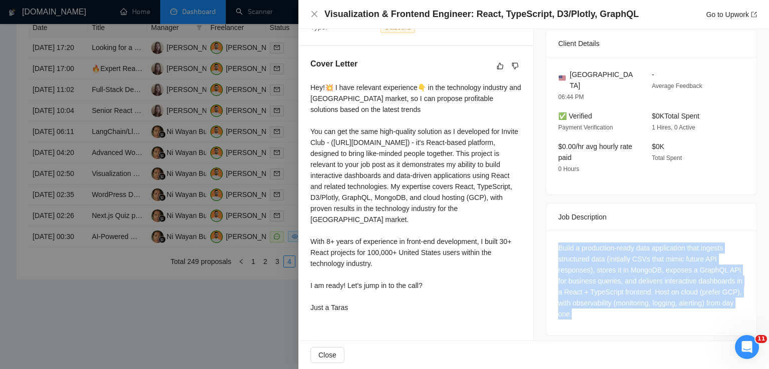
drag, startPoint x: 587, startPoint y: 309, endPoint x: 549, endPoint y: 241, distance: 77.7
click at [549, 241] on div "Build a production-ready data application that ingests structured data (initial…" at bounding box center [651, 283] width 210 height 105
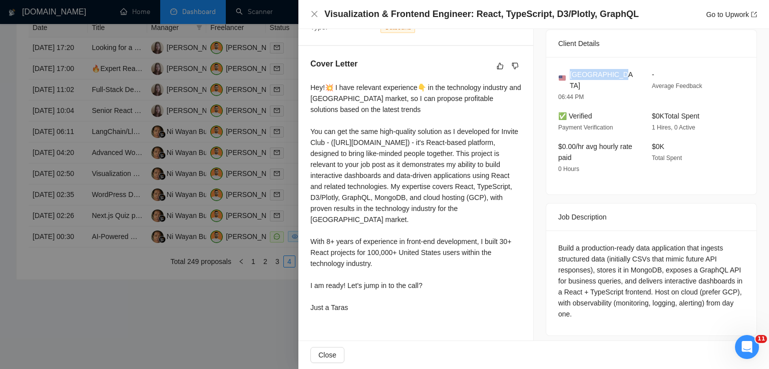
drag, startPoint x: 609, startPoint y: 76, endPoint x: 568, endPoint y: 76, distance: 41.5
click at [568, 76] on div "[GEOGRAPHIC_DATA]" at bounding box center [597, 80] width 78 height 22
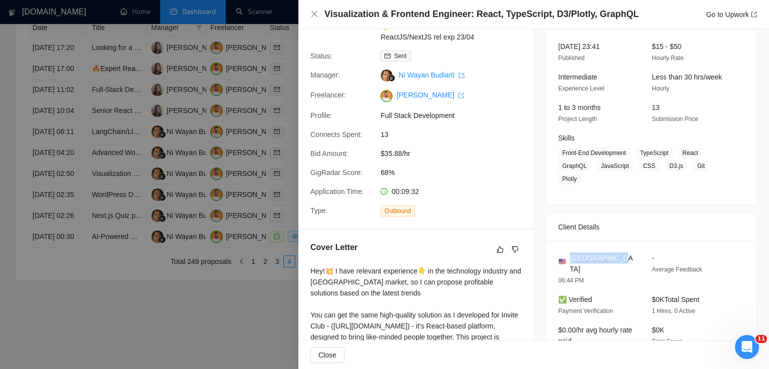
scroll to position [51, 0]
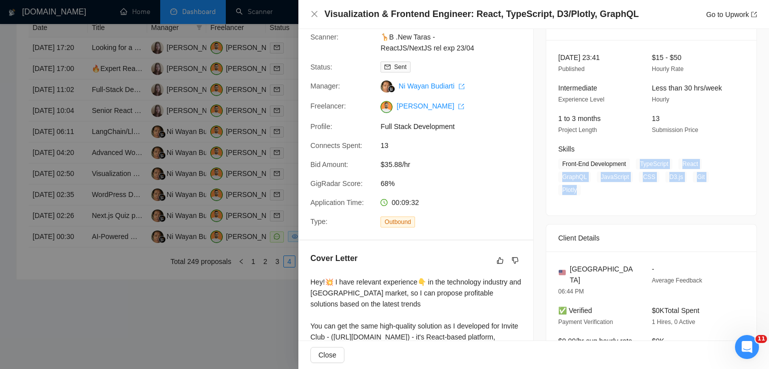
drag, startPoint x: 636, startPoint y: 167, endPoint x: 581, endPoint y: 191, distance: 60.5
click at [581, 191] on span "Front-End Development TypeScript React GraphQL JavaScript CSS D3.js Git Plotly" at bounding box center [643, 177] width 171 height 37
click at [314, 14] on icon "close" at bounding box center [314, 14] width 8 height 8
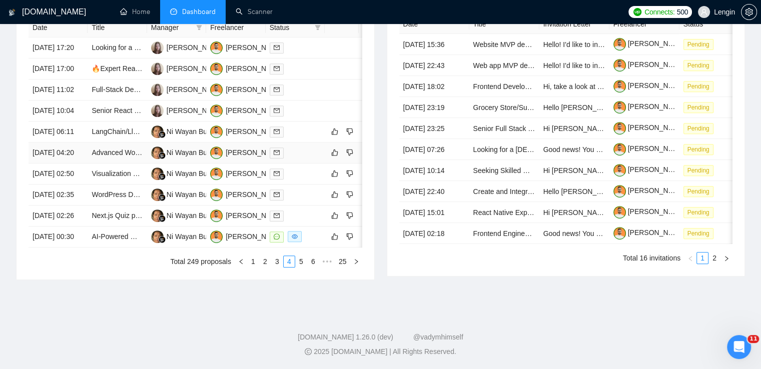
click at [125, 164] on td "Advanced WordPress Developer with Elementor Expertise" at bounding box center [117, 153] width 59 height 21
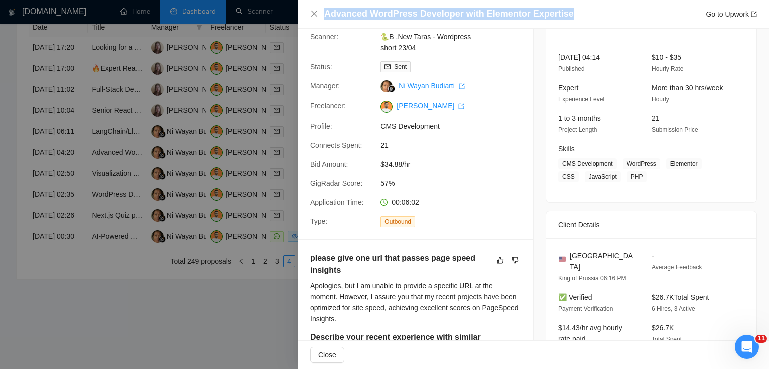
drag, startPoint x: 560, startPoint y: 13, endPoint x: 321, endPoint y: 23, distance: 238.9
click at [321, 23] on div "Advanced WordPress Developer with Elementor Expertise Go to Upwork" at bounding box center [533, 14] width 470 height 29
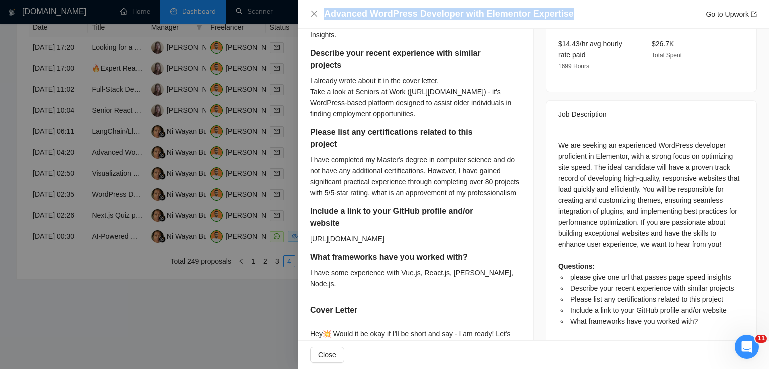
scroll to position [335, 0]
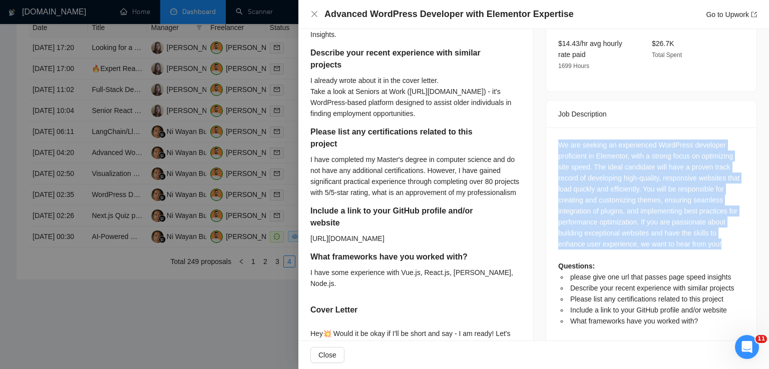
drag, startPoint x: 554, startPoint y: 138, endPoint x: 753, endPoint y: 232, distance: 220.7
click at [753, 232] on div "Job Posting Details Overview [DATE] 04:14 Published $10 - $35 Hourly Rate Exper…" at bounding box center [651, 107] width 235 height 827
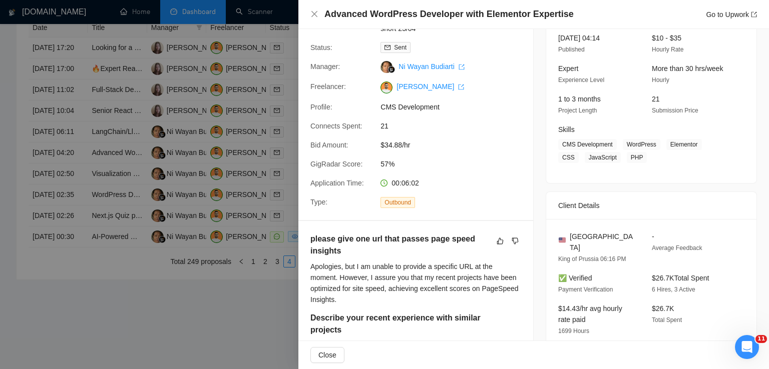
scroll to position [68, 0]
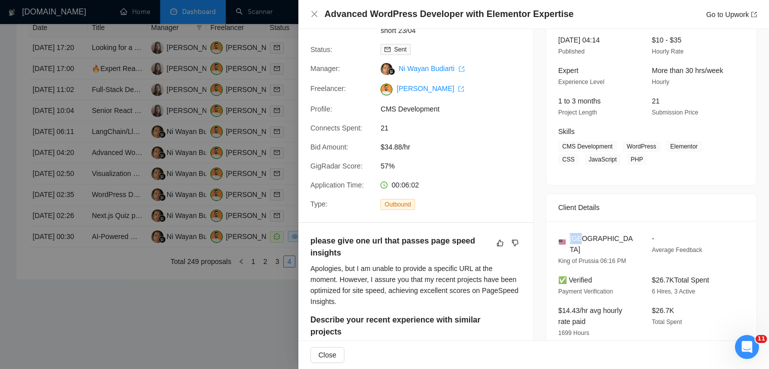
drag, startPoint x: 584, startPoint y: 239, endPoint x: 567, endPoint y: 239, distance: 17.0
click at [567, 239] on div "[GEOGRAPHIC_DATA]" at bounding box center [597, 244] width 78 height 22
drag, startPoint x: 622, startPoint y: 145, endPoint x: 614, endPoint y: 158, distance: 15.5
click at [614, 158] on span "CMS Development WordPress Elementor CSS JavaScript PHP" at bounding box center [643, 153] width 171 height 24
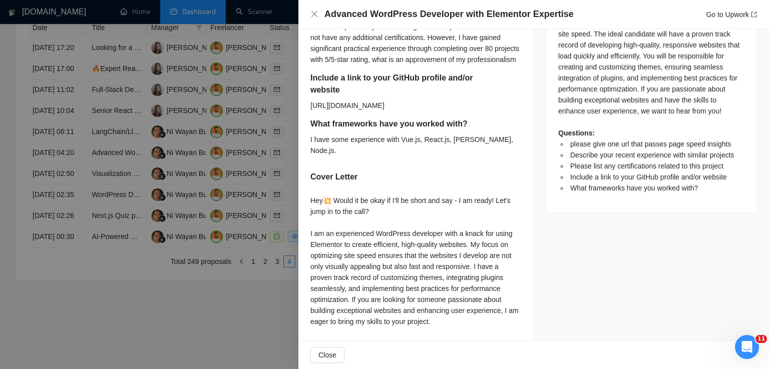
scroll to position [538, 0]
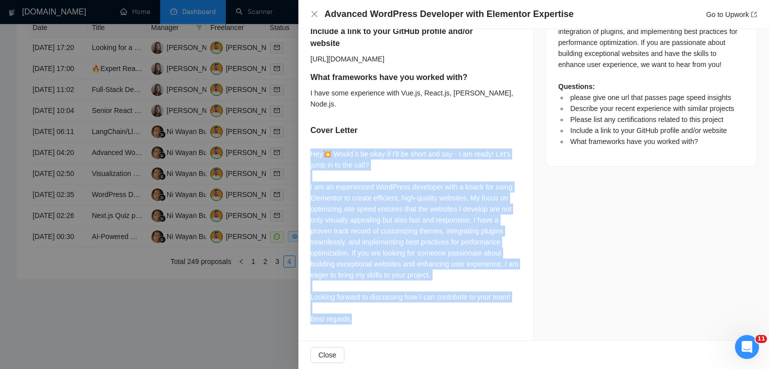
drag, startPoint x: 311, startPoint y: 153, endPoint x: 365, endPoint y: 336, distance: 191.5
click at [365, 336] on div "please give one url that passes page speed insights Apologies, but I am unable …" at bounding box center [415, 58] width 235 height 565
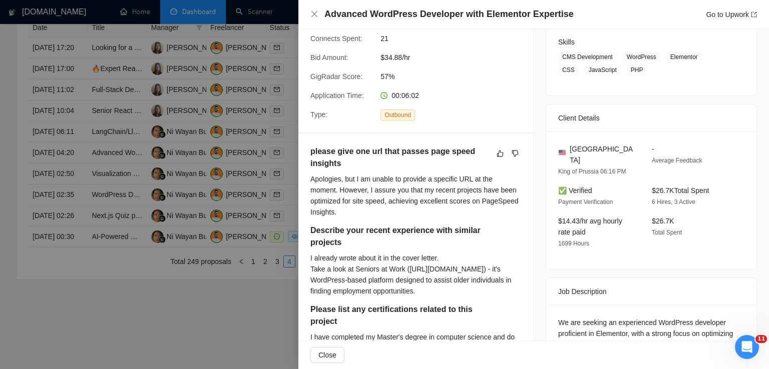
scroll to position [0, 0]
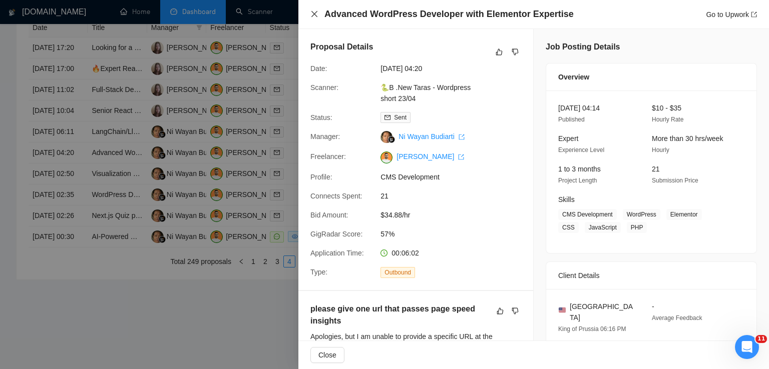
click at [314, 14] on icon "close" at bounding box center [314, 14] width 6 height 6
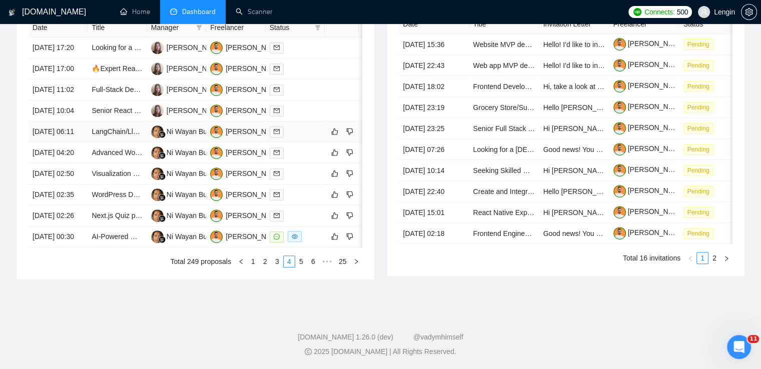
click at [131, 138] on td "LangChain/LlamaIndex & Next.js Developer Needed" at bounding box center [117, 132] width 59 height 21
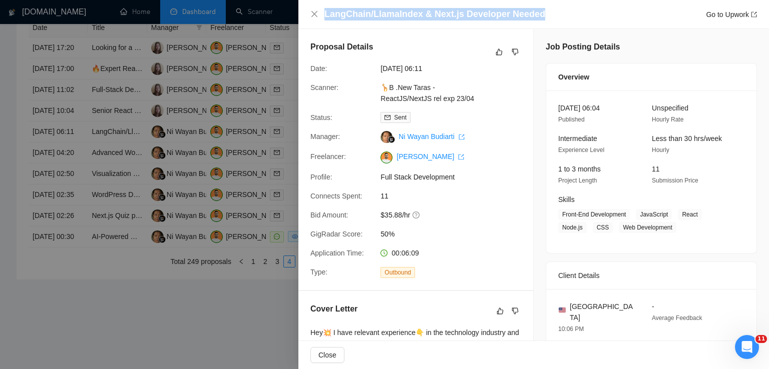
drag, startPoint x: 552, startPoint y: 10, endPoint x: 322, endPoint y: 8, distance: 229.2
click at [322, 8] on div "LangChain/LlamaIndex & Next.js Developer Needed Go to Upwork" at bounding box center [533, 14] width 446 height 13
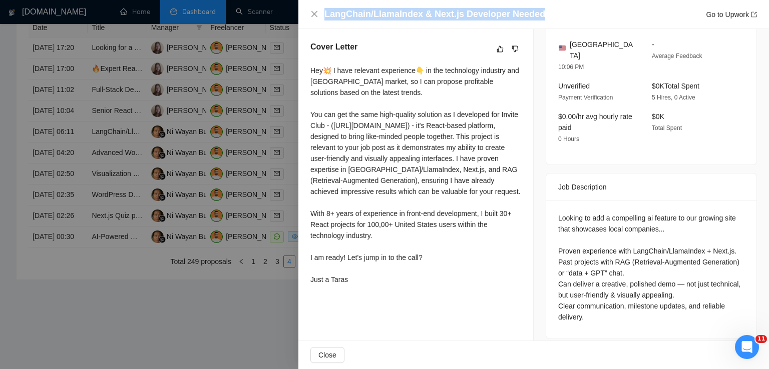
scroll to position [262, 0]
drag, startPoint x: 310, startPoint y: 71, endPoint x: 370, endPoint y: 323, distance: 259.3
click at [370, 301] on div "Cover Letter Hey💥 I have relevant experience👇 in the technology industry and [G…" at bounding box center [415, 165] width 235 height 272
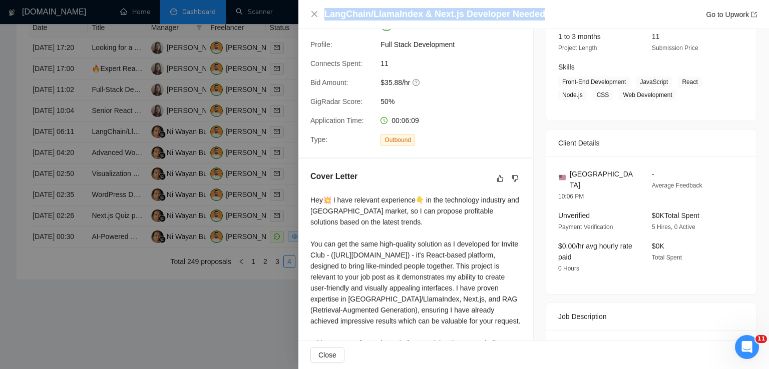
scroll to position [130, 0]
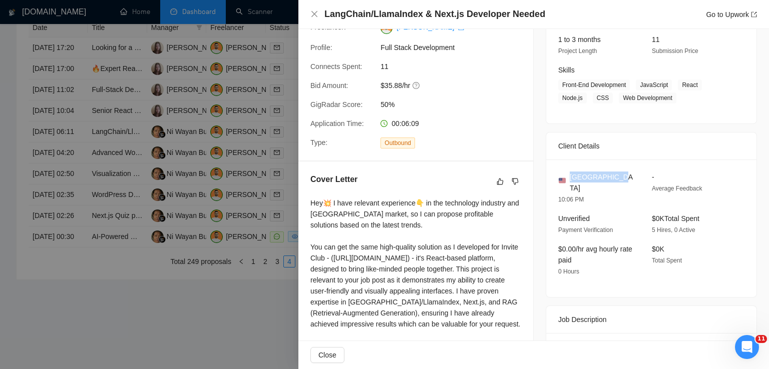
drag, startPoint x: 617, startPoint y: 175, endPoint x: 567, endPoint y: 174, distance: 50.1
click at [567, 174] on div "[GEOGRAPHIC_DATA]" at bounding box center [597, 183] width 78 height 22
drag, startPoint x: 635, startPoint y: 86, endPoint x: 675, endPoint y: 105, distance: 44.3
click at [675, 105] on div "[DATE] 06:04 Published Unspecified Hourly Rate Intermediate Experience Level Le…" at bounding box center [651, 42] width 210 height 163
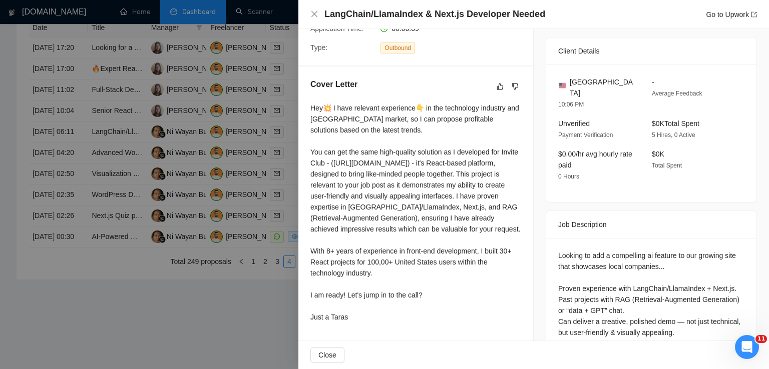
scroll to position [262, 0]
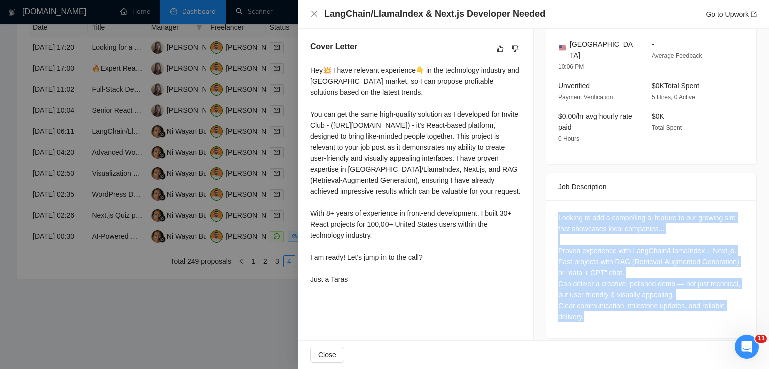
drag, startPoint x: 589, startPoint y: 313, endPoint x: 547, endPoint y: 212, distance: 109.5
click at [547, 212] on div "Looking to add a compelling ai feature to our growing site that showcases local…" at bounding box center [651, 270] width 210 height 138
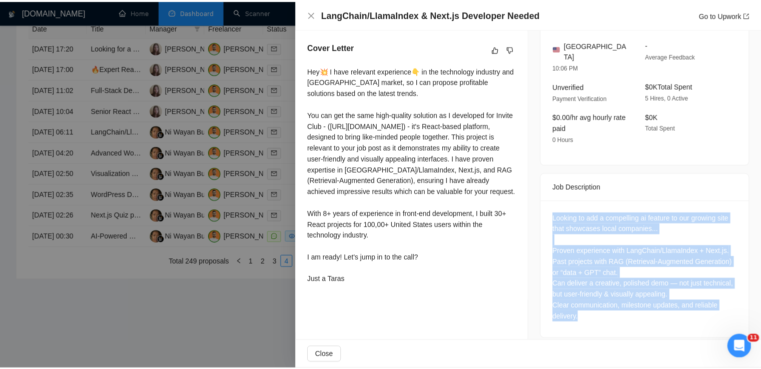
scroll to position [0, 0]
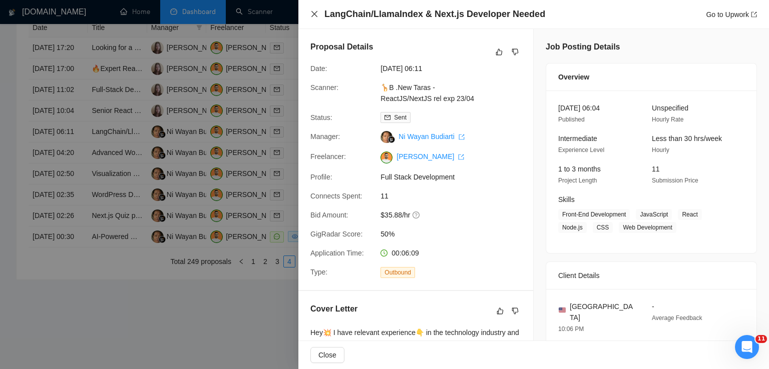
click at [314, 17] on icon "close" at bounding box center [314, 14] width 8 height 8
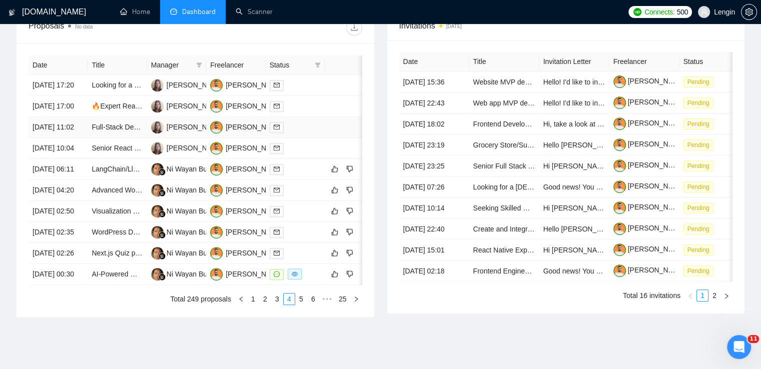
scroll to position [524, 0]
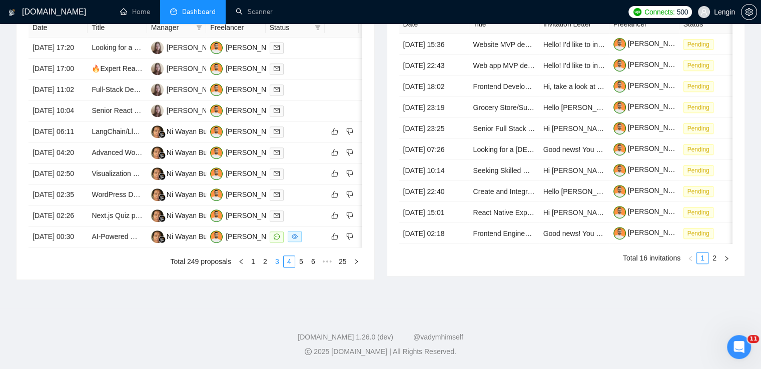
click at [278, 262] on link "3" at bounding box center [277, 261] width 11 height 11
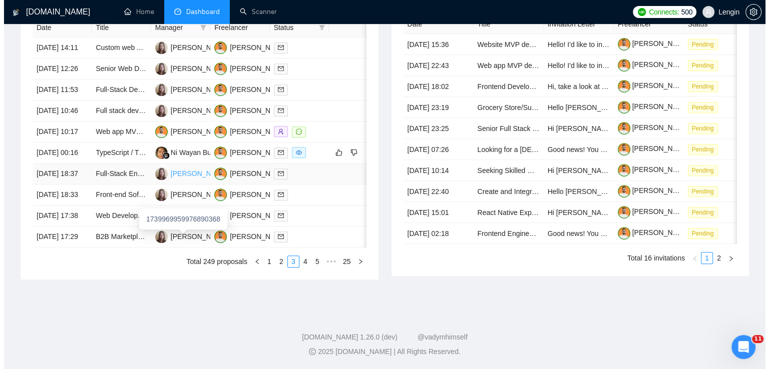
scroll to position [450, 0]
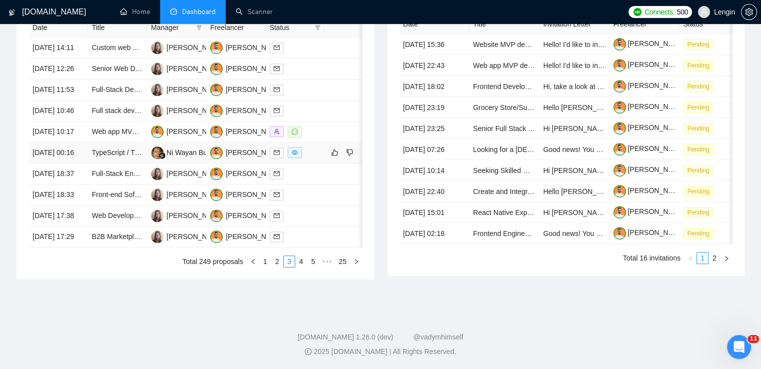
click at [142, 164] on td "TypeScript / TDD / React / Redux / Jest Developer" at bounding box center [117, 153] width 59 height 21
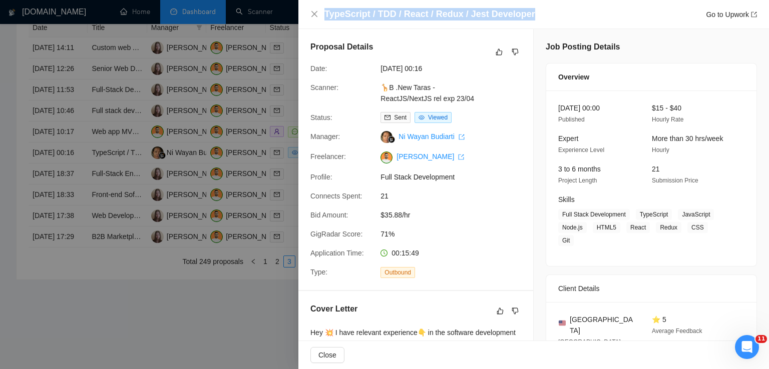
drag, startPoint x: 533, startPoint y: 11, endPoint x: 322, endPoint y: 14, distance: 210.2
click at [322, 14] on div "TypeScript / TDD / React / Redux / Jest Developer Go to Upwork" at bounding box center [533, 14] width 446 height 13
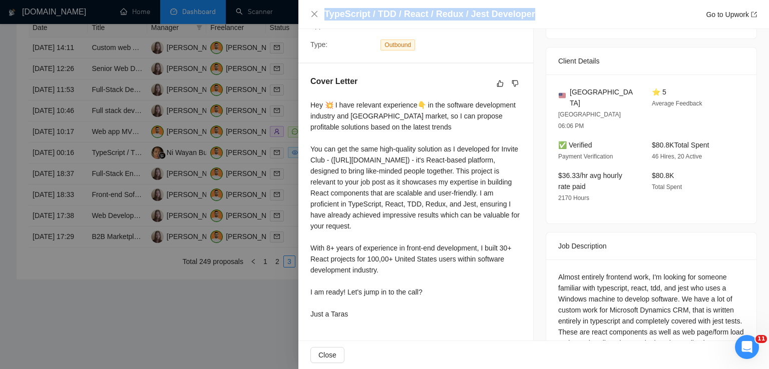
scroll to position [229, 0]
drag, startPoint x: 311, startPoint y: 103, endPoint x: 375, endPoint y: 314, distance: 221.3
click at [375, 314] on div "Hey 💥 I have relevant experience👇 in the software development industry and [GEO…" at bounding box center [415, 208] width 211 height 220
drag, startPoint x: 343, startPoint y: 325, endPoint x: 308, endPoint y: 105, distance: 223.6
click at [308, 105] on div "Cover Letter Hey 💥 I have relevant experience👇 in the software development indu…" at bounding box center [415, 198] width 235 height 272
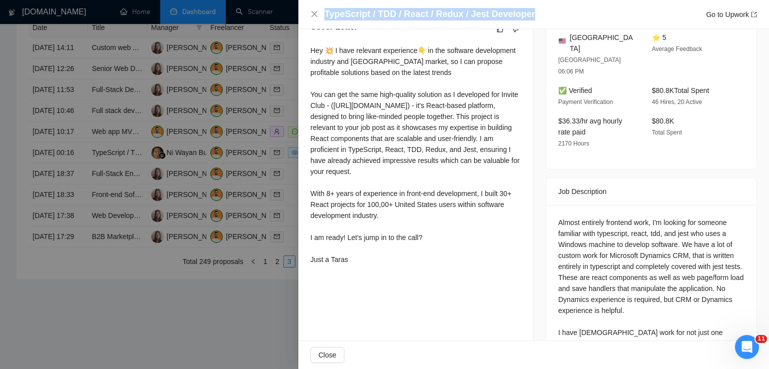
scroll to position [306, 0]
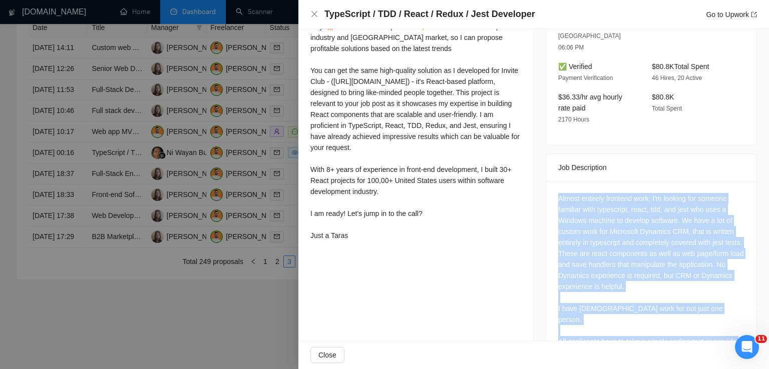
drag, startPoint x: 554, startPoint y: 164, endPoint x: 714, endPoint y: 323, distance: 226.1
click at [714, 323] on div "Almost entirely frontend work, I'm looking for someone familiar with typescript…" at bounding box center [651, 277] width 210 height 193
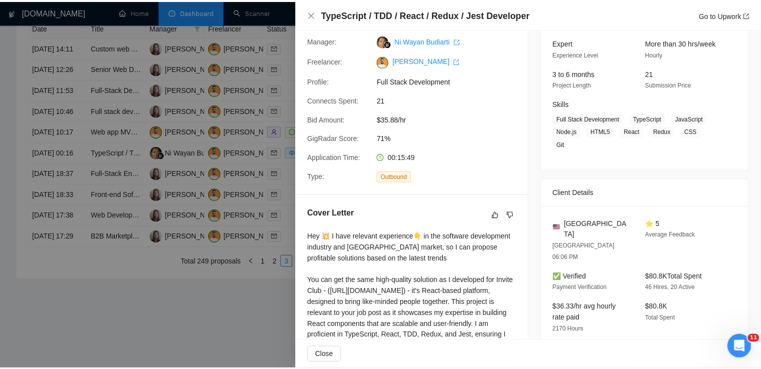
scroll to position [114, 0]
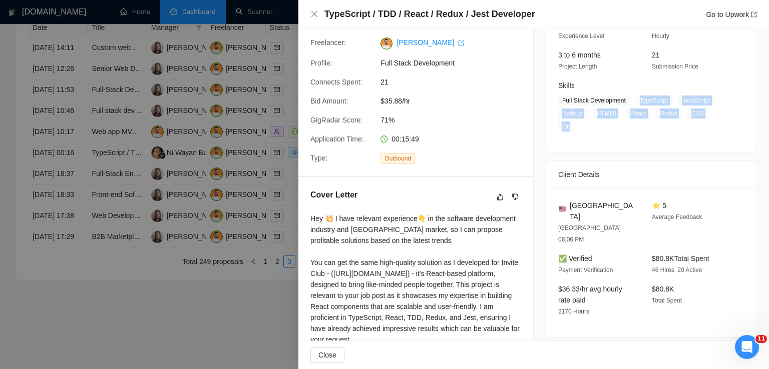
drag, startPoint x: 717, startPoint y: 115, endPoint x: 633, endPoint y: 100, distance: 85.3
click at [633, 100] on span "Full Stack Development TypeScript JavaScript Node.js HTML5 React Redux CSS Git" at bounding box center [643, 113] width 171 height 37
click at [311, 12] on icon "close" at bounding box center [314, 14] width 8 height 8
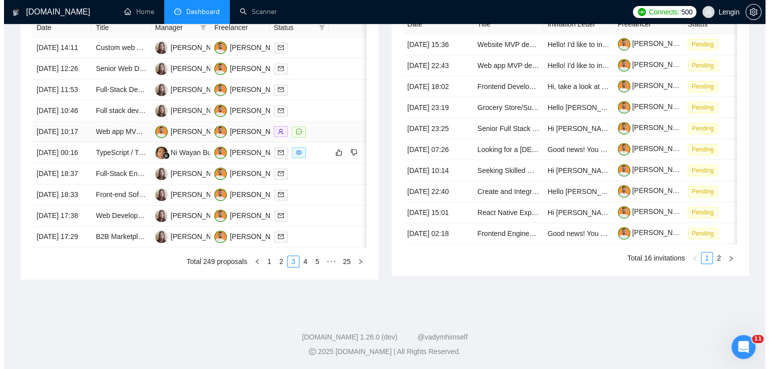
scroll to position [499, 0]
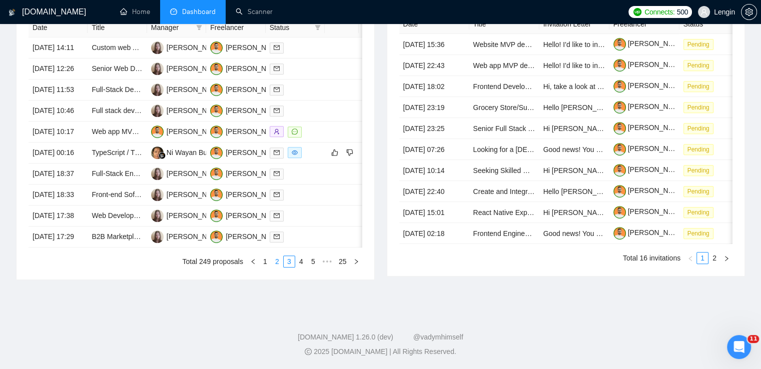
click at [276, 267] on link "2" at bounding box center [277, 261] width 11 height 11
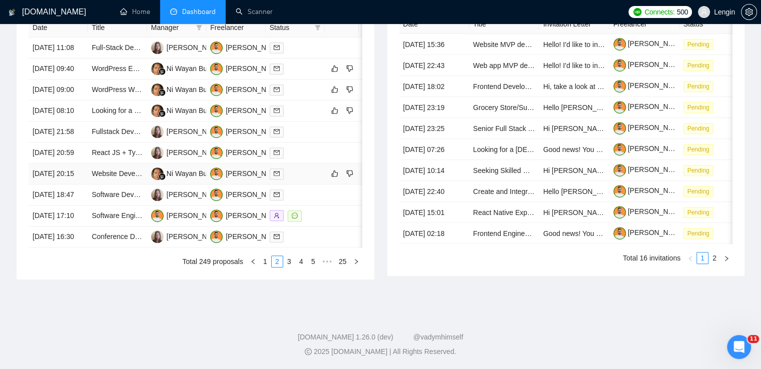
click at [118, 167] on td "Website Development for Hospitality Real Estate Agency" at bounding box center [117, 174] width 59 height 21
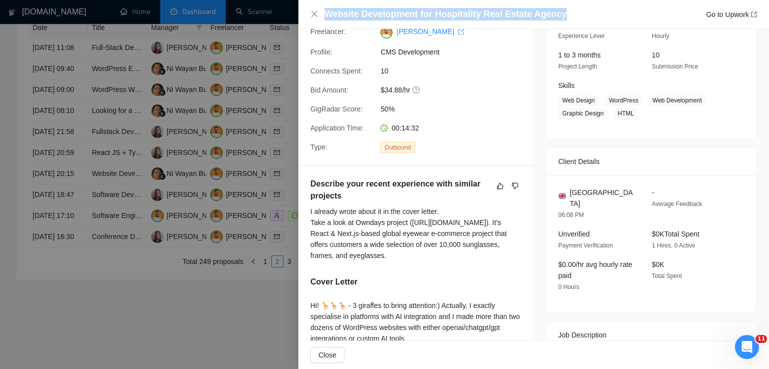
drag, startPoint x: 559, startPoint y: 17, endPoint x: 325, endPoint y: 19, distance: 233.7
click at [325, 19] on div "Website Development for Hospitality Real Estate Agency Go to Upwork" at bounding box center [540, 14] width 432 height 13
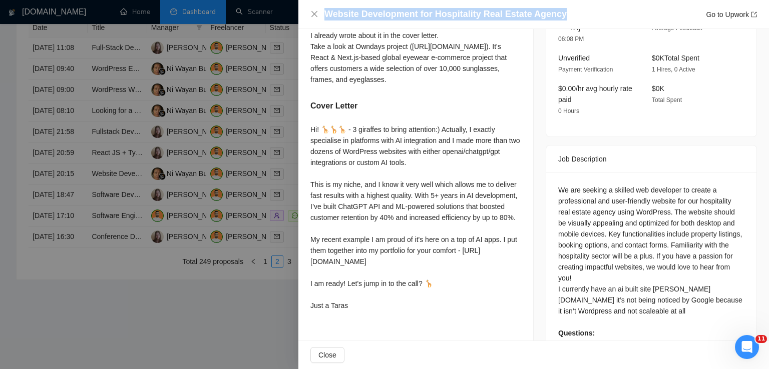
scroll to position [320, 0]
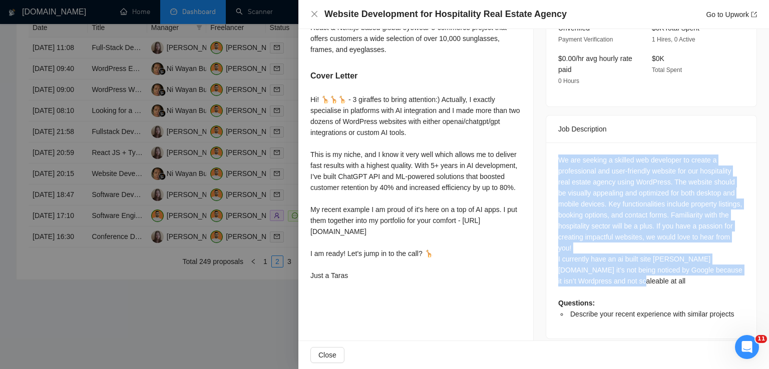
drag, startPoint x: 605, startPoint y: 275, endPoint x: 533, endPoint y: 153, distance: 141.4
click at [534, 153] on div "Job Posting Details Overview [DATE] 18:22 Published Unspecified Hourly Rate Int…" at bounding box center [651, 30] width 235 height 643
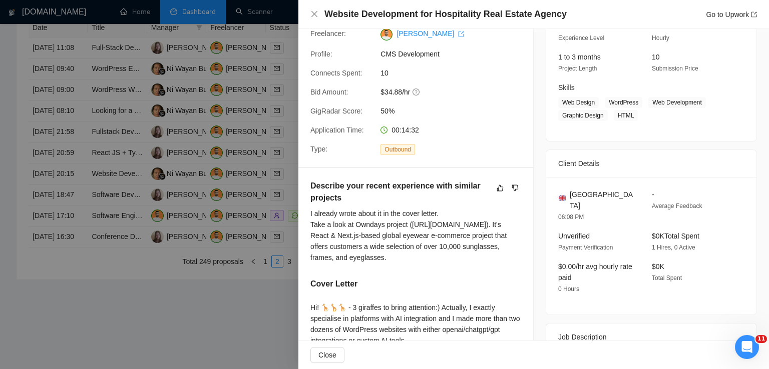
scroll to position [112, 0]
drag, startPoint x: 623, startPoint y: 195, endPoint x: 567, endPoint y: 200, distance: 55.8
click at [567, 200] on div "[GEOGRAPHIC_DATA]" at bounding box center [597, 200] width 78 height 22
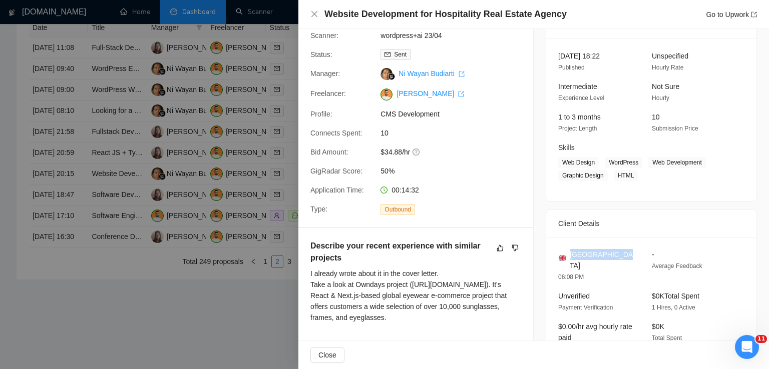
scroll to position [0, 0]
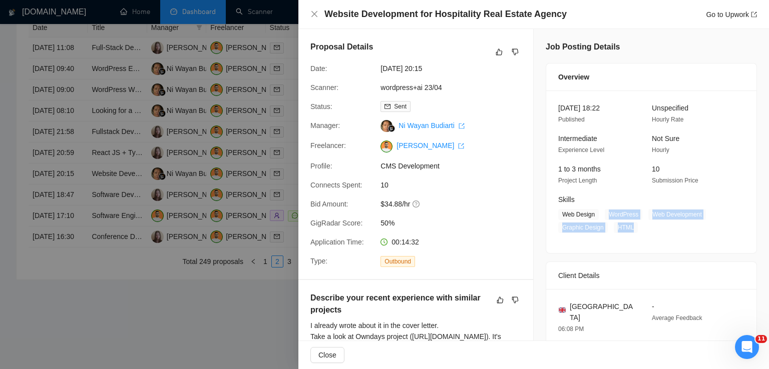
drag, startPoint x: 605, startPoint y: 215, endPoint x: 627, endPoint y: 227, distance: 25.3
click at [627, 227] on span "Web Design WordPress Web Development Graphic Design HTML" at bounding box center [643, 221] width 171 height 24
drag, startPoint x: 591, startPoint y: 217, endPoint x: 557, endPoint y: 214, distance: 34.1
click at [558, 214] on span "Web Design" at bounding box center [578, 214] width 41 height 11
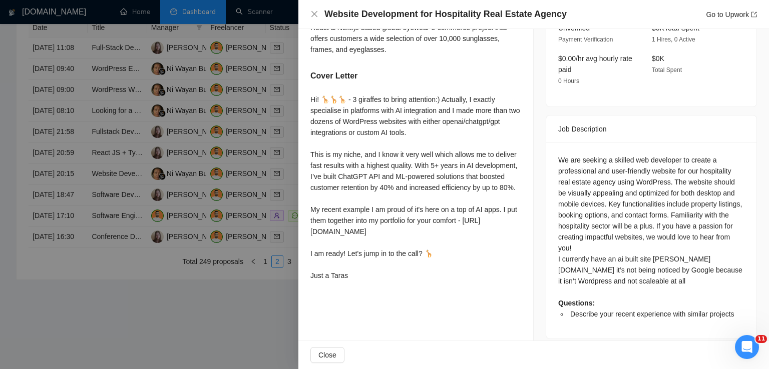
drag, startPoint x: 310, startPoint y: 113, endPoint x: 377, endPoint y: 306, distance: 205.0
click at [377, 281] on div "Hi! 🦒🦒🦒 - 3 giraffes to bring attention:) Actually, I exactly specialise in pla…" at bounding box center [415, 187] width 211 height 187
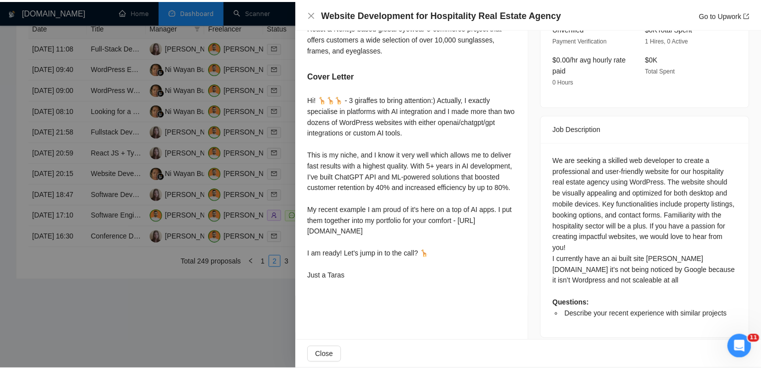
scroll to position [0, 0]
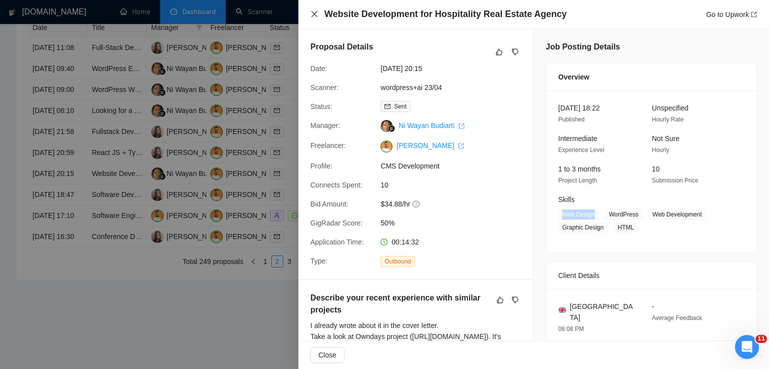
click at [316, 11] on icon "close" at bounding box center [314, 14] width 8 height 8
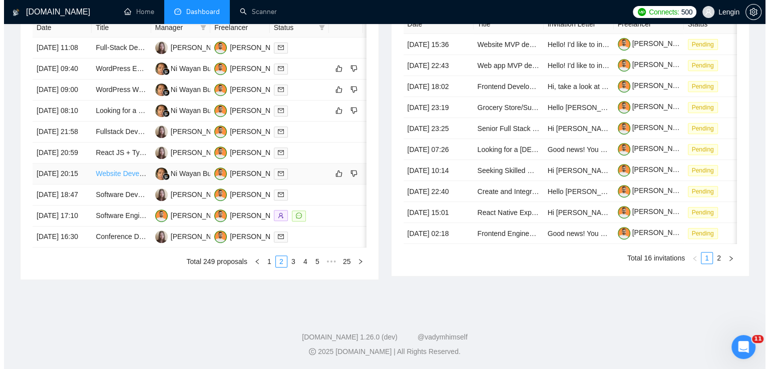
scroll to position [464, 0]
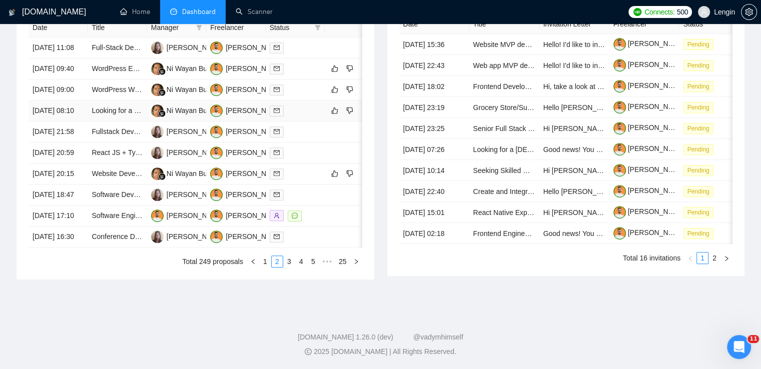
click at [122, 114] on td "Looking for a SUPERSTAR Full Stack Wordpress Developer (APIs + REACT/NEXT)" at bounding box center [117, 111] width 59 height 21
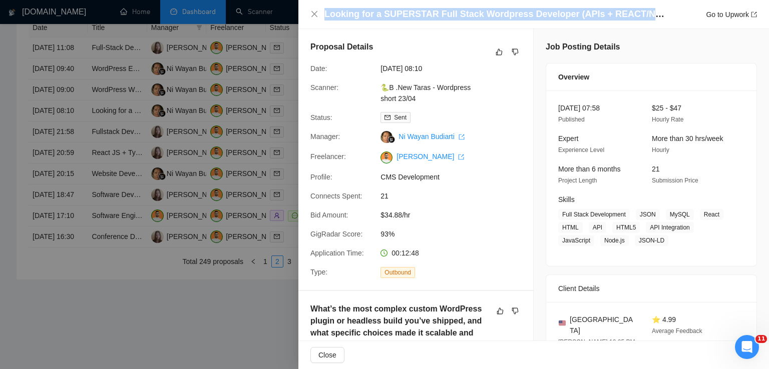
drag, startPoint x: 651, startPoint y: 17, endPoint x: 325, endPoint y: 11, distance: 325.9
click at [325, 11] on div "Looking for a SUPERSTAR Full Stack Wordpress Developer (APIs + REACT/NEXT) Go t…" at bounding box center [540, 14] width 432 height 13
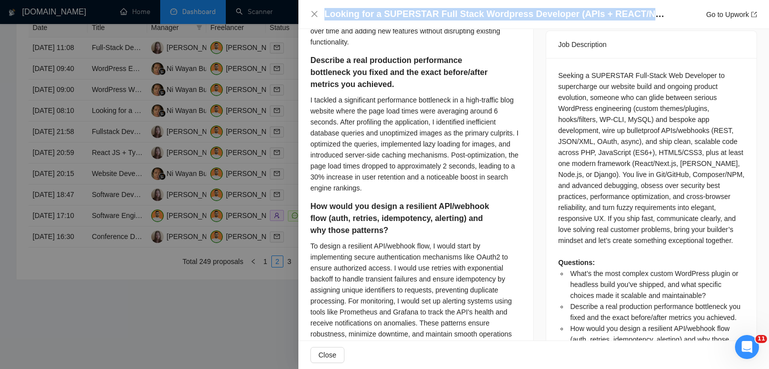
scroll to position [419, 0]
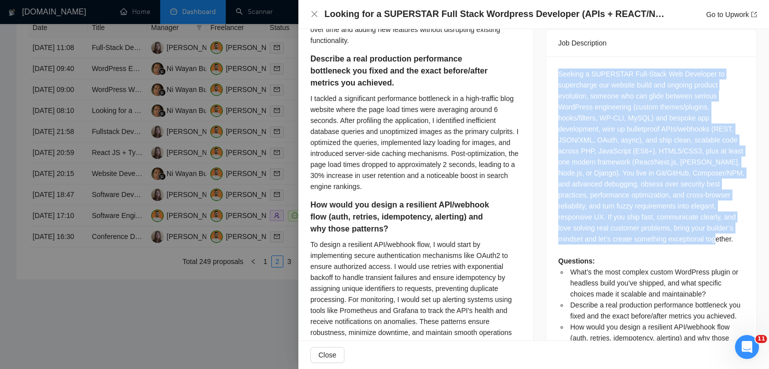
drag, startPoint x: 682, startPoint y: 231, endPoint x: 555, endPoint y: 66, distance: 208.4
click at [558, 69] on div "Seeking a SUPERSTAR Full-Stack Web Developer to supercharge our website build a…" at bounding box center [651, 245] width 186 height 352
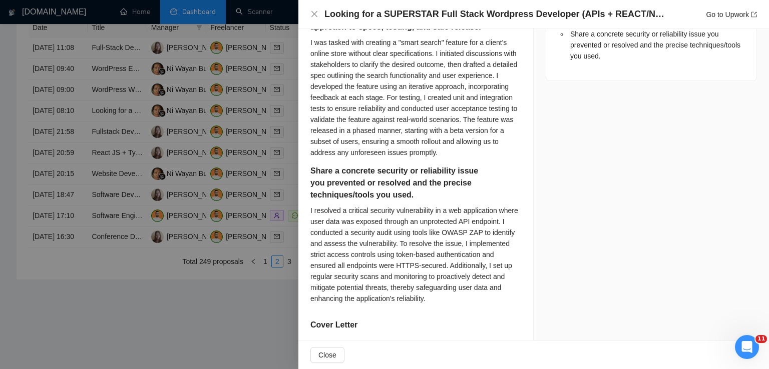
scroll to position [820, 0]
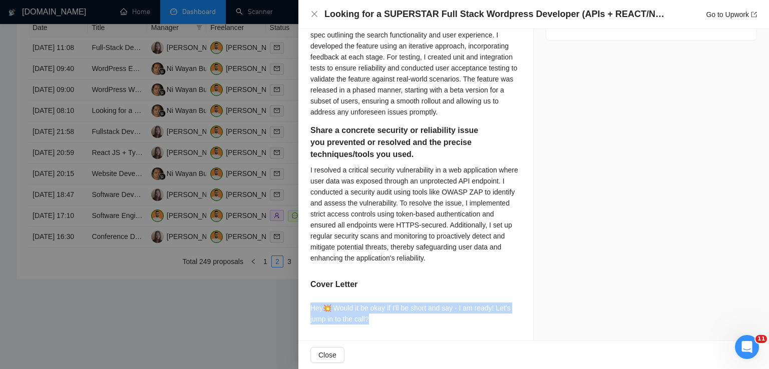
drag, startPoint x: 378, startPoint y: 324, endPoint x: 308, endPoint y: 310, distance: 71.9
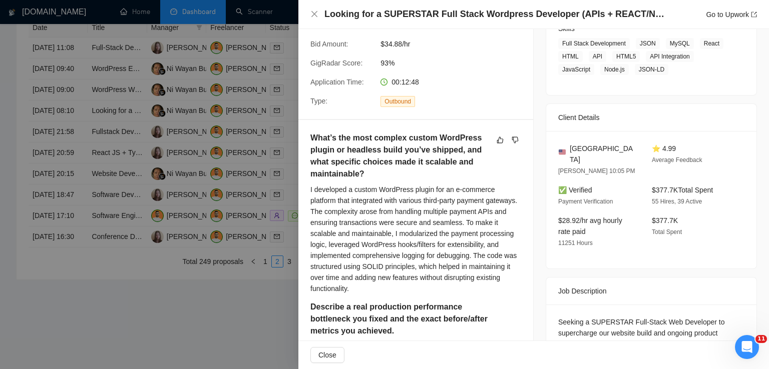
scroll to position [173, 0]
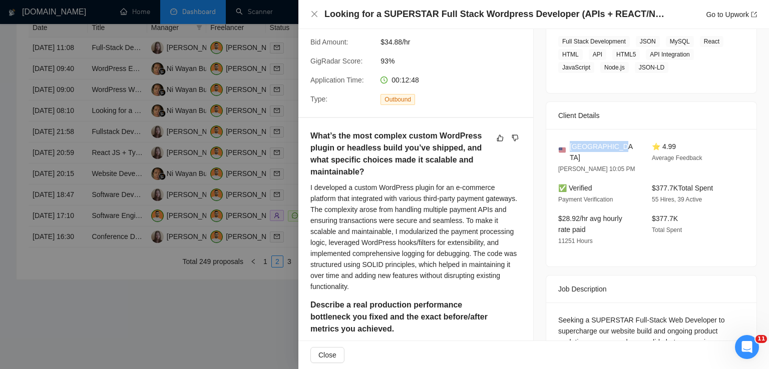
drag, startPoint x: 619, startPoint y: 142, endPoint x: 568, endPoint y: 144, distance: 51.1
click at [568, 144] on div "[GEOGRAPHIC_DATA]" at bounding box center [597, 152] width 78 height 22
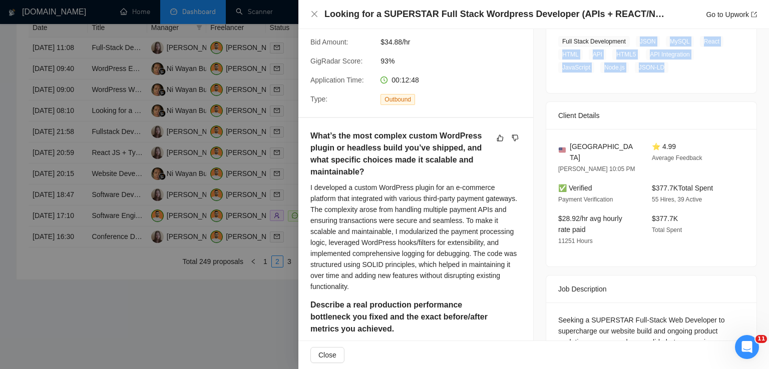
drag, startPoint x: 657, startPoint y: 71, endPoint x: 634, endPoint y: 45, distance: 34.7
click at [634, 45] on span "Full Stack Development JSON MySQL React HTML API HTML5 API Integration JavaScri…" at bounding box center [643, 54] width 171 height 37
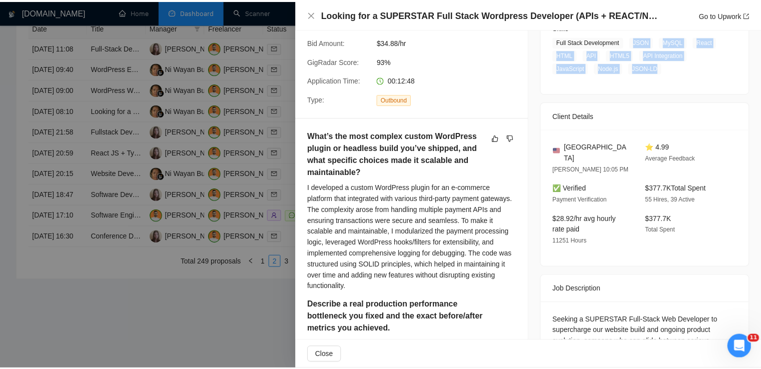
scroll to position [0, 0]
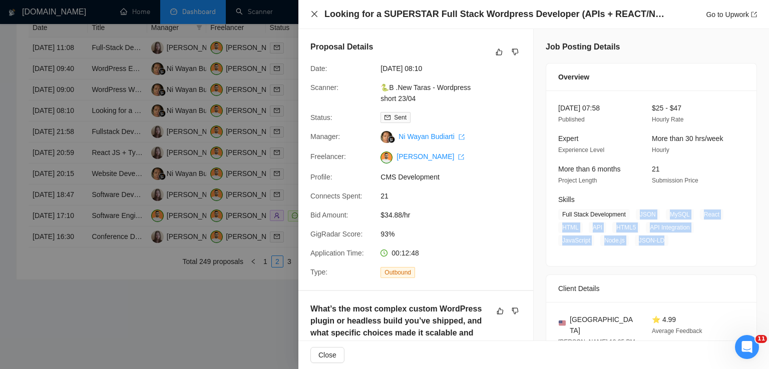
click at [313, 15] on icon "close" at bounding box center [314, 14] width 6 height 6
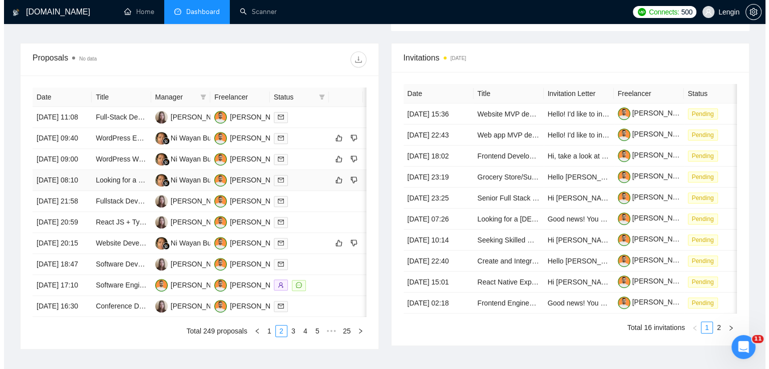
scroll to position [354, 0]
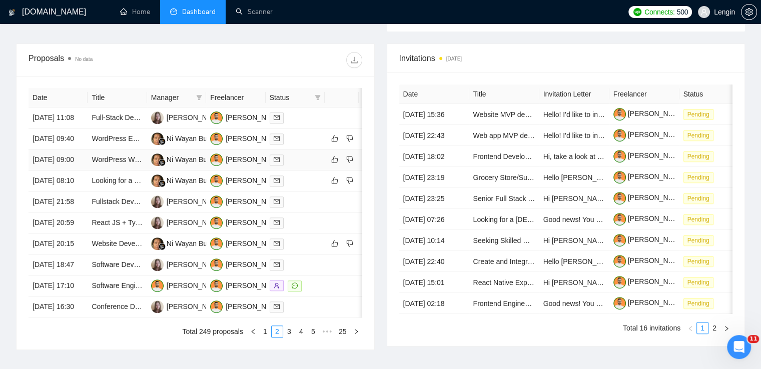
click at [100, 171] on td "WordPress Website Development for Event Booking" at bounding box center [117, 160] width 59 height 21
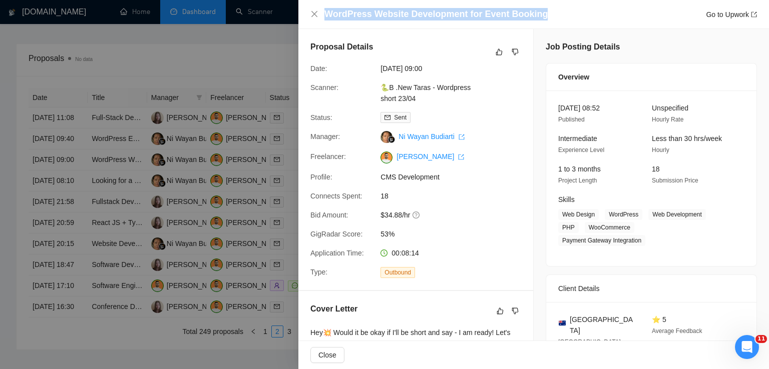
drag, startPoint x: 547, startPoint y: 15, endPoint x: 322, endPoint y: 15, distance: 225.2
click at [322, 15] on div "WordPress Website Development for Event Booking Go to Upwork" at bounding box center [533, 14] width 446 height 13
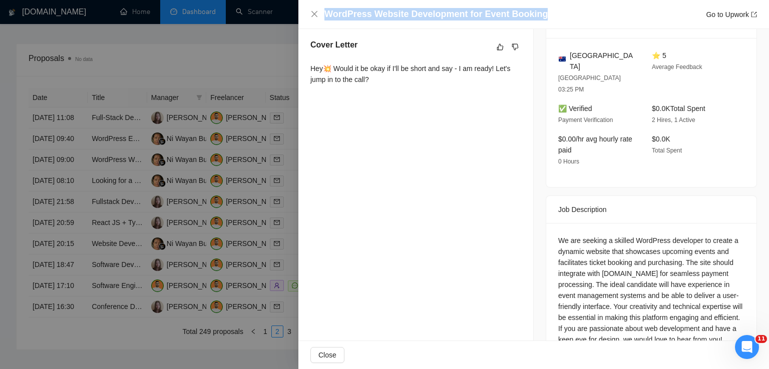
scroll to position [273, 0]
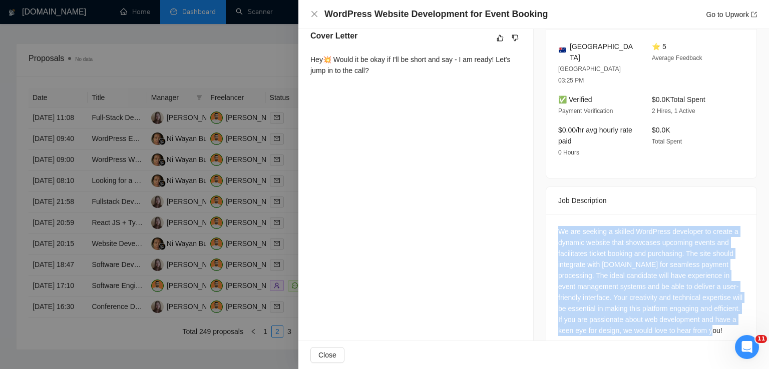
drag, startPoint x: 591, startPoint y: 315, endPoint x: 549, endPoint y: 198, distance: 124.4
click at [549, 214] on div "We are seeking a skilled WordPress developer to create a dynamic website that s…" at bounding box center [651, 283] width 210 height 138
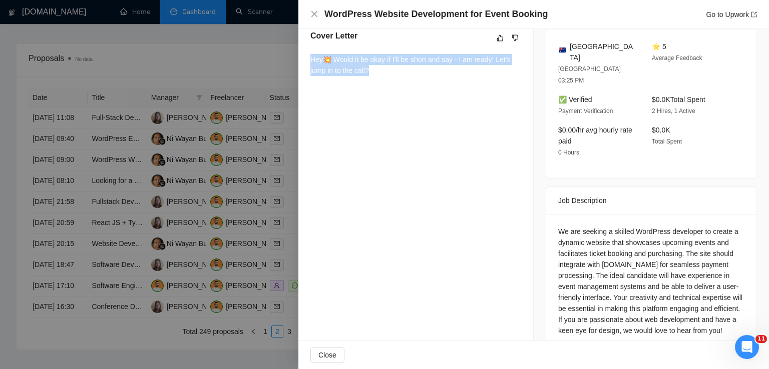
drag, startPoint x: 368, startPoint y: 68, endPoint x: 301, endPoint y: 60, distance: 67.5
click at [301, 60] on div "Cover Letter Hey💥 Would it be okay if I'll be short and say - I am ready! Let's…" at bounding box center [415, 55] width 235 height 74
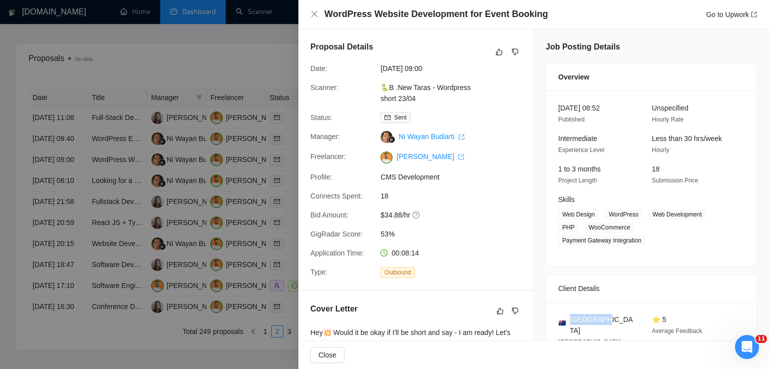
drag, startPoint x: 599, startPoint y: 311, endPoint x: 568, endPoint y: 309, distance: 31.6
click at [568, 314] on div "[GEOGRAPHIC_DATA]" at bounding box center [597, 325] width 78 height 22
drag, startPoint x: 717, startPoint y: 232, endPoint x: 597, endPoint y: 212, distance: 121.8
click at [597, 212] on span "Web Design WordPress Web Development PHP WooCommerce Payment Gateway Integration" at bounding box center [643, 227] width 171 height 37
click at [313, 17] on icon "close" at bounding box center [314, 14] width 8 height 8
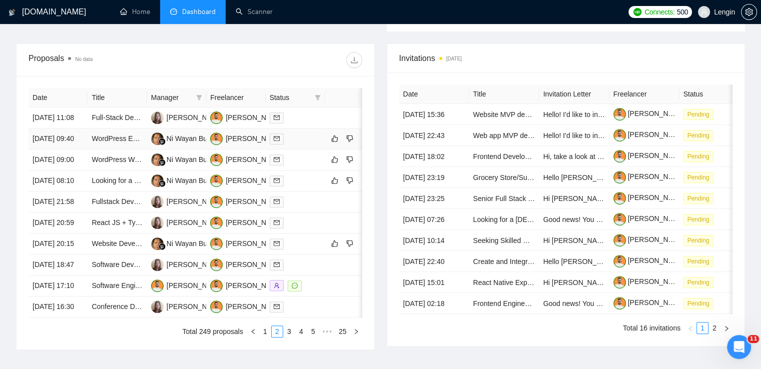
click at [139, 150] on td "WordPress Expert Needed for Exceptional Website Development" at bounding box center [117, 139] width 59 height 21
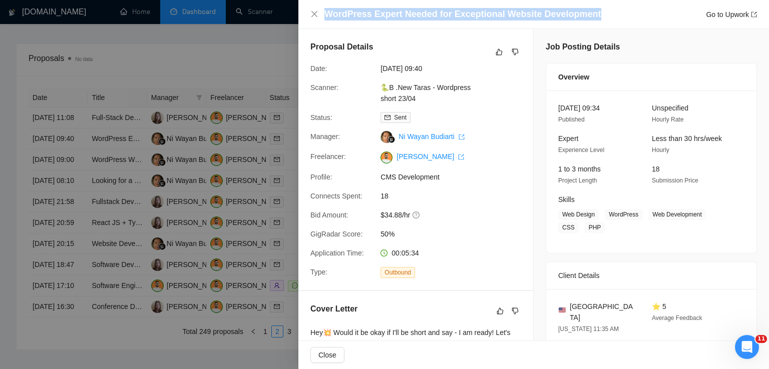
drag, startPoint x: 590, startPoint y: 15, endPoint x: 325, endPoint y: 13, distance: 264.8
click at [325, 13] on div "WordPress Expert Needed for Exceptional Website Development Go to Upwork" at bounding box center [540, 14] width 432 height 13
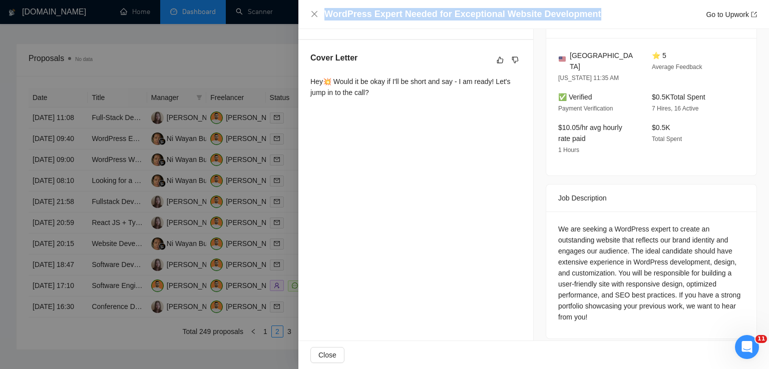
scroll to position [87, 0]
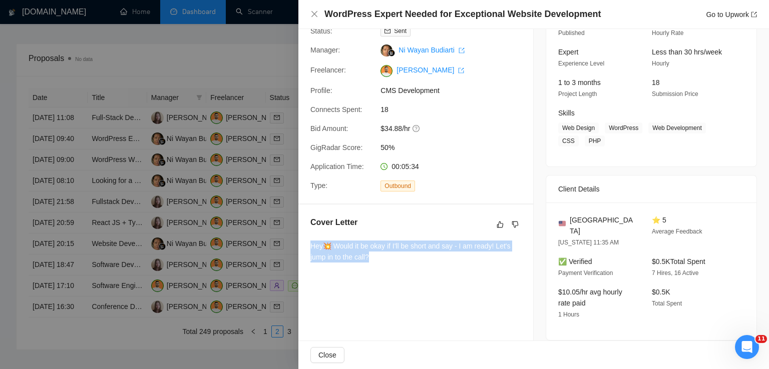
drag, startPoint x: 376, startPoint y: 255, endPoint x: 306, endPoint y: 242, distance: 71.3
click at [306, 242] on div "Cover Letter Hey💥 Would it be okay if I'll be short and say - I am ready! Let's…" at bounding box center [415, 242] width 235 height 74
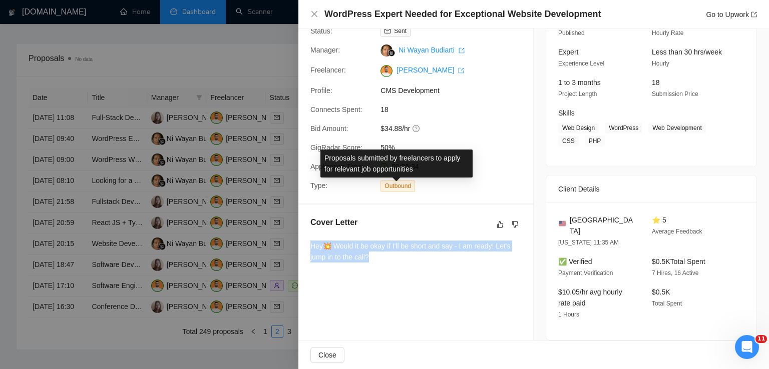
scroll to position [251, 0]
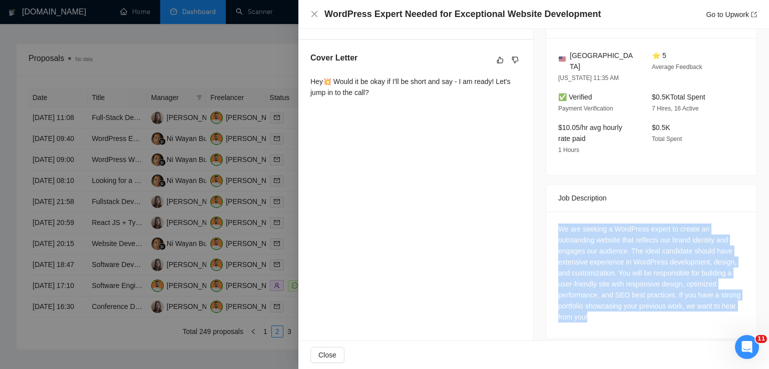
drag, startPoint x: 605, startPoint y: 307, endPoint x: 543, endPoint y: 222, distance: 106.0
click at [546, 222] on div "We are seeking a WordPress expert to create an outstanding website that reflect…" at bounding box center [651, 275] width 210 height 127
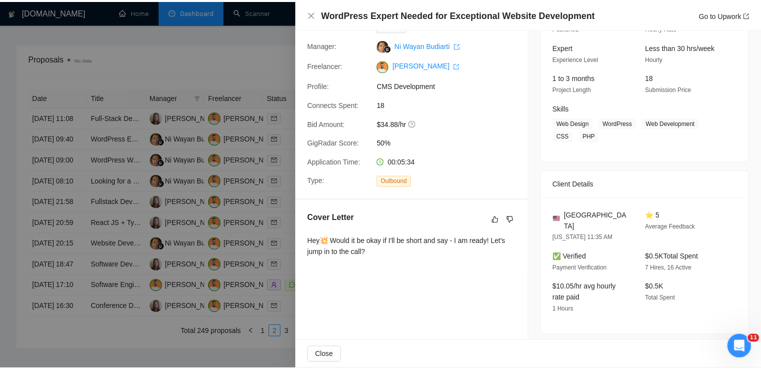
scroll to position [85, 0]
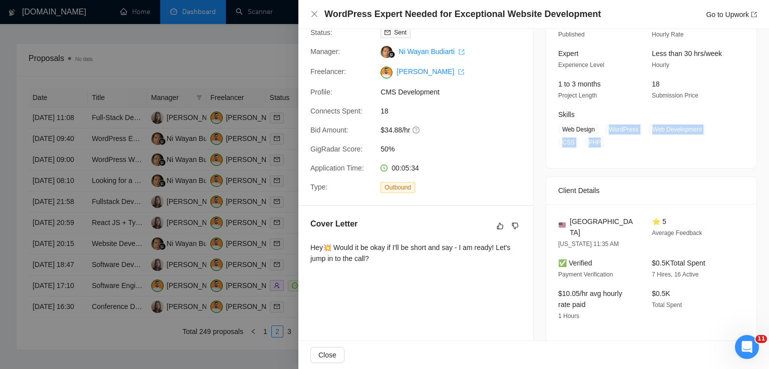
drag, startPoint x: 607, startPoint y: 130, endPoint x: 597, endPoint y: 143, distance: 16.4
click at [597, 143] on span "Web Design WordPress Web Development CSS PHP" at bounding box center [643, 136] width 171 height 24
click at [317, 14] on icon "close" at bounding box center [314, 14] width 8 height 8
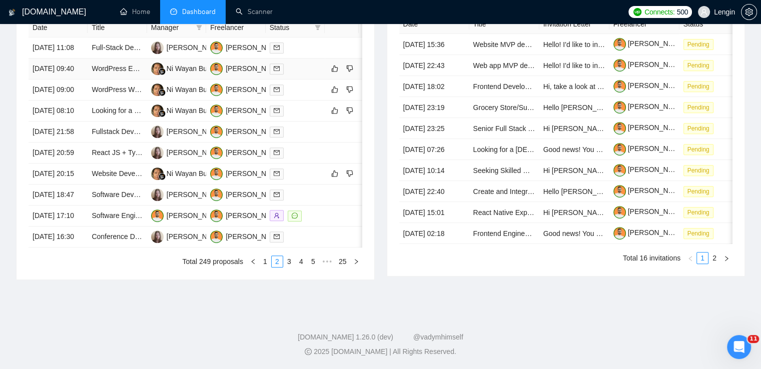
scroll to position [499, 0]
click at [268, 267] on link "1" at bounding box center [265, 261] width 11 height 11
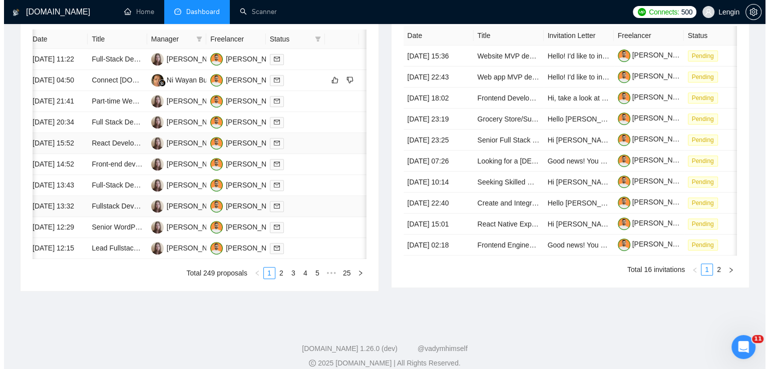
scroll to position [0, 0]
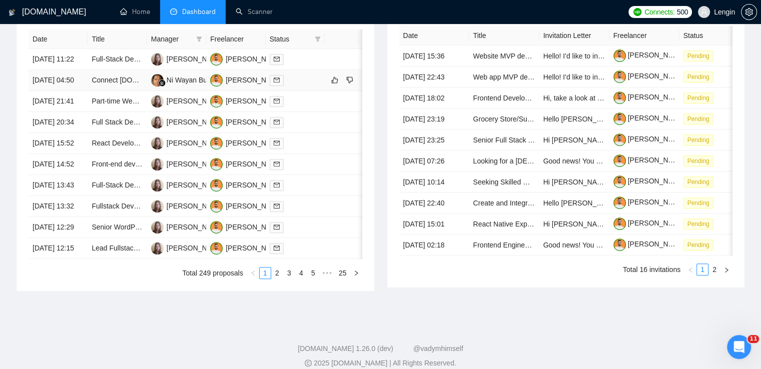
click at [136, 91] on td "Connect [DOMAIN_NAME] to Github with next.js" at bounding box center [117, 80] width 59 height 21
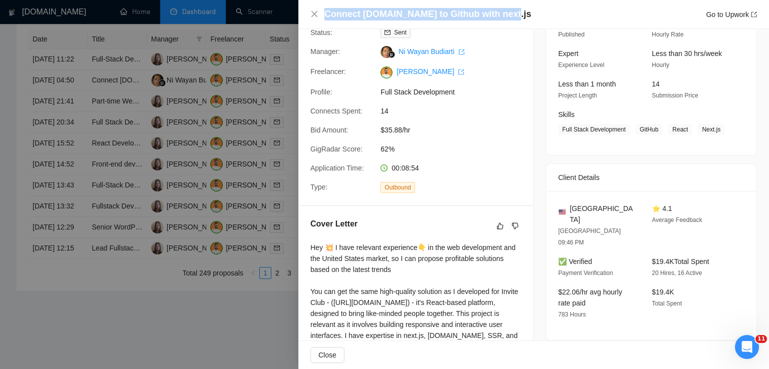
drag, startPoint x: 490, startPoint y: 14, endPoint x: 324, endPoint y: 15, distance: 166.2
click at [324, 15] on div "Connect [DOMAIN_NAME] to Github with next.js Go to Upwork" at bounding box center [540, 14] width 432 height 13
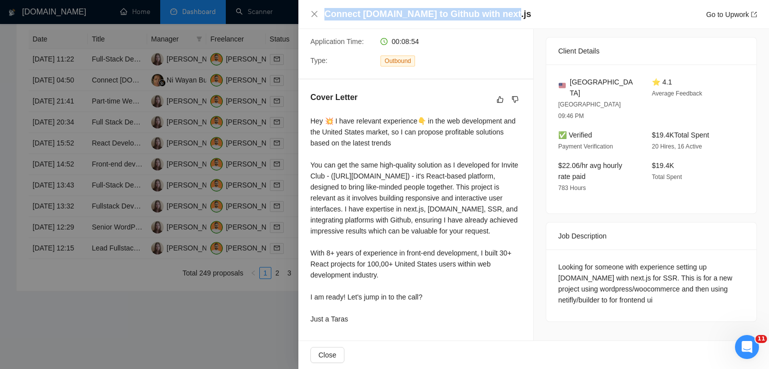
scroll to position [223, 0]
drag, startPoint x: 311, startPoint y: 107, endPoint x: 367, endPoint y: 329, distance: 229.1
click at [367, 325] on div "Hey 💥 I have relevant experience👇 in the web development and the United States …" at bounding box center [415, 220] width 211 height 209
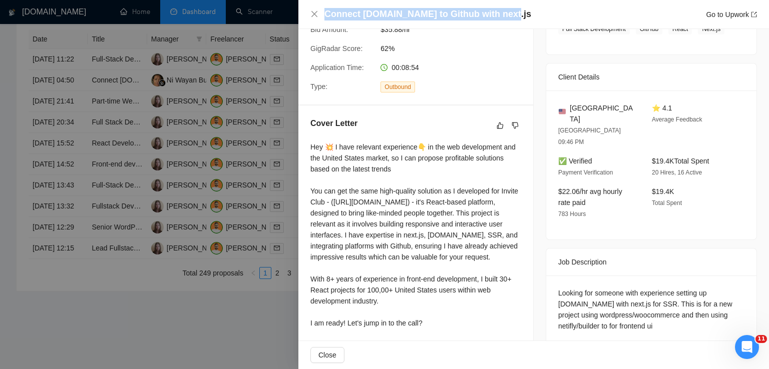
scroll to position [226, 0]
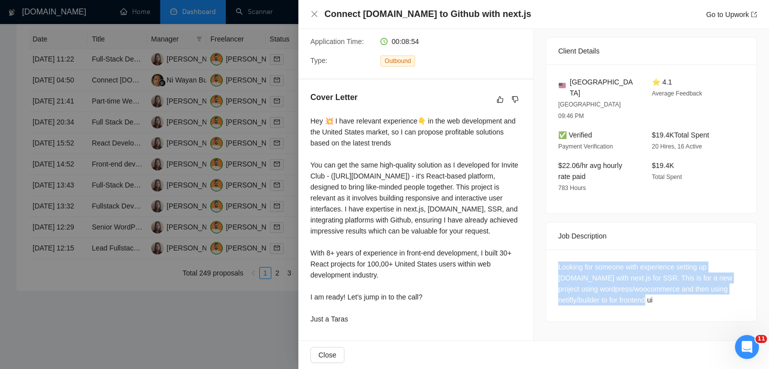
drag, startPoint x: 605, startPoint y: 267, endPoint x: 555, endPoint y: 235, distance: 59.2
click at [558, 262] on div "Looking for someone with experience setting up [DOMAIN_NAME] with next.js for S…" at bounding box center [651, 284] width 186 height 44
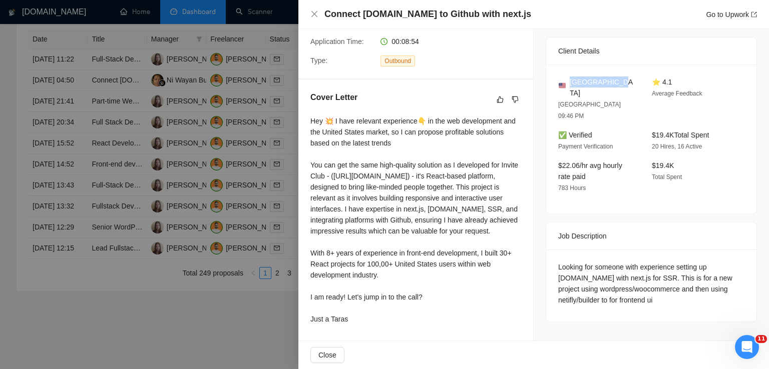
drag, startPoint x: 613, startPoint y: 65, endPoint x: 568, endPoint y: 69, distance: 45.2
click at [568, 77] on div "[GEOGRAPHIC_DATA]" at bounding box center [597, 88] width 78 height 22
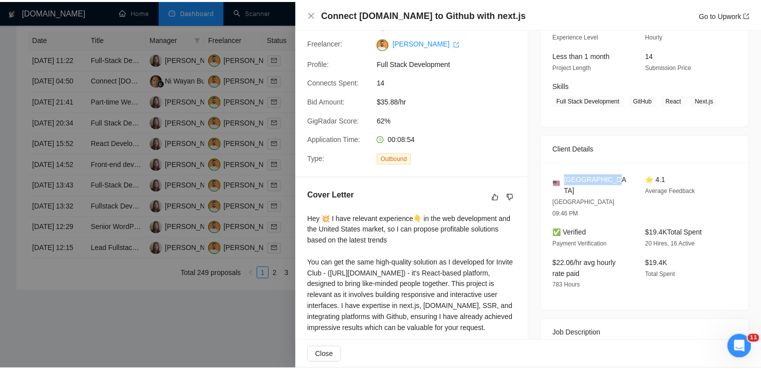
scroll to position [110, 0]
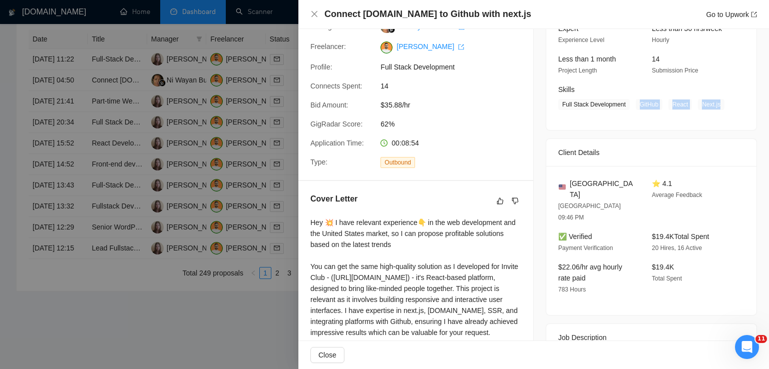
drag, startPoint x: 715, startPoint y: 105, endPoint x: 634, endPoint y: 107, distance: 81.1
click at [634, 107] on span "Full Stack Development GitHub React Next.js" at bounding box center [643, 104] width 171 height 11
drag, startPoint x: 625, startPoint y: 106, endPoint x: 557, endPoint y: 107, distance: 67.6
click at [558, 107] on span "Full Stack Development GitHub React Next.js" at bounding box center [643, 104] width 171 height 11
click at [316, 17] on icon "close" at bounding box center [314, 14] width 8 height 8
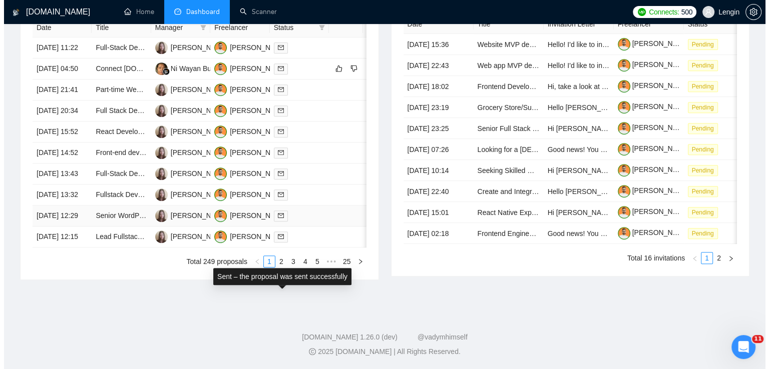
scroll to position [354, 0]
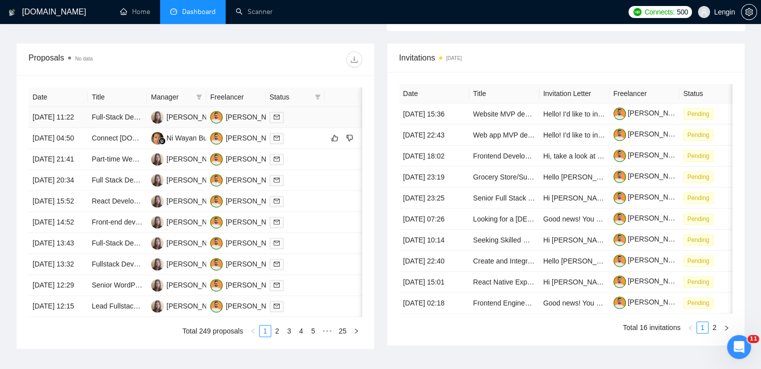
click at [135, 128] on td "Full-Stack Developer to Build SaaS MVP - AI-Readable Company Profiles" at bounding box center [117, 117] width 59 height 21
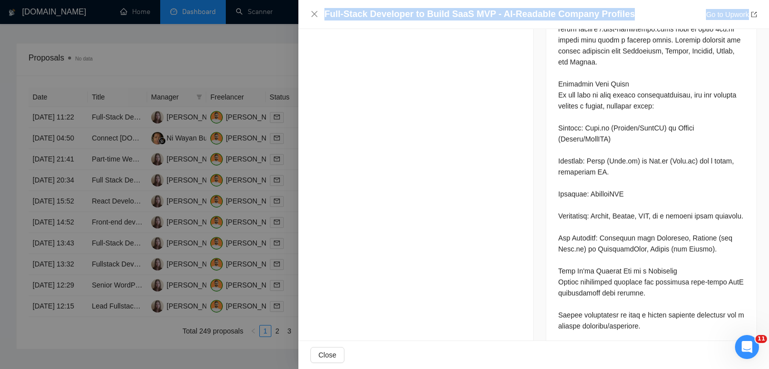
scroll to position [1508, 0]
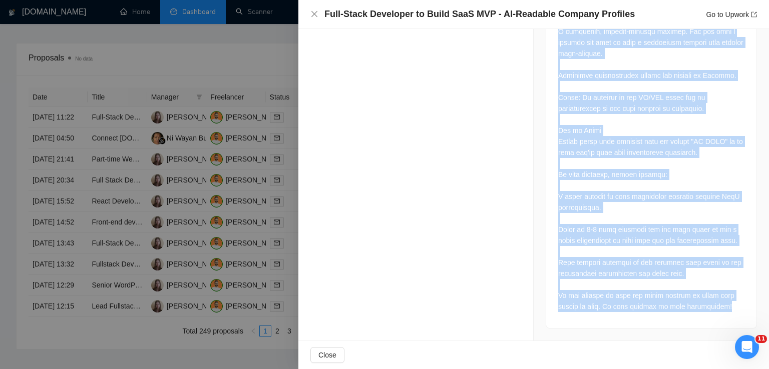
drag, startPoint x: 553, startPoint y: 54, endPoint x: 696, endPoint y: 306, distance: 289.8
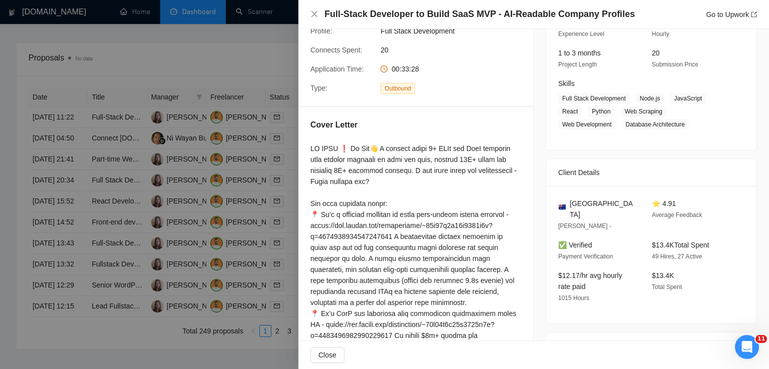
scroll to position [116, 0]
drag, startPoint x: 599, startPoint y: 206, endPoint x: 565, endPoint y: 206, distance: 33.5
click at [565, 206] on div "[GEOGRAPHIC_DATA]" at bounding box center [597, 210] width 78 height 22
drag, startPoint x: 681, startPoint y: 125, endPoint x: 635, endPoint y: 99, distance: 52.9
click at [635, 99] on span "Full Stack Development Node.js JavaScript React Python Web Scraping Web Develop…" at bounding box center [643, 112] width 171 height 37
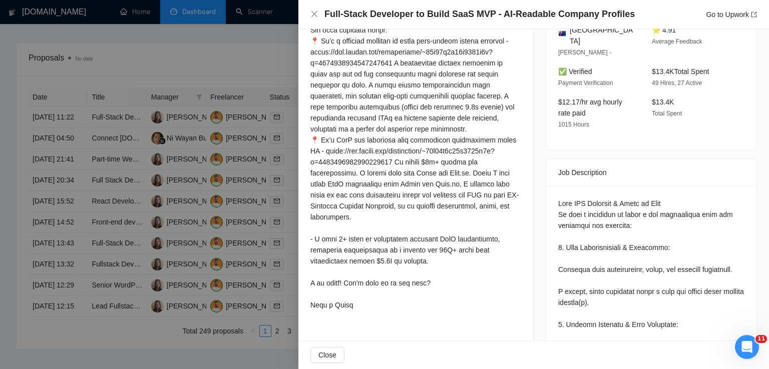
scroll to position [244, 0]
